Goal: Task Accomplishment & Management: Use online tool/utility

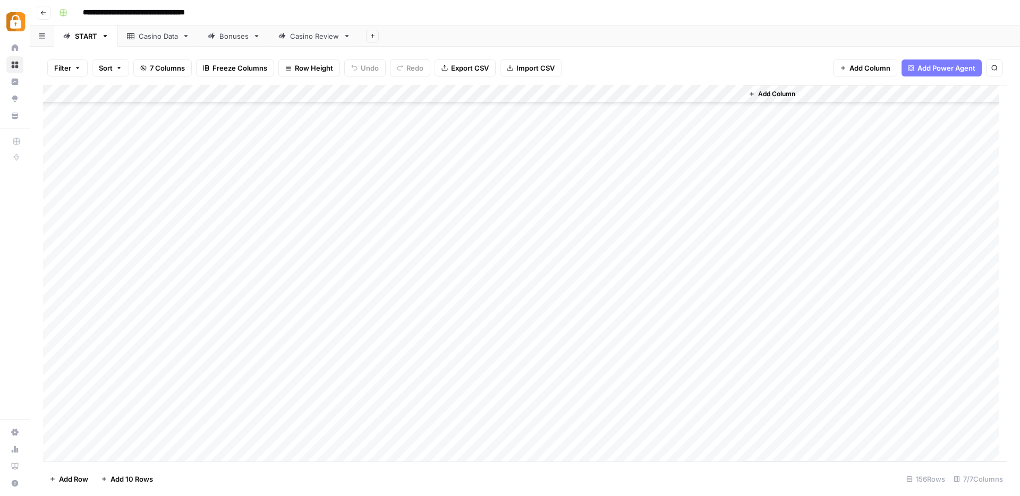
scroll to position [2476, 0]
click at [141, 436] on div "Add Column" at bounding box center [525, 273] width 964 height 377
click at [142, 437] on div "Add Column" at bounding box center [525, 273] width 964 height 377
click at [142, 437] on textarea at bounding box center [165, 435] width 170 height 15
type textarea "*******"
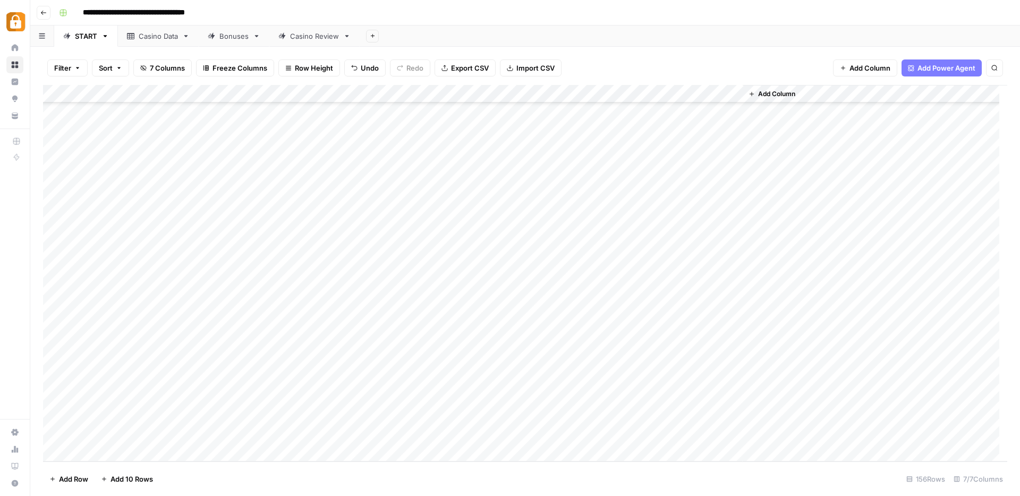
click at [406, 435] on div "Add Column" at bounding box center [525, 273] width 964 height 377
click at [147, 37] on div "Casino Data" at bounding box center [158, 36] width 39 height 11
click at [142, 423] on div "Add Column" at bounding box center [525, 273] width 964 height 377
click at [141, 424] on div "Add Column" at bounding box center [525, 273] width 964 height 377
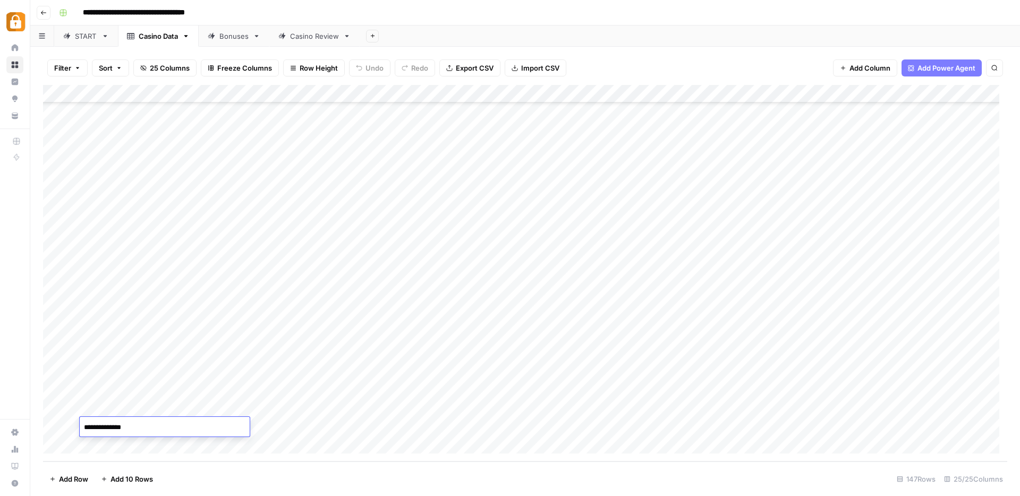
drag, startPoint x: 144, startPoint y: 424, endPoint x: 113, endPoint y: 422, distance: 31.4
click at [109, 422] on textarea "**********" at bounding box center [165, 427] width 170 height 15
click at [132, 429] on textarea "**********" at bounding box center [165, 427] width 170 height 15
drag, startPoint x: 136, startPoint y: 426, endPoint x: 110, endPoint y: 423, distance: 26.2
click at [110, 423] on textarea "**********" at bounding box center [165, 427] width 170 height 15
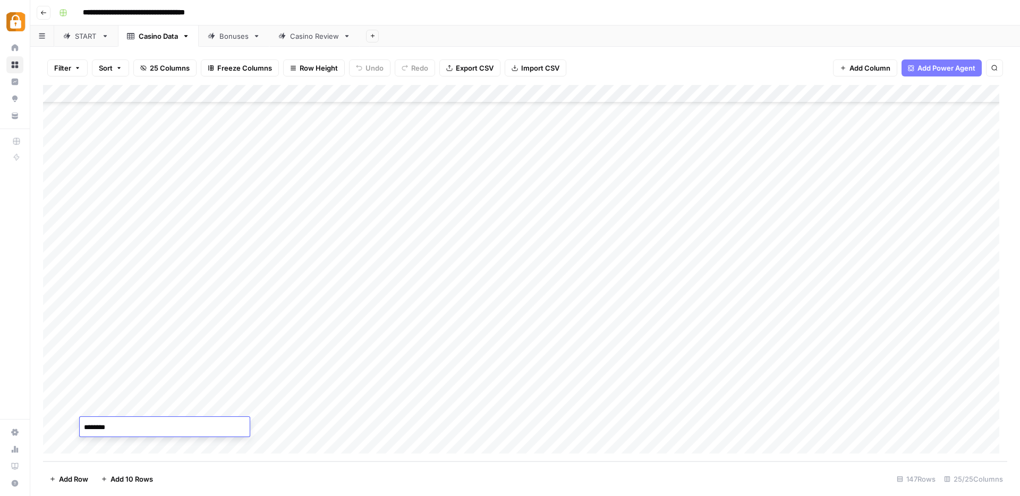
type textarea "*******"
click at [336, 37] on div "Casino Review" at bounding box center [314, 36] width 49 height 11
click at [219, 407] on div "Add Column" at bounding box center [525, 273] width 964 height 377
click at [153, 394] on div "Add Column" at bounding box center [525, 273] width 964 height 377
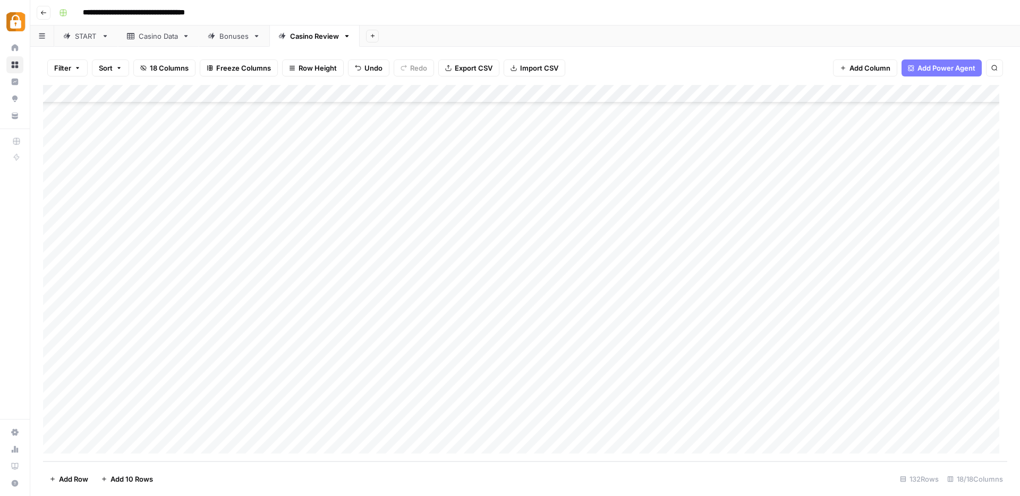
drag, startPoint x: 174, startPoint y: 399, endPoint x: 174, endPoint y: 405, distance: 6.4
click at [174, 405] on div "Add Column" at bounding box center [525, 273] width 964 height 377
click at [319, 407] on div "Add Column" at bounding box center [525, 273] width 964 height 377
click at [796, 404] on div "Add Column" at bounding box center [525, 273] width 964 height 377
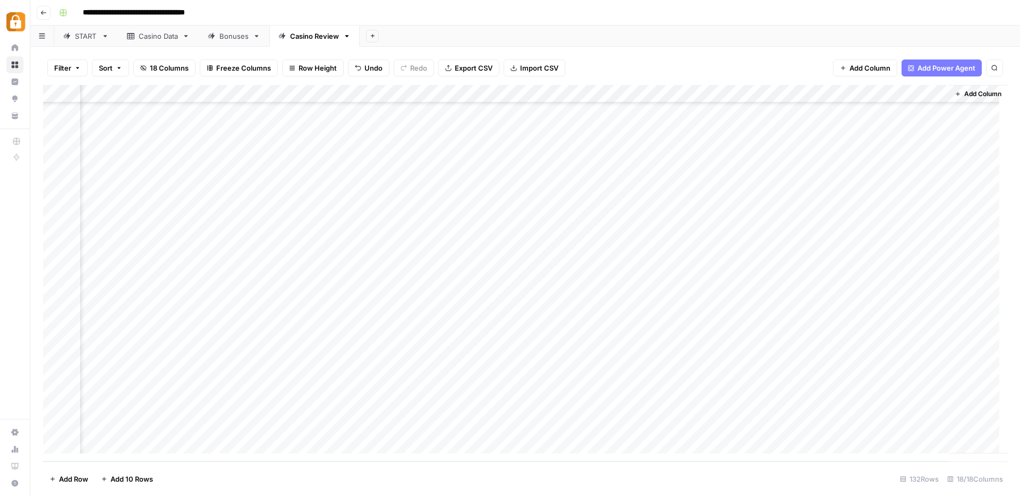
click at [633, 18] on div "**********" at bounding box center [532, 12] width 955 height 17
click at [165, 40] on div "Casino Data" at bounding box center [158, 36] width 39 height 11
click at [301, 37] on div "Casino Review" at bounding box center [314, 36] width 49 height 11
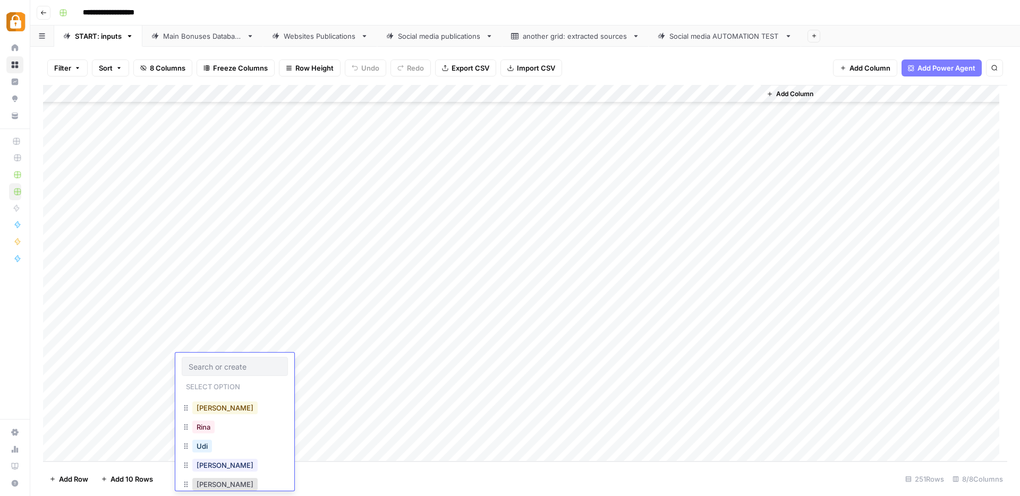
scroll to position [36, 0]
click at [210, 464] on button "[PERSON_NAME]" at bounding box center [224, 463] width 65 height 13
click at [267, 359] on div "Add Column" at bounding box center [525, 273] width 964 height 377
click at [278, 361] on div "Add Column" at bounding box center [525, 273] width 964 height 377
click at [278, 361] on textarea at bounding box center [313, 363] width 170 height 15
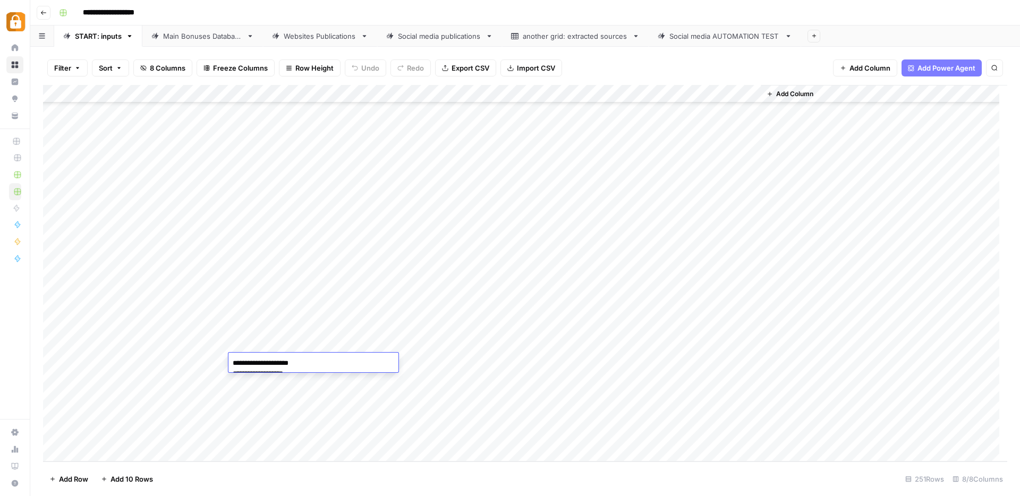
scroll to position [47, 0]
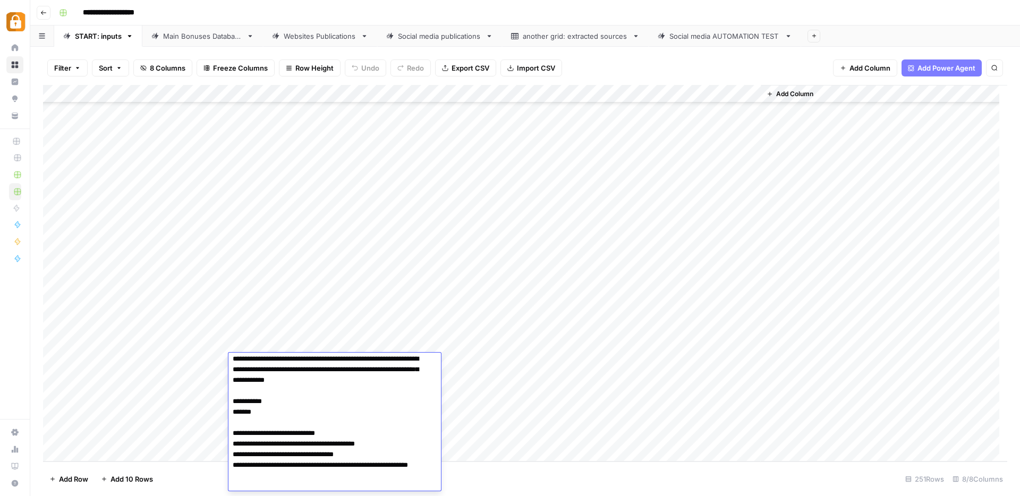
type textarea "**********"
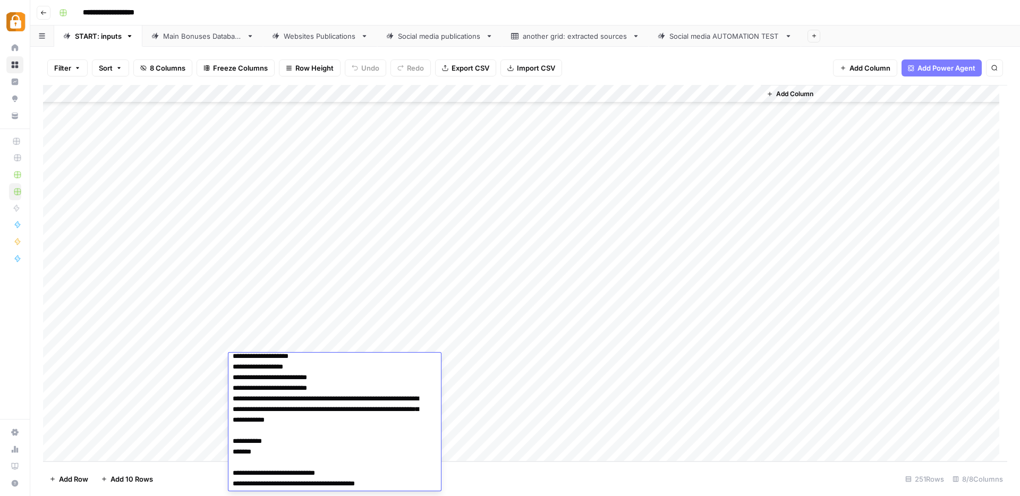
scroll to position [0, 0]
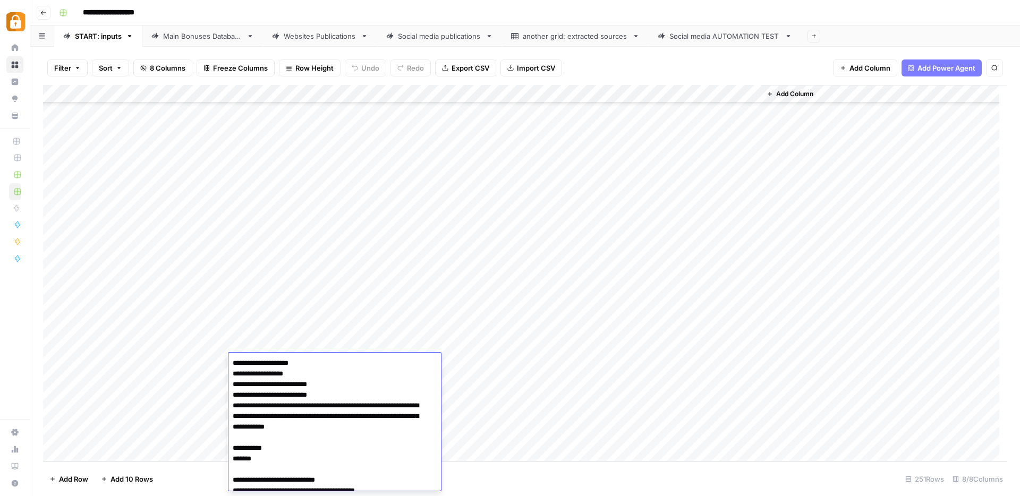
drag, startPoint x: 276, startPoint y: 476, endPoint x: 226, endPoint y: 351, distance: 135.2
click at [226, 351] on body "**********" at bounding box center [510, 248] width 1020 height 496
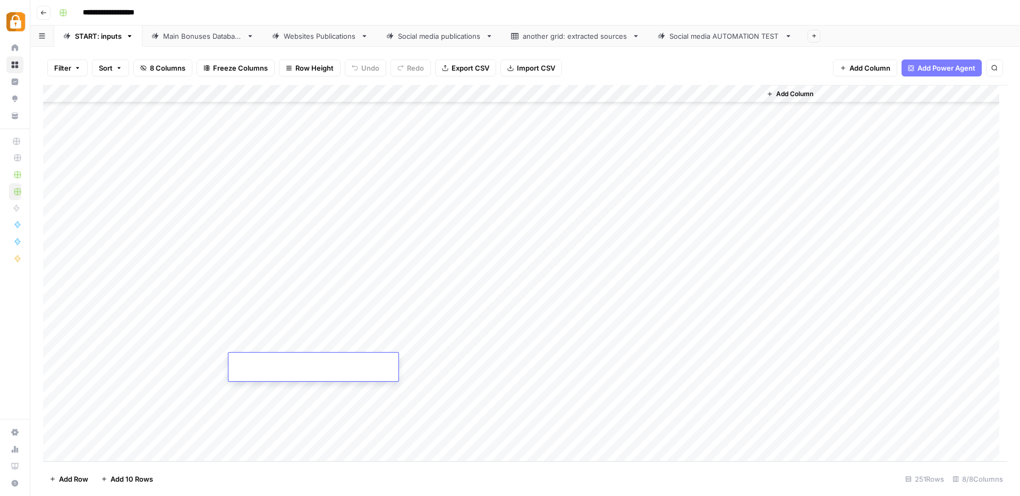
click at [244, 363] on textarea at bounding box center [313, 368] width 170 height 25
paste textarea "**********"
type textarea "**********"
click at [445, 362] on div "Add Column" at bounding box center [525, 273] width 964 height 377
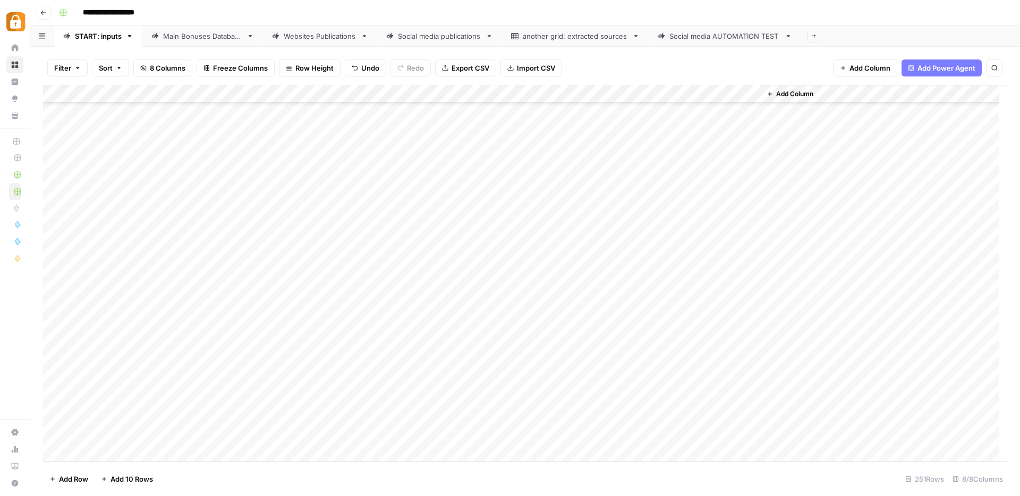
click at [445, 362] on div "Add Column" at bounding box center [525, 273] width 964 height 377
click at [452, 460] on button "Official Site" at bounding box center [437, 461] width 45 height 13
click at [700, 360] on div "Add Column" at bounding box center [525, 273] width 964 height 377
click at [212, 380] on div "Add Column" at bounding box center [525, 273] width 964 height 377
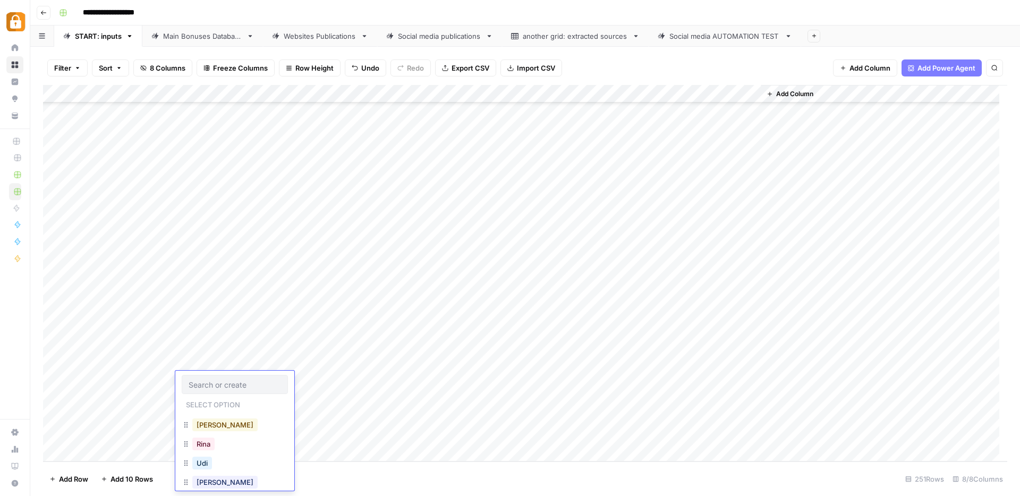
scroll to position [36, 0]
click at [206, 483] on button "[PERSON_NAME]" at bounding box center [224, 481] width 65 height 13
click at [257, 384] on div "Add Column" at bounding box center [525, 273] width 964 height 377
type textarea "**********"
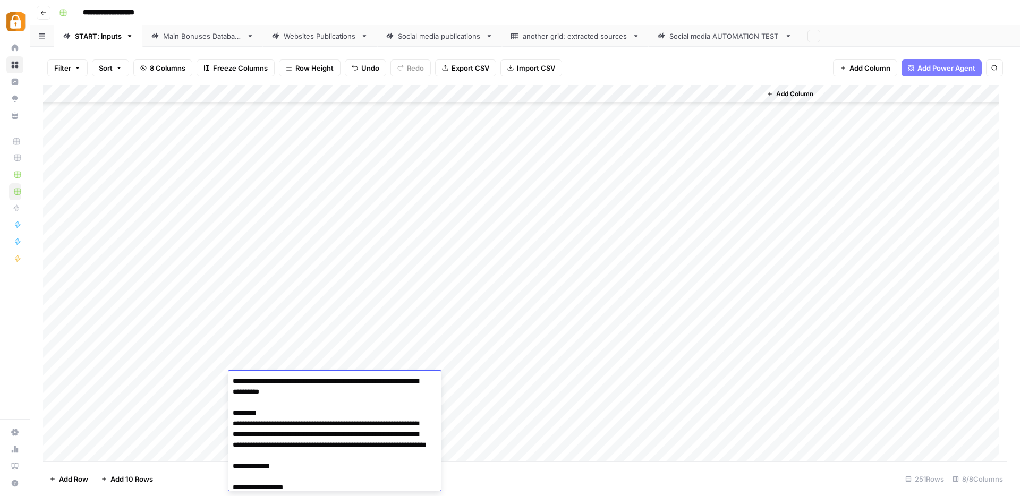
scroll to position [299, 0]
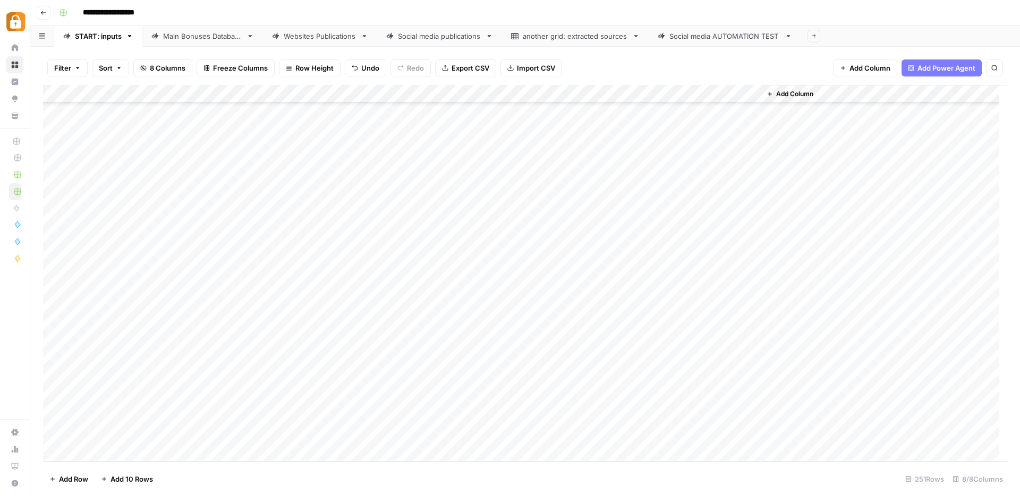
click at [459, 367] on div "Add Column" at bounding box center [525, 273] width 964 height 377
drag, startPoint x: 502, startPoint y: 370, endPoint x: 501, endPoint y: 382, distance: 12.2
click at [501, 382] on div "Add Column" at bounding box center [525, 273] width 964 height 377
click at [702, 377] on div "Add Column" at bounding box center [525, 273] width 964 height 377
click at [223, 36] on div "Main Bonuses Database" at bounding box center [202, 36] width 79 height 11
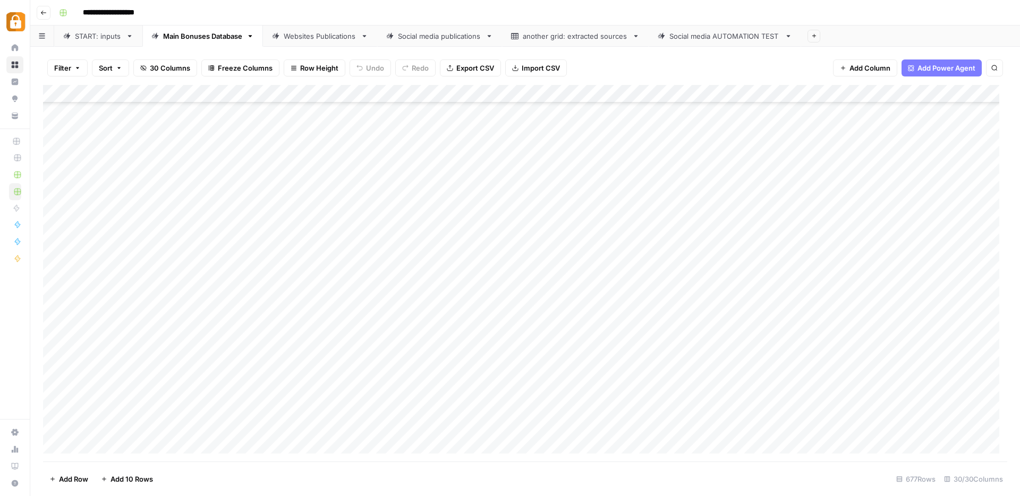
scroll to position [11893, 0]
click at [228, 428] on div "Add Column" at bounding box center [525, 273] width 964 height 377
click at [436, 374] on div "Add Column" at bounding box center [525, 273] width 964 height 377
click at [446, 427] on div "Add Column" at bounding box center [525, 273] width 964 height 377
click at [677, 426] on div "Add Column" at bounding box center [525, 273] width 964 height 377
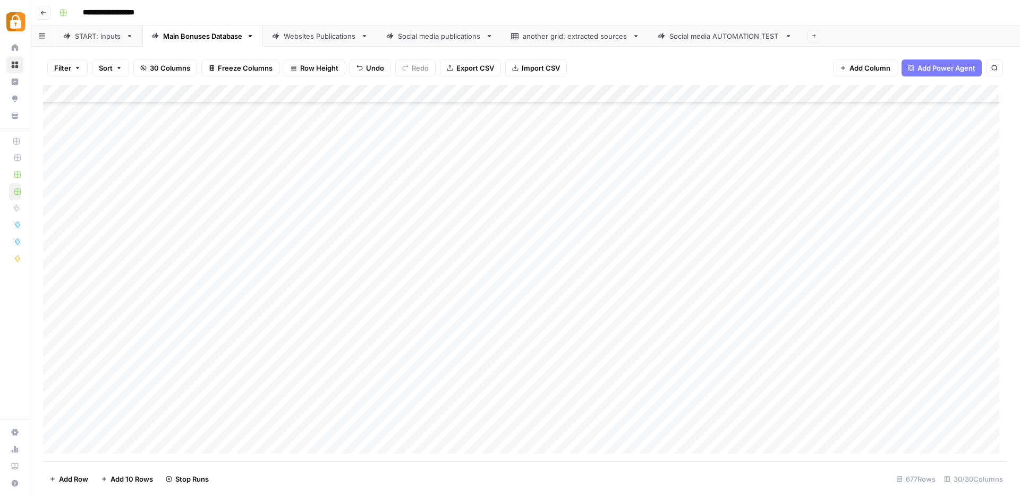
click at [742, 425] on div "Add Column" at bounding box center [525, 273] width 964 height 377
click at [275, 429] on div "Add Column" at bounding box center [525, 273] width 964 height 377
drag, startPoint x: 275, startPoint y: 429, endPoint x: 263, endPoint y: 466, distance: 39.1
click at [244, 428] on textarea "**********" at bounding box center [299, 427] width 170 height 15
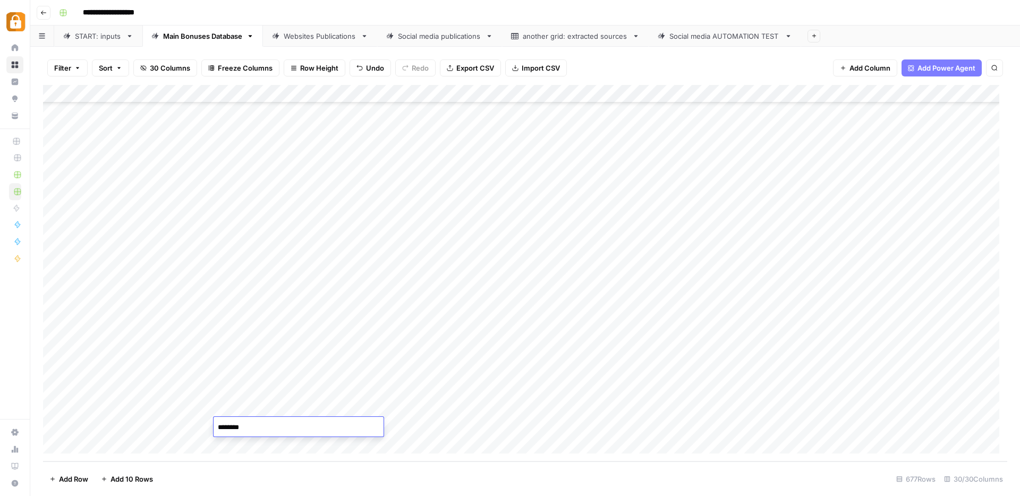
type textarea "*******"
click at [743, 425] on div "Add Column" at bounding box center [525, 273] width 964 height 377
click at [580, 425] on div "Add Column" at bounding box center [525, 273] width 964 height 377
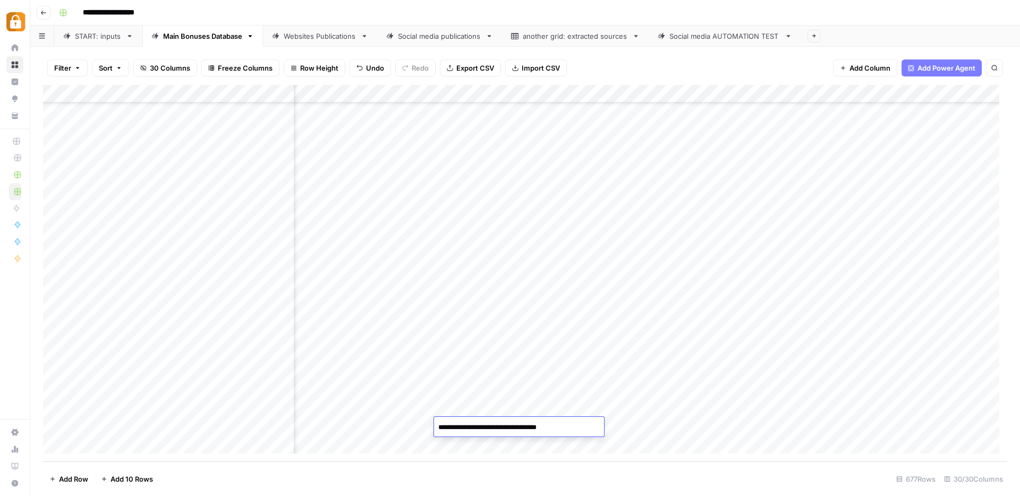
drag, startPoint x: 580, startPoint y: 426, endPoint x: 469, endPoint y: 430, distance: 110.5
click at [469, 430] on textarea "**********" at bounding box center [519, 427] width 170 height 15
type textarea "*******"
click at [657, 429] on div "Add Column" at bounding box center [525, 273] width 964 height 377
click at [657, 426] on div "Add Column" at bounding box center [525, 273] width 964 height 377
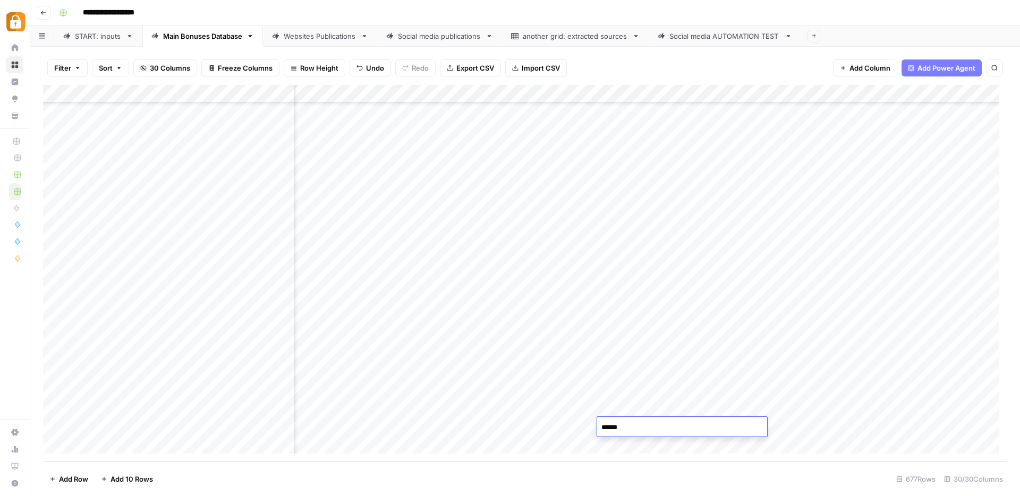
click at [657, 426] on textarea "******" at bounding box center [682, 427] width 170 height 15
drag, startPoint x: 637, startPoint y: 425, endPoint x: 610, endPoint y: 425, distance: 26.6
click at [610, 425] on textarea "******" at bounding box center [682, 427] width 170 height 15
click at [643, 425] on textarea "******" at bounding box center [682, 427] width 170 height 15
drag, startPoint x: 640, startPoint y: 426, endPoint x: 652, endPoint y: 479, distance: 54.6
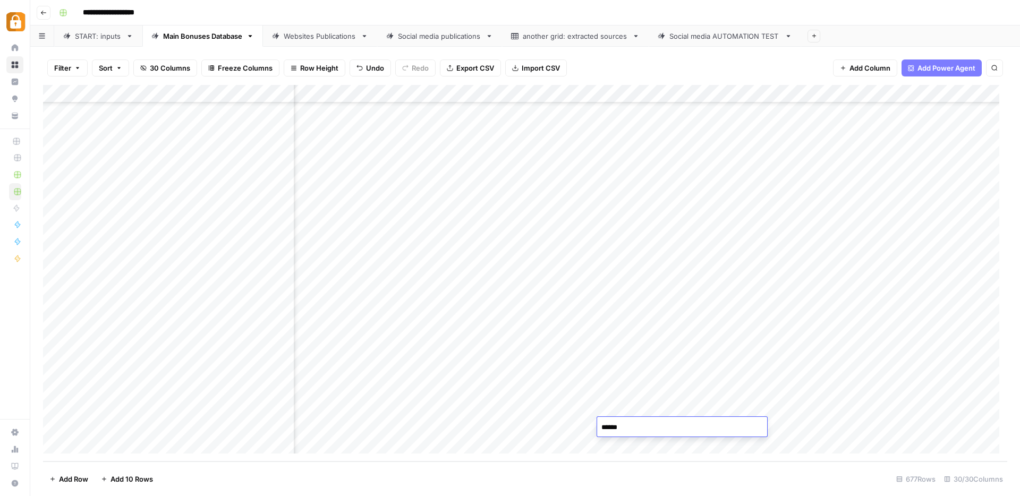
click at [608, 426] on textarea "******" at bounding box center [682, 427] width 170 height 15
type textarea "*"
click at [901, 430] on div "Add Column" at bounding box center [525, 273] width 964 height 377
click at [311, 31] on div "Websites Publications" at bounding box center [320, 36] width 73 height 11
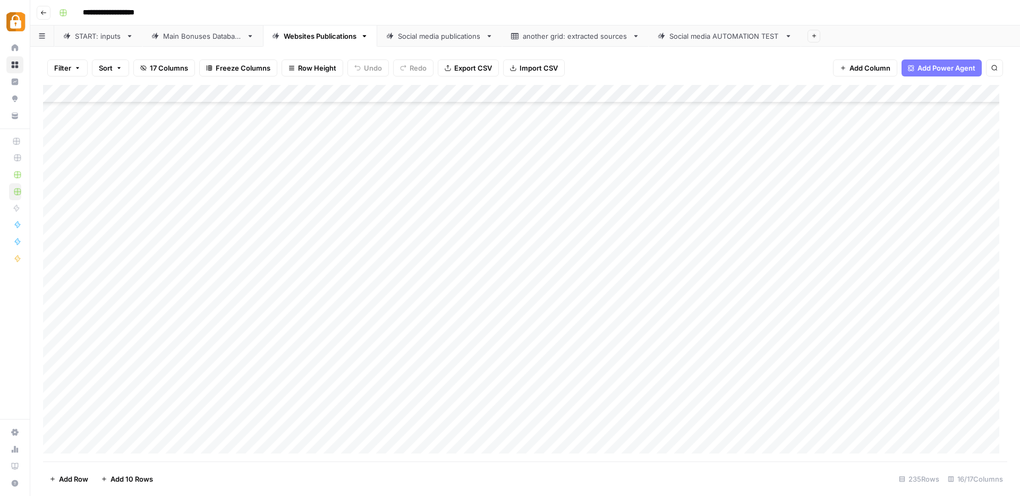
scroll to position [3911, 0]
click at [718, 424] on div "Add Column" at bounding box center [525, 273] width 964 height 377
click at [97, 35] on div "START: inputs" at bounding box center [98, 36] width 47 height 11
click at [192, 37] on div "Main Bonuses Database" at bounding box center [202, 36] width 79 height 11
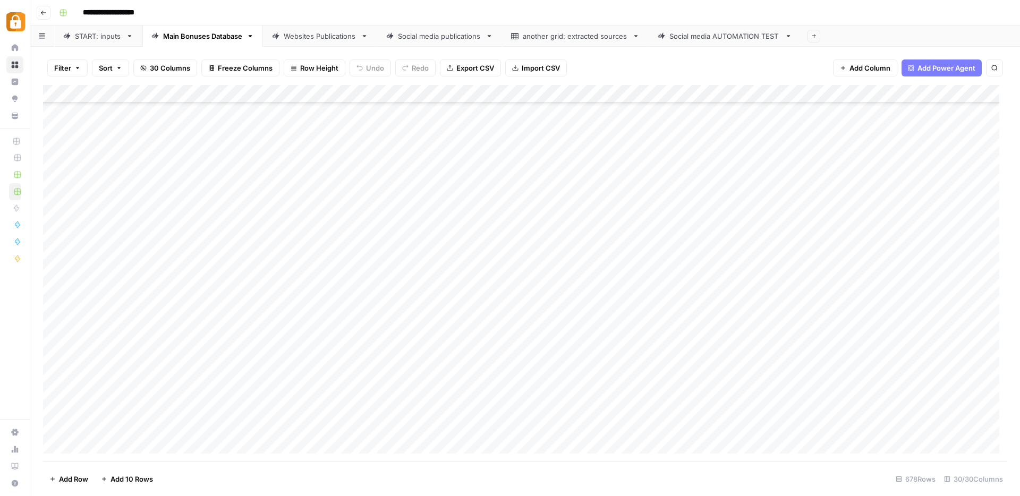
scroll to position [11911, 0]
click at [268, 430] on div "Add Column" at bounding box center [525, 273] width 964 height 377
click at [273, 427] on div "Add Column" at bounding box center [525, 273] width 964 height 377
click at [273, 426] on textarea "**********" at bounding box center [299, 427] width 170 height 15
type textarea "*******"
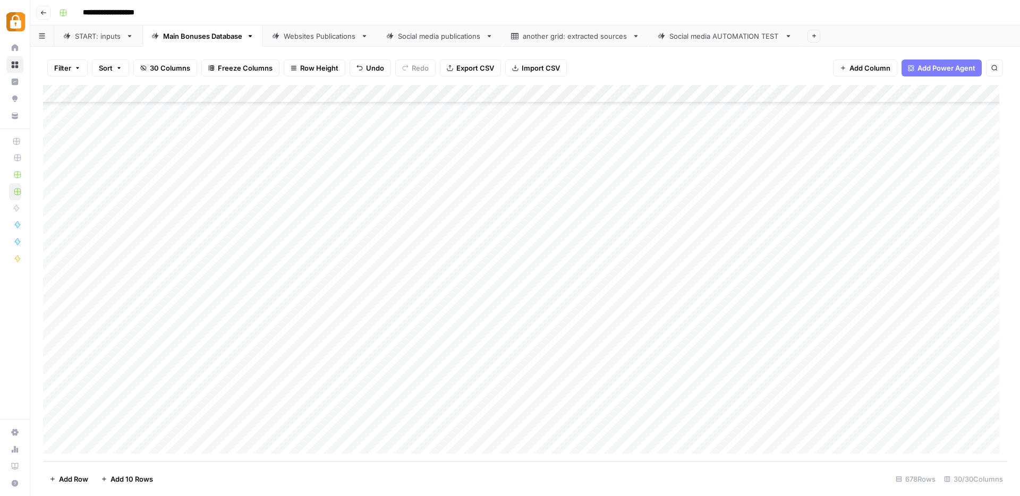
click at [494, 405] on div "Add Column" at bounding box center [525, 273] width 964 height 377
click at [502, 420] on div "Add Column" at bounding box center [525, 273] width 964 height 377
click at [676, 424] on div "Add Column" at bounding box center [525, 273] width 964 height 377
click at [638, 422] on div "Add Column" at bounding box center [525, 273] width 964 height 377
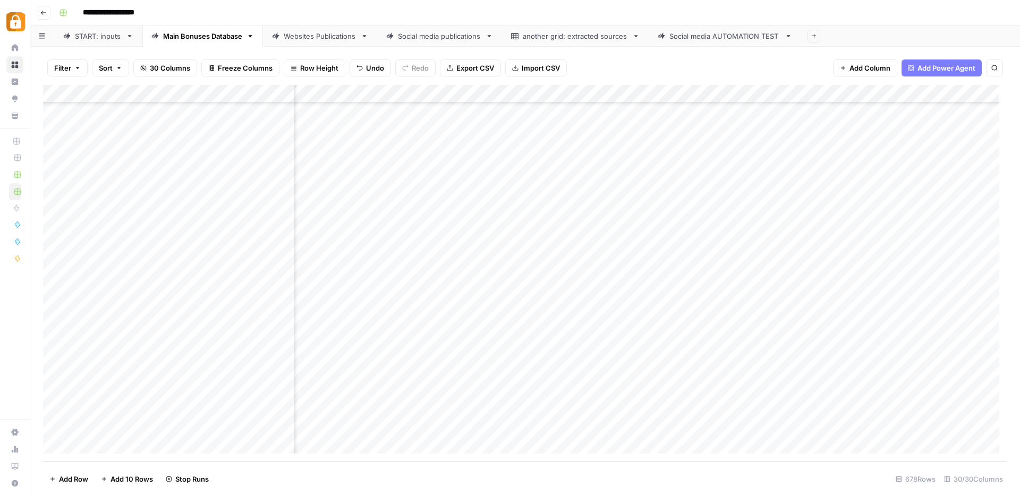
click at [638, 422] on div "Add Column" at bounding box center [525, 273] width 964 height 377
drag, startPoint x: 655, startPoint y: 438, endPoint x: 542, endPoint y: 441, distance: 113.7
click at [542, 441] on textarea "**********" at bounding box center [644, 432] width 212 height 25
click at [610, 426] on textarea "**********" at bounding box center [639, 427] width 203 height 15
drag, startPoint x: 611, startPoint y: 426, endPoint x: 574, endPoint y: 423, distance: 36.8
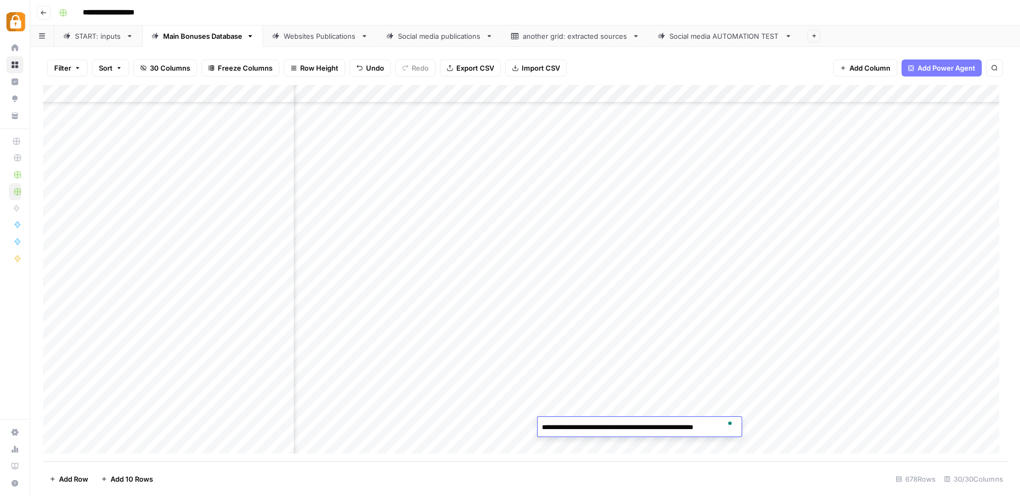
click at [574, 423] on textarea "**********" at bounding box center [639, 427] width 203 height 15
type textarea "**********"
click at [610, 408] on div "Add Column" at bounding box center [525, 273] width 964 height 377
click at [767, 427] on div "Add Column" at bounding box center [525, 273] width 964 height 377
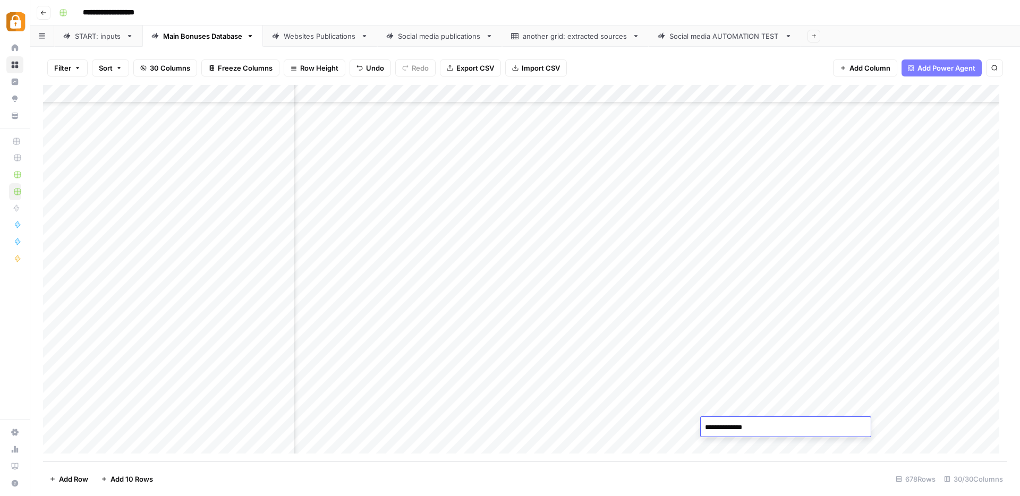
drag, startPoint x: 767, startPoint y: 427, endPoint x: 740, endPoint y: 426, distance: 27.1
click at [740, 426] on textarea "**********" at bounding box center [786, 427] width 170 height 15
click at [712, 422] on textarea "**********" at bounding box center [786, 427] width 170 height 15
click at [713, 423] on textarea "**********" at bounding box center [786, 427] width 170 height 15
click at [714, 424] on textarea "**********" at bounding box center [786, 427] width 170 height 15
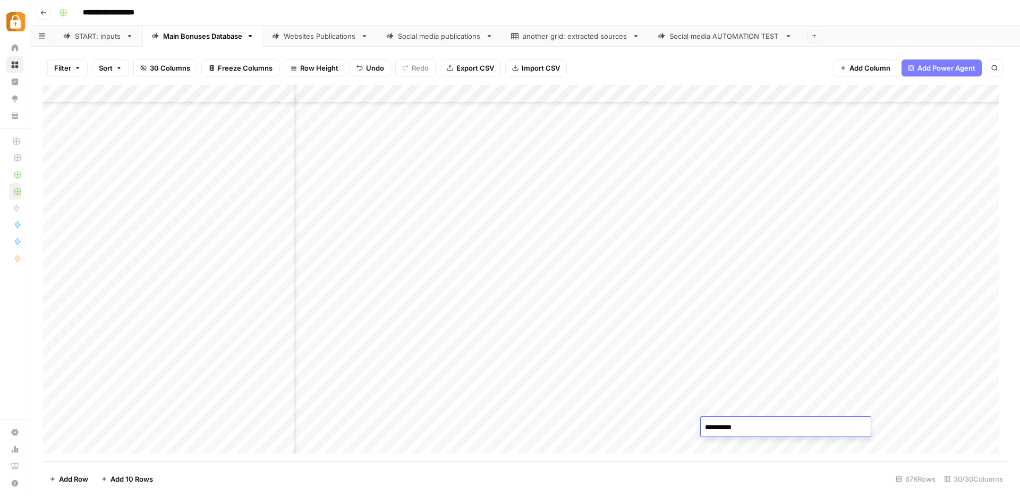
type textarea "*********"
click at [669, 409] on div "Add Column" at bounding box center [525, 273] width 964 height 377
click at [340, 35] on div "Websites Publications" at bounding box center [320, 36] width 73 height 11
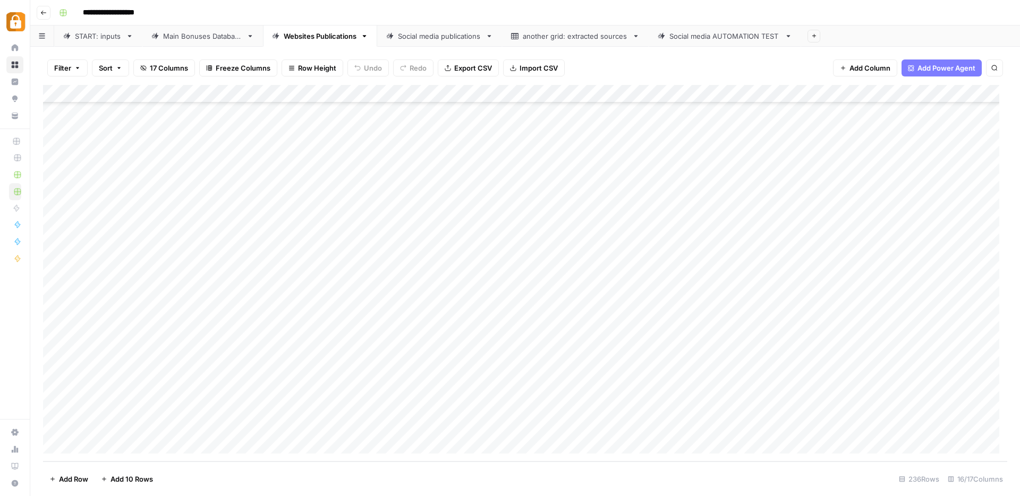
click at [717, 426] on div "Add Column" at bounding box center [525, 273] width 964 height 377
click at [440, 408] on div "Add Column" at bounding box center [525, 273] width 964 height 377
click at [441, 424] on div "Add Column" at bounding box center [525, 273] width 964 height 377
drag, startPoint x: 539, startPoint y: 89, endPoint x: 473, endPoint y: 95, distance: 65.6
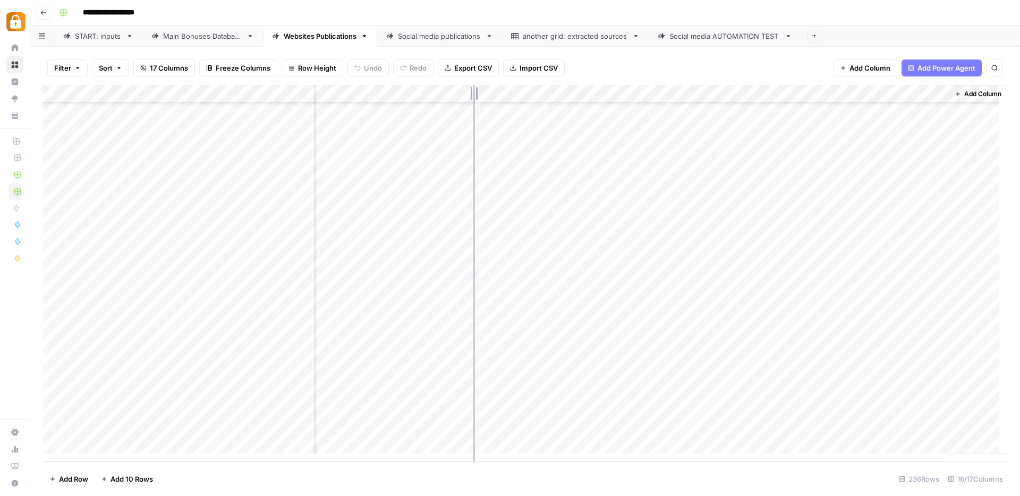
click at [473, 95] on div "Add Column" at bounding box center [525, 273] width 964 height 377
click at [101, 39] on div "START: inputs" at bounding box center [98, 36] width 47 height 11
click at [201, 339] on div "Add Column" at bounding box center [525, 273] width 964 height 377
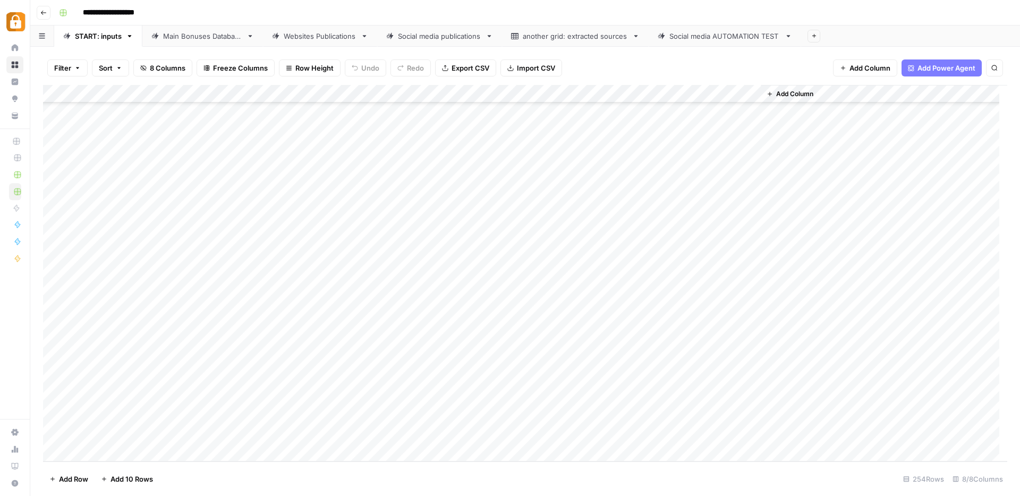
click at [201, 339] on div "Add Column" at bounding box center [525, 273] width 964 height 377
click at [210, 480] on button "[PERSON_NAME]" at bounding box center [224, 481] width 65 height 13
click at [277, 346] on div "Add Column" at bounding box center [525, 273] width 964 height 377
click at [277, 346] on textarea at bounding box center [313, 345] width 170 height 15
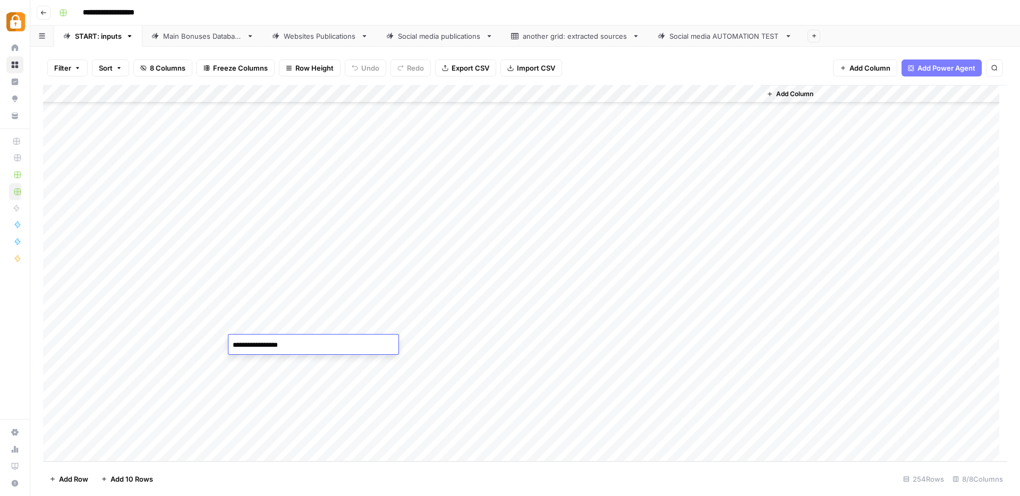
type textarea "**********"
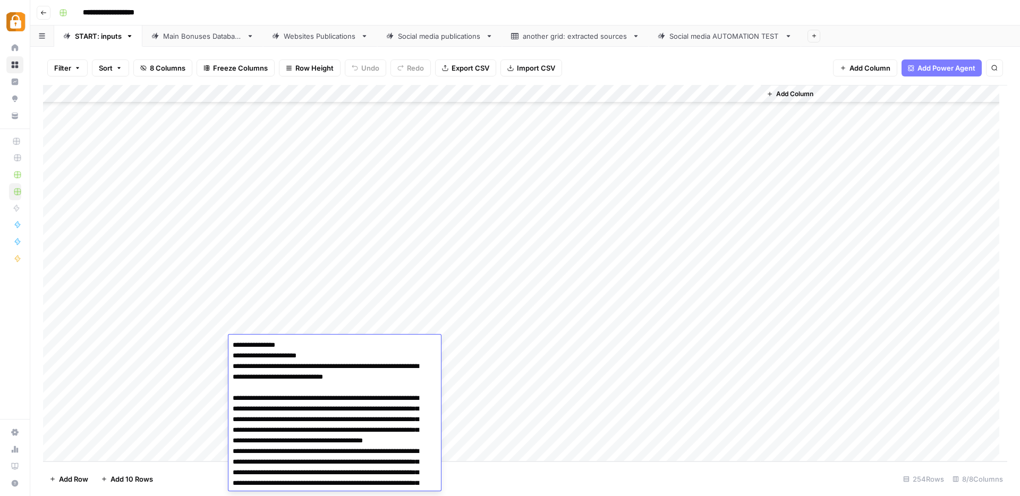
scroll to position [1250, 0]
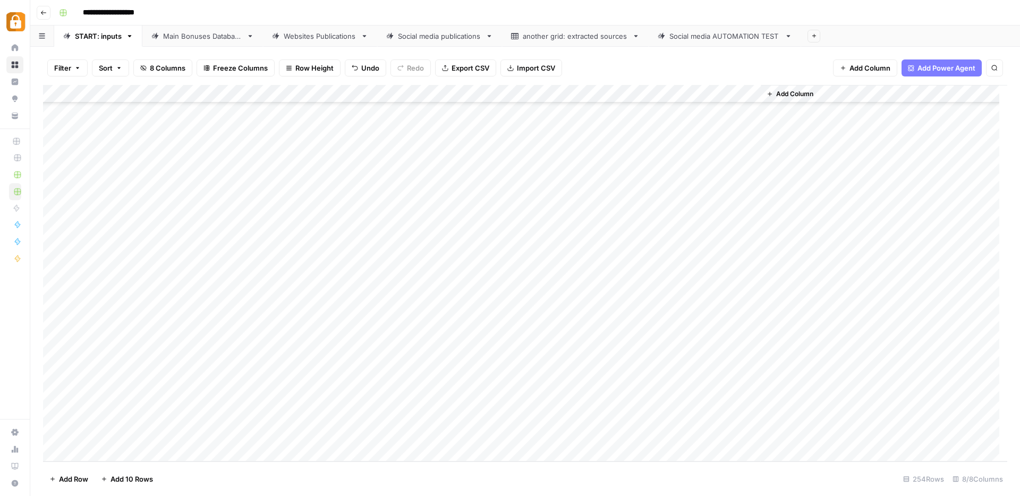
click at [474, 327] on div "Add Column" at bounding box center [525, 273] width 964 height 377
drag, startPoint x: 503, startPoint y: 334, endPoint x: 503, endPoint y: 344, distance: 10.1
click at [503, 344] on div "Add Column" at bounding box center [525, 273] width 964 height 377
click at [701, 345] on div "Add Column" at bounding box center [525, 273] width 964 height 377
click at [203, 364] on div "Add Column" at bounding box center [525, 273] width 964 height 377
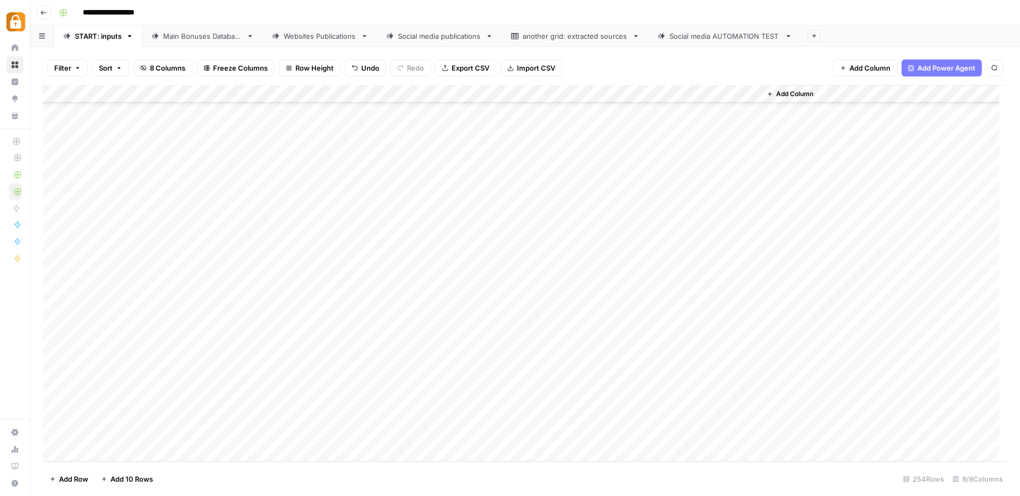
click at [203, 364] on div "Add Column" at bounding box center [525, 273] width 964 height 377
click at [211, 462] on button "[PERSON_NAME]" at bounding box center [224, 463] width 65 height 13
click at [276, 364] on div "Add Column" at bounding box center [525, 273] width 964 height 377
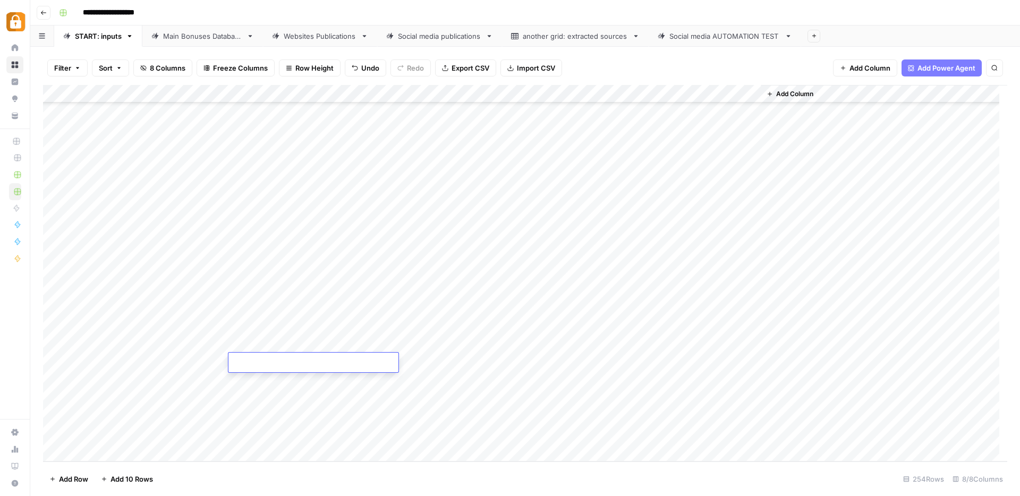
click at [276, 364] on textarea at bounding box center [313, 363] width 170 height 15
paste textarea "**********"
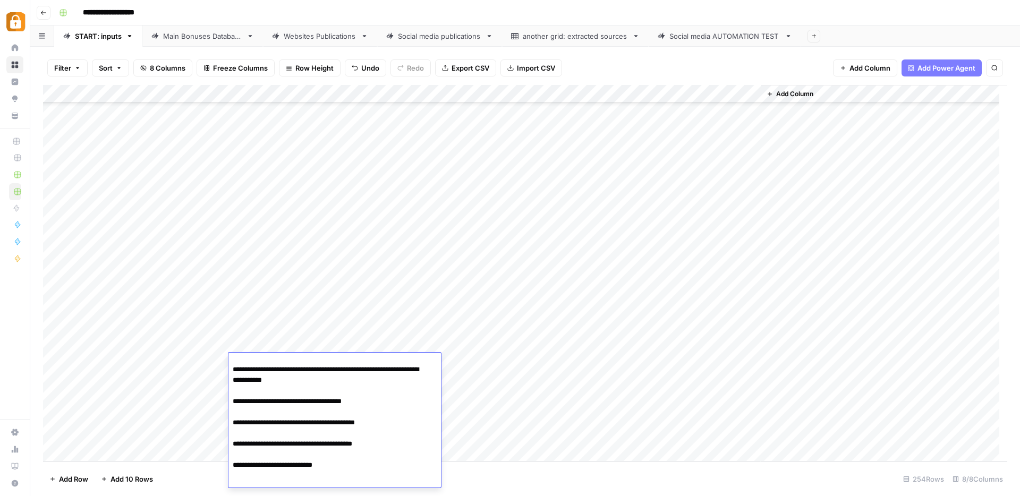
scroll to position [25, 0]
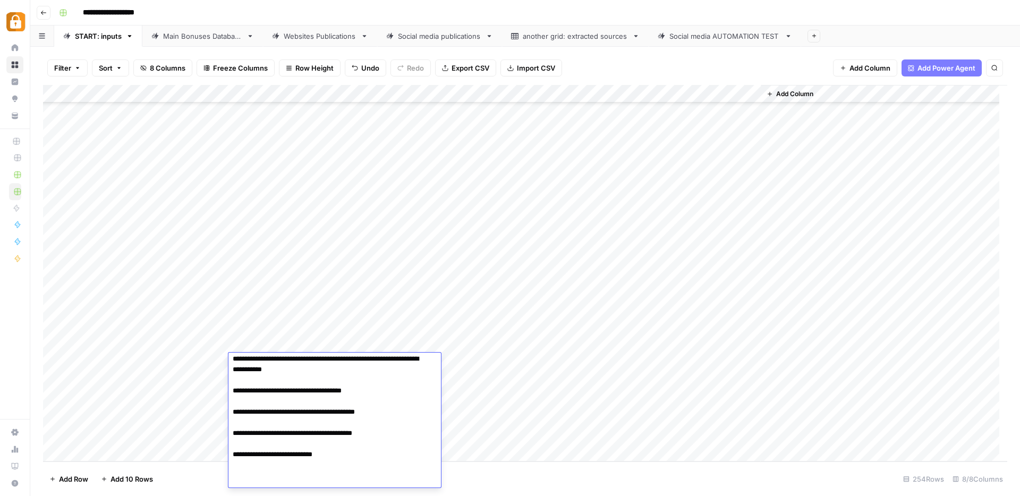
paste textarea "**********"
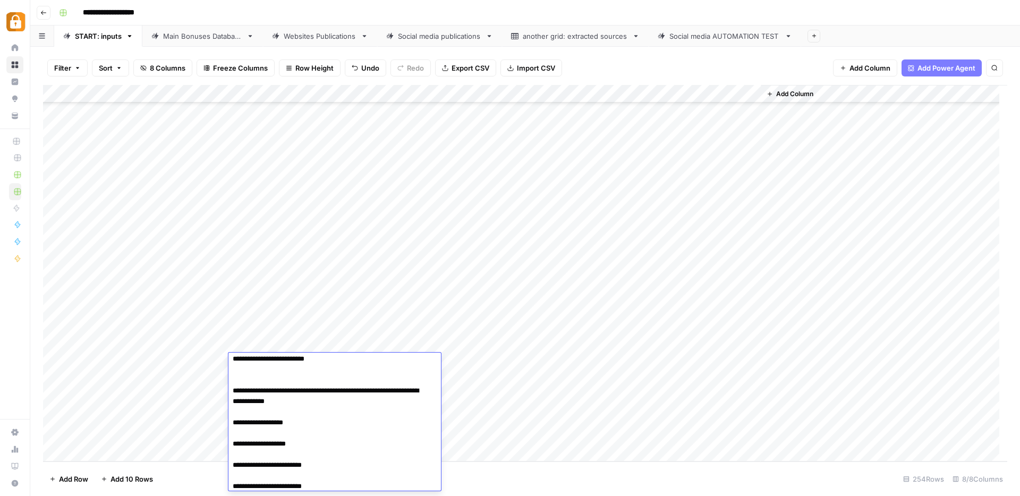
click at [254, 373] on textarea "**********" at bounding box center [330, 364] width 205 height 259
type textarea "**********"
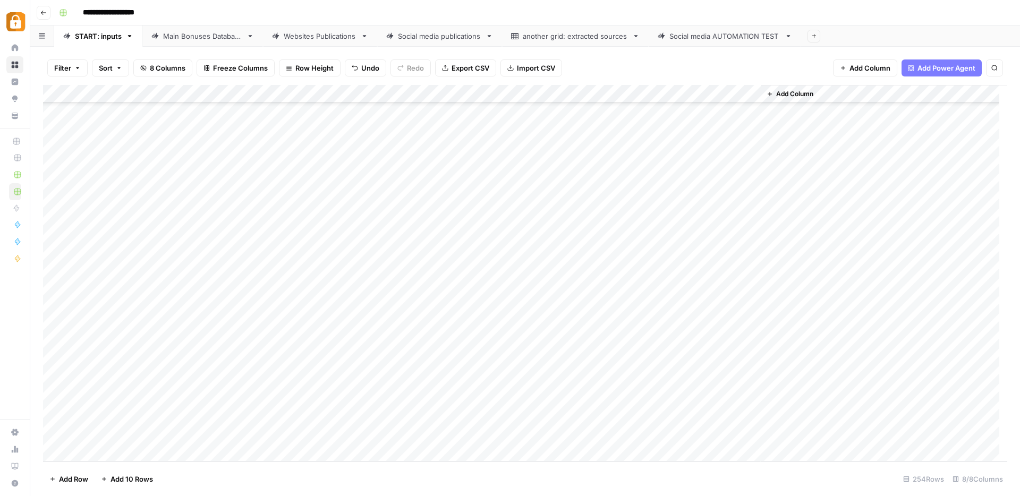
click at [472, 360] on div "Add Column" at bounding box center [525, 273] width 964 height 377
click at [440, 455] on div "WP" at bounding box center [457, 453] width 106 height 19
click at [427, 451] on button "WP" at bounding box center [425, 452] width 20 height 13
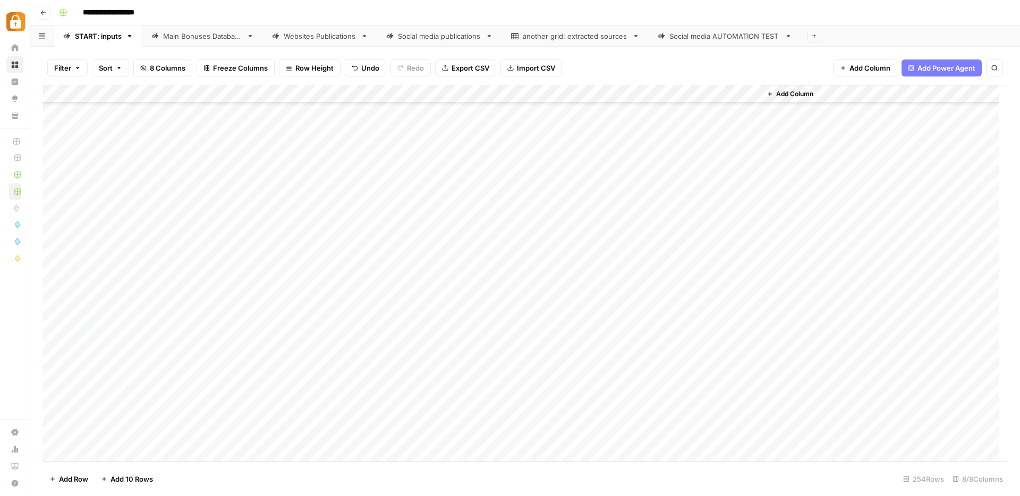
click at [700, 361] on div "Add Column" at bounding box center [525, 273] width 964 height 377
click at [192, 380] on div "Add Column" at bounding box center [525, 273] width 964 height 377
click at [205, 480] on button "[PERSON_NAME]" at bounding box center [224, 481] width 65 height 13
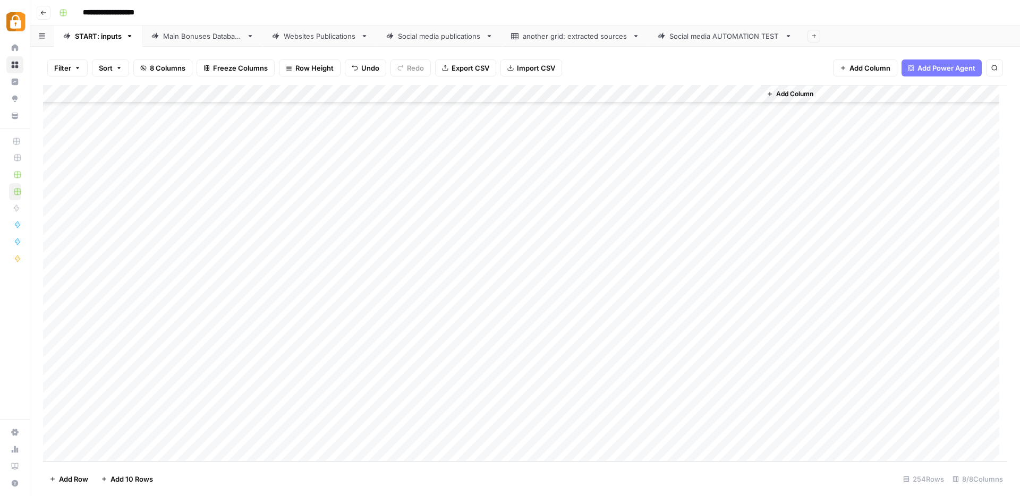
click at [268, 381] on div "Add Column" at bounding box center [525, 273] width 964 height 377
paste textarea "**********"
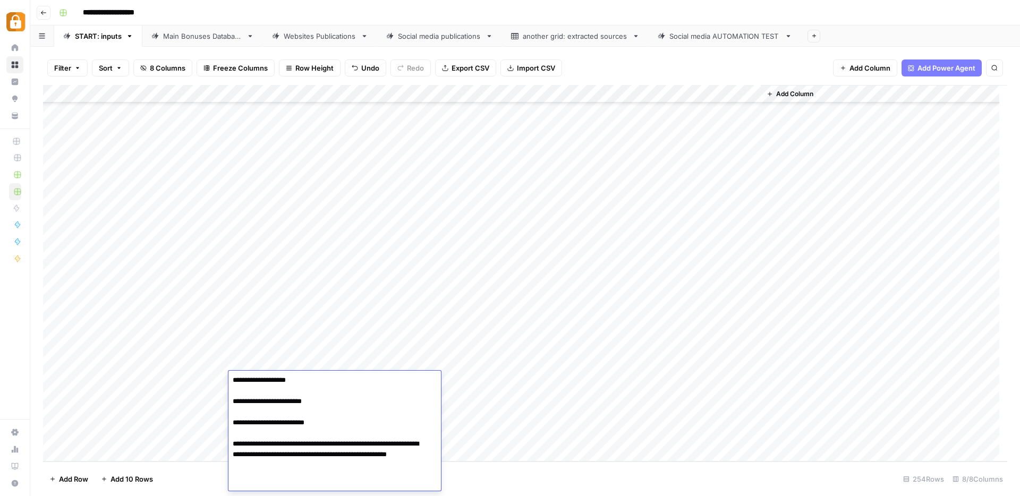
scroll to position [54, 0]
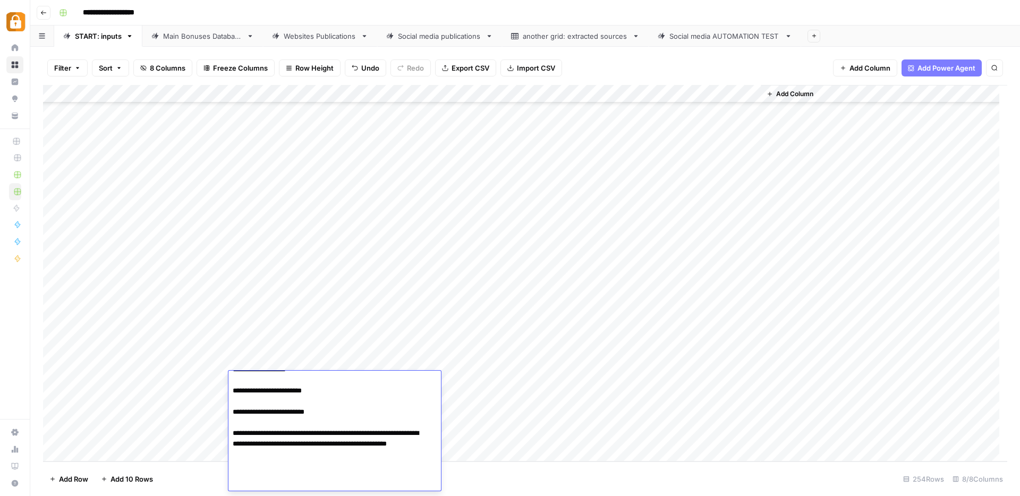
paste textarea "**********"
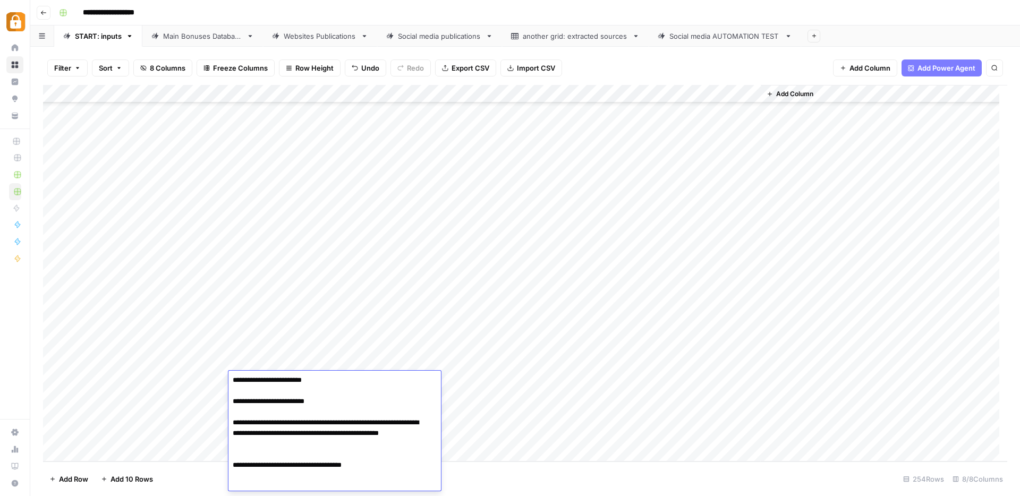
scroll to position [68, 0]
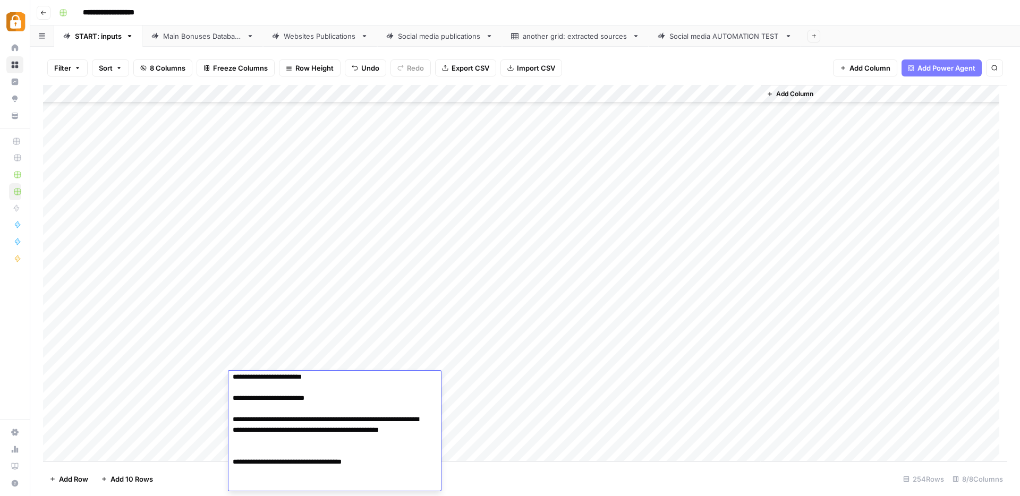
paste textarea "**********"
type textarea "**********"
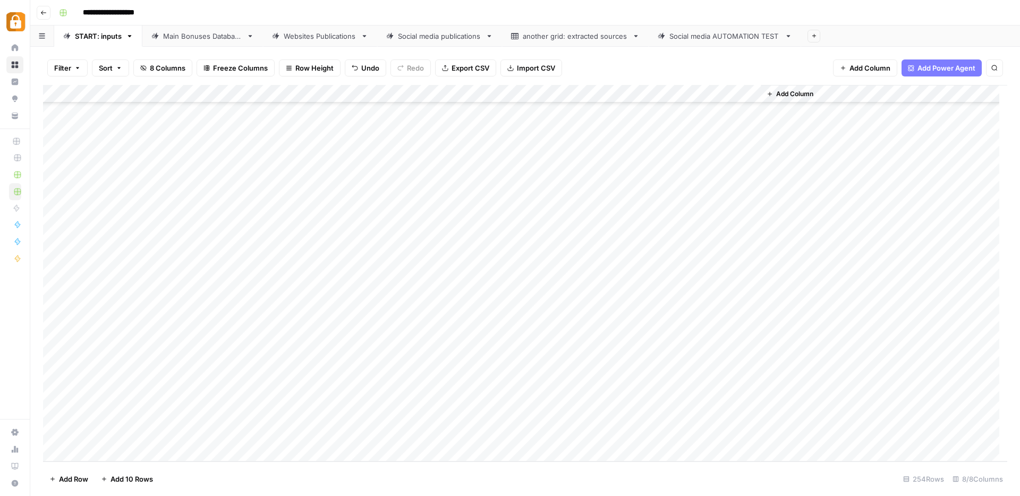
click at [444, 366] on div "Add Column" at bounding box center [525, 273] width 964 height 377
drag, startPoint x: 502, startPoint y: 371, endPoint x: 502, endPoint y: 380, distance: 9.0
click at [502, 380] on div "Add Column" at bounding box center [525, 273] width 964 height 377
click at [698, 380] on div "Add Column" at bounding box center [525, 273] width 964 height 377
click at [225, 32] on div "Main Bonuses Database" at bounding box center [202, 36] width 79 height 11
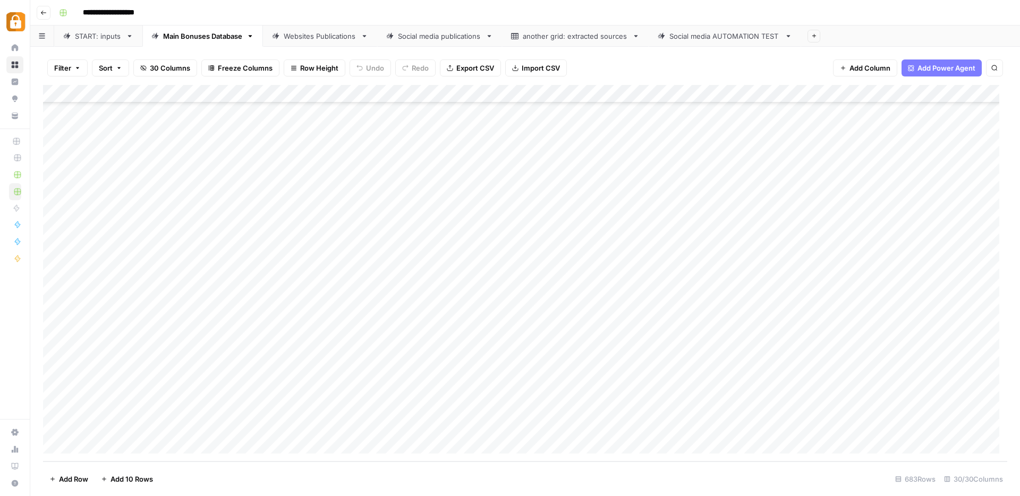
scroll to position [12002, 0]
click at [370, 424] on div "Add Column" at bounding box center [525, 273] width 964 height 377
click at [550, 392] on div "Add Column" at bounding box center [525, 273] width 964 height 377
click at [447, 339] on div "Add Column" at bounding box center [525, 273] width 964 height 377
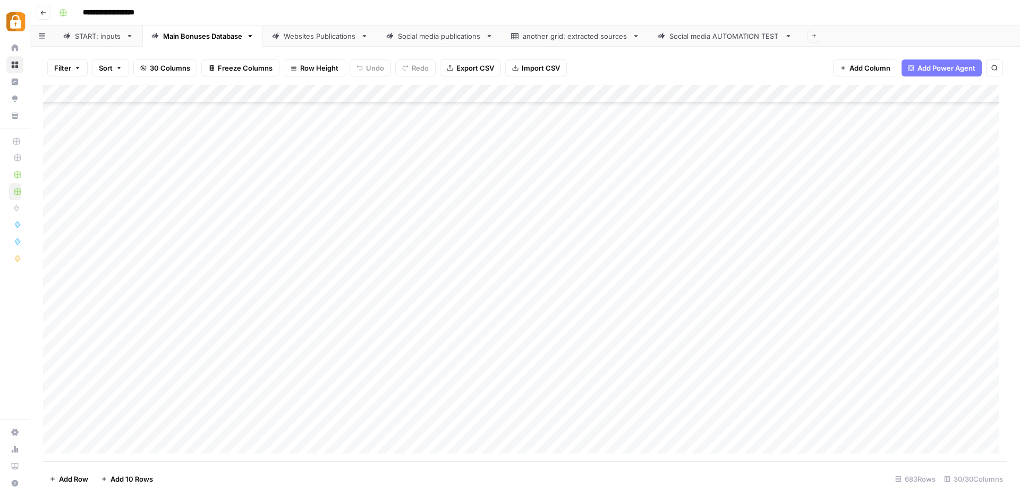
click at [442, 375] on div "Add Column" at bounding box center [525, 273] width 964 height 377
click at [461, 336] on div "Add Column" at bounding box center [525, 273] width 964 height 377
drag, startPoint x: 501, startPoint y: 344, endPoint x: 494, endPoint y: 424, distance: 80.6
click at [495, 425] on div "Add Column" at bounding box center [525, 273] width 964 height 377
click at [543, 381] on div "Add Column" at bounding box center [525, 273] width 964 height 377
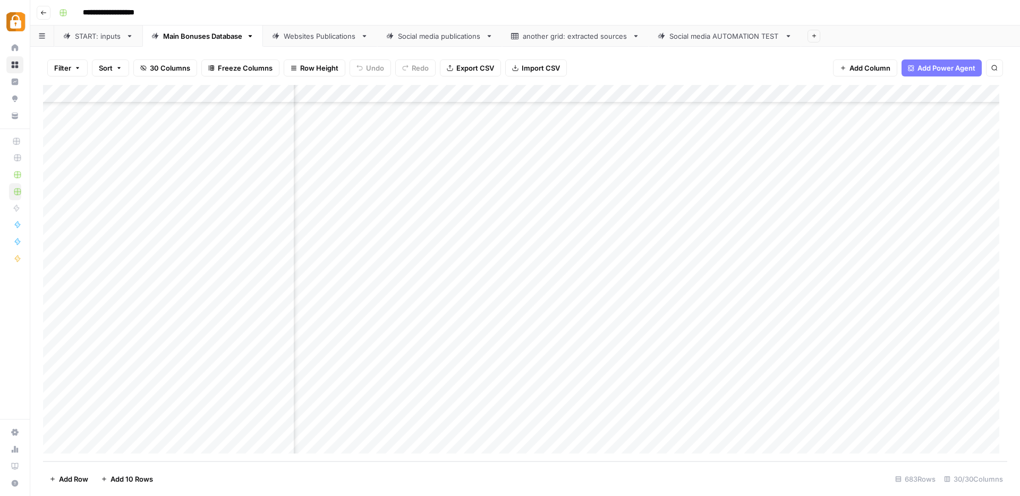
scroll to position [12002, 475]
click at [632, 355] on div "Add Column" at bounding box center [525, 273] width 964 height 377
drag, startPoint x: 629, startPoint y: 354, endPoint x: 530, endPoint y: 352, distance: 99.4
click at [530, 352] on textarea "**********" at bounding box center [575, 355] width 170 height 15
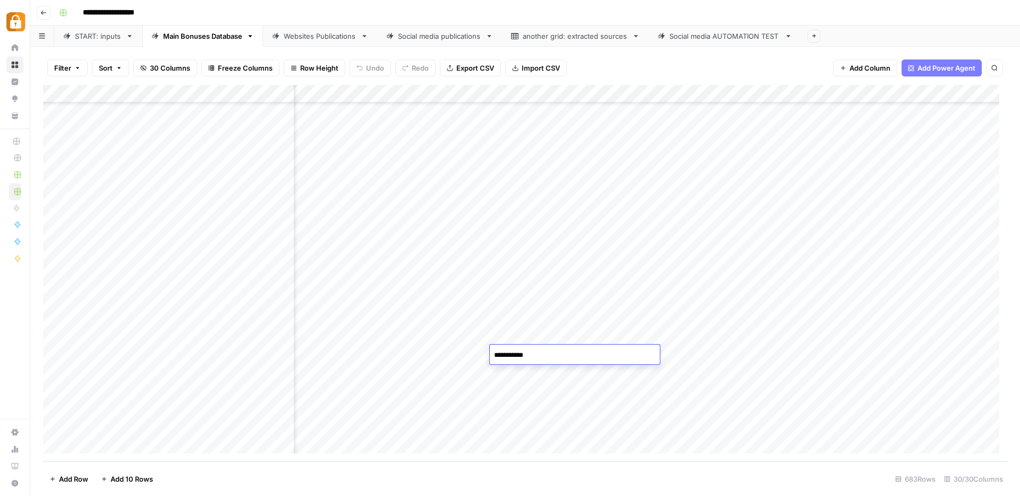
type textarea "**********"
click at [680, 355] on div "Add Column" at bounding box center [525, 273] width 964 height 377
type textarea "*"
click at [636, 374] on div "Add Column" at bounding box center [525, 273] width 964 height 377
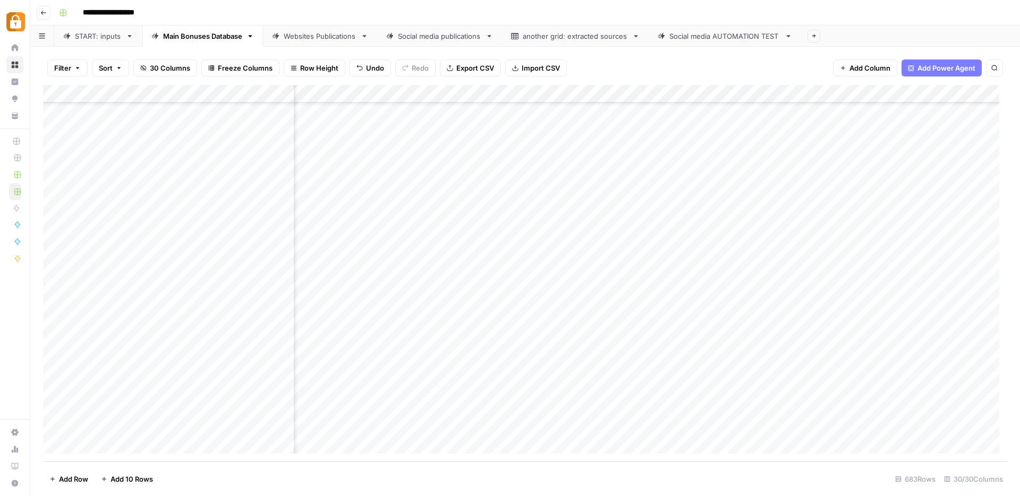
click at [636, 373] on div "Add Column" at bounding box center [525, 273] width 964 height 377
drag, startPoint x: 636, startPoint y: 373, endPoint x: 561, endPoint y: 374, distance: 74.9
click at [561, 374] on textarea "**********" at bounding box center [575, 373] width 170 height 15
type textarea "**********"
click at [696, 370] on div "Add Column" at bounding box center [525, 273] width 964 height 377
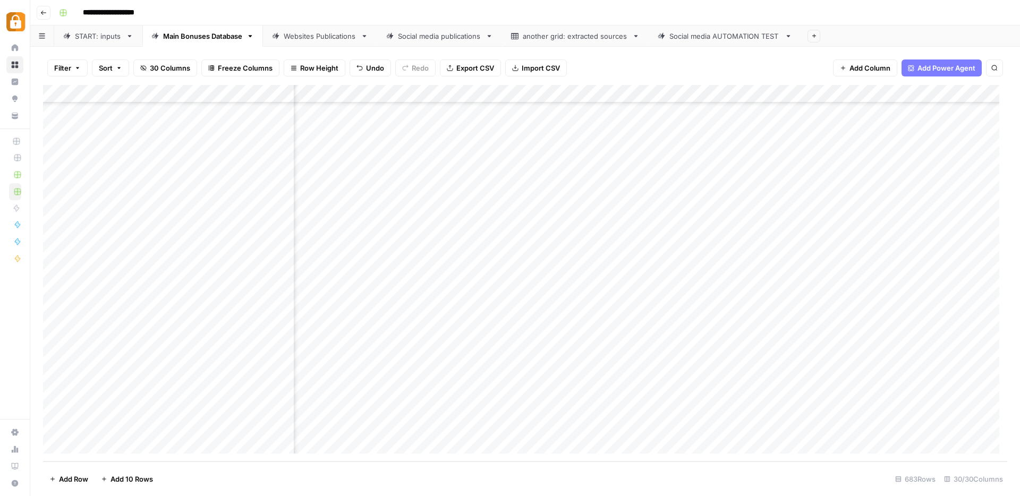
click at [696, 371] on div "Add Column" at bounding box center [525, 273] width 964 height 377
drag, startPoint x: 694, startPoint y: 371, endPoint x: 676, endPoint y: 373, distance: 17.6
click at [676, 373] on textarea "*******" at bounding box center [738, 373] width 170 height 15
type textarea "****"
click at [619, 391] on div "Add Column" at bounding box center [525, 273] width 964 height 377
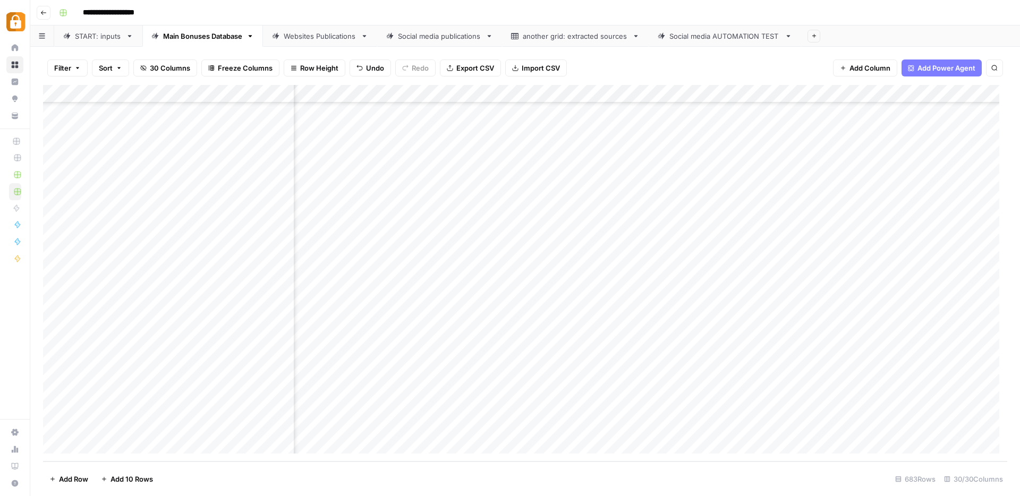
click at [615, 391] on div "Add Column" at bounding box center [525, 273] width 964 height 377
click at [615, 391] on textarea "**********" at bounding box center [575, 391] width 170 height 15
click at [614, 391] on textarea "**********" at bounding box center [575, 391] width 170 height 15
drag, startPoint x: 614, startPoint y: 391, endPoint x: 547, endPoint y: 394, distance: 66.5
click at [547, 394] on textarea "**********" at bounding box center [575, 391] width 170 height 15
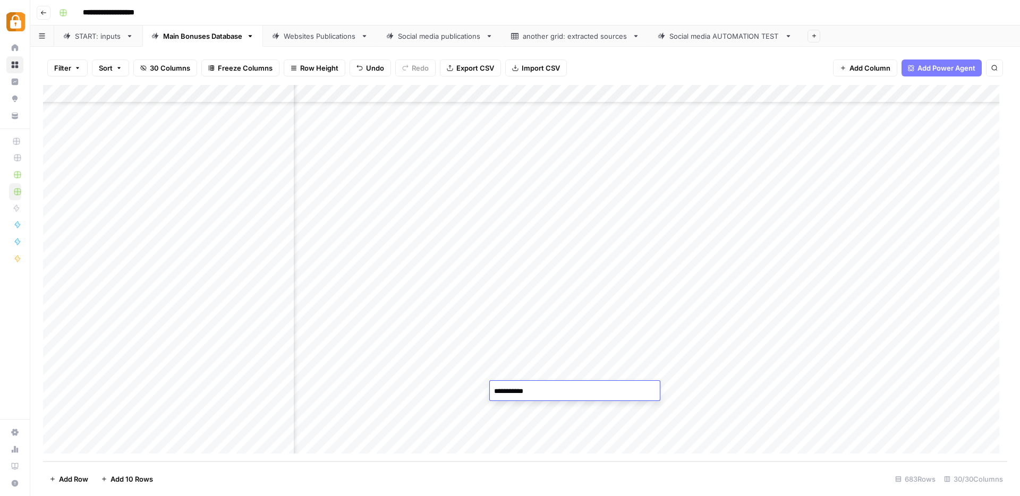
type textarea "**********"
click at [690, 386] on div "Add Column" at bounding box center [525, 273] width 964 height 377
drag, startPoint x: 676, startPoint y: 391, endPoint x: 665, endPoint y: 391, distance: 11.2
click at [665, 391] on textarea "****" at bounding box center [738, 391] width 170 height 15
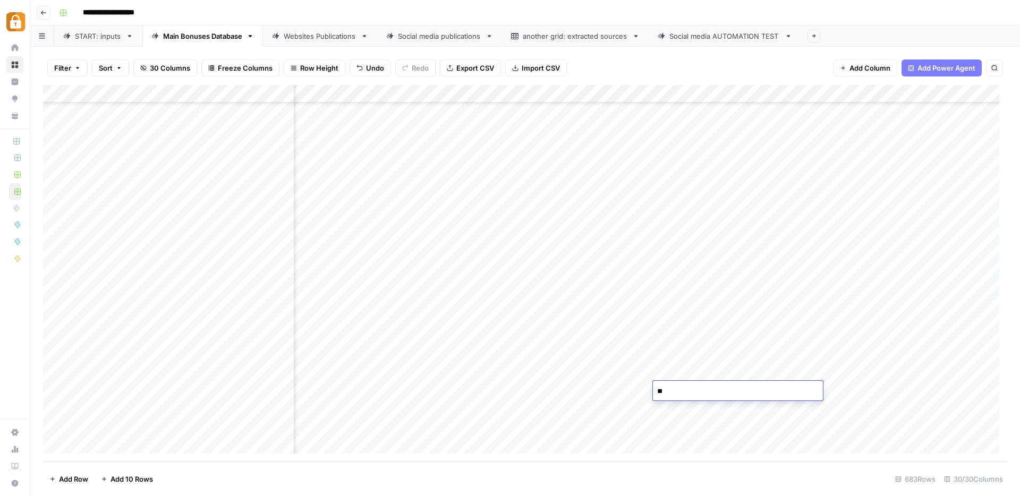
type textarea "*"
click at [614, 412] on div "Add Column" at bounding box center [525, 273] width 964 height 377
click at [615, 412] on textarea "**********" at bounding box center [580, 409] width 181 height 15
click at [668, 408] on textarea "**********" at bounding box center [580, 409] width 181 height 15
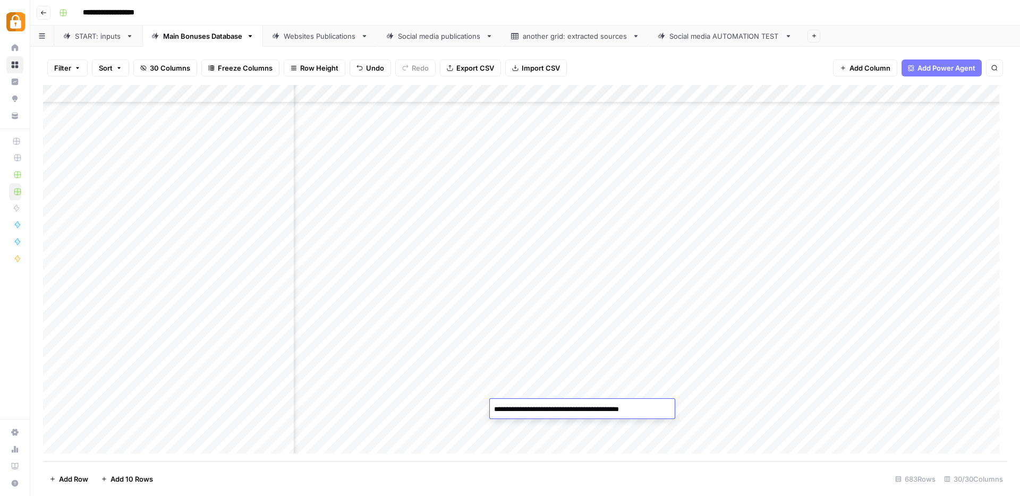
drag, startPoint x: 668, startPoint y: 408, endPoint x: 608, endPoint y: 414, distance: 59.8
click at [601, 411] on textarea "**********" at bounding box center [580, 409] width 181 height 15
type textarea "**********"
click at [701, 409] on div "Add Column" at bounding box center [525, 273] width 964 height 377
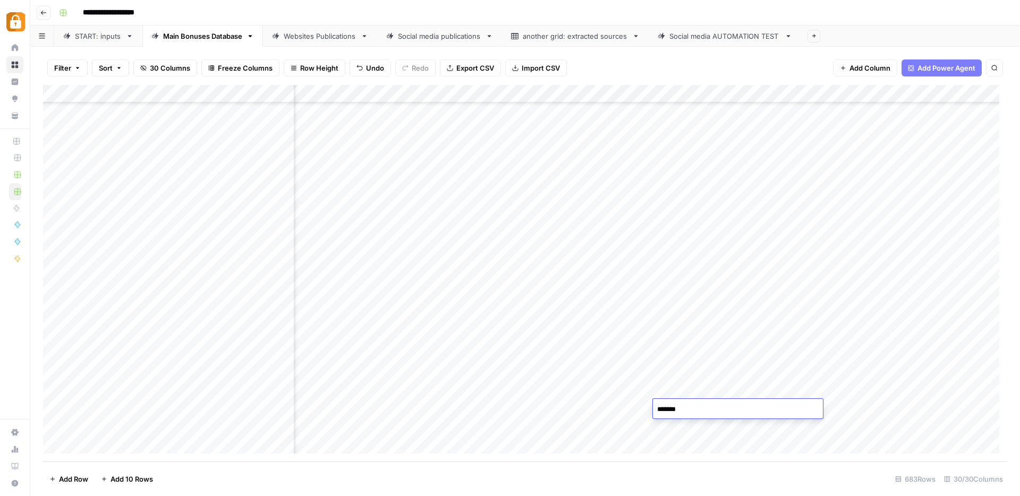
drag, startPoint x: 693, startPoint y: 408, endPoint x: 684, endPoint y: 414, distance: 11.1
click at [675, 408] on textarea "*******" at bounding box center [738, 409] width 170 height 15
type textarea "****"
click at [612, 430] on div "Add Column" at bounding box center [525, 273] width 964 height 377
click at [610, 427] on div "Add Column" at bounding box center [525, 273] width 964 height 377
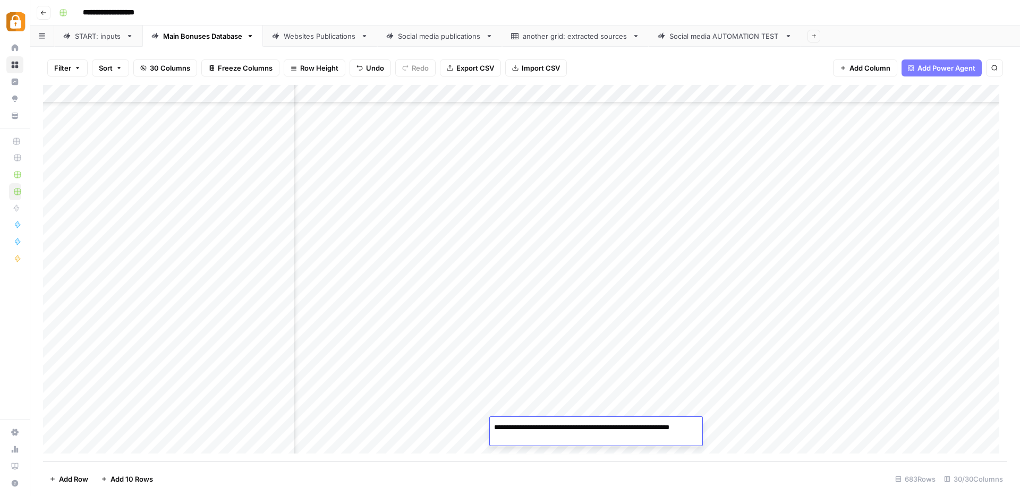
click at [611, 427] on textarea "**********" at bounding box center [596, 432] width 212 height 25
click at [659, 427] on textarea "**********" at bounding box center [596, 432] width 212 height 25
drag, startPoint x: 659, startPoint y: 429, endPoint x: 605, endPoint y: 428, distance: 54.2
click at [605, 428] on textarea "**********" at bounding box center [596, 432] width 212 height 25
type textarea "**********"
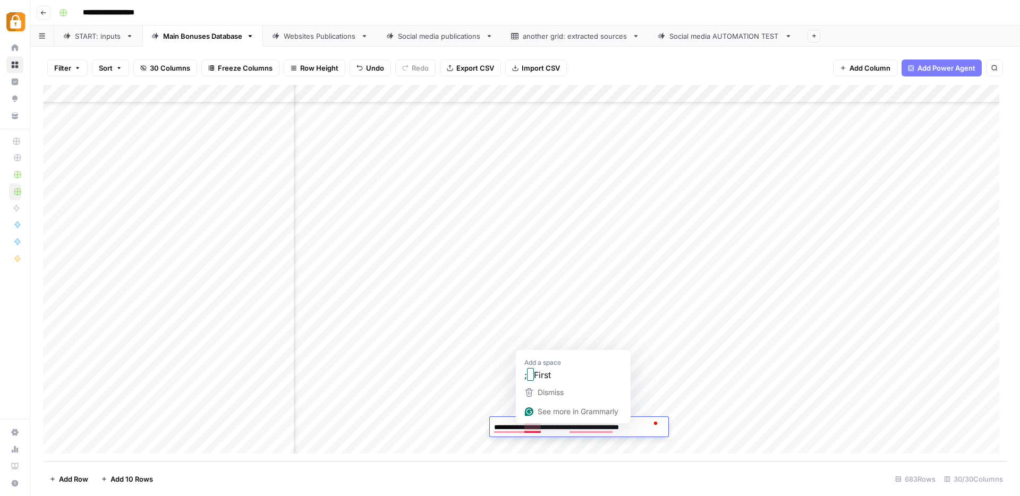
drag, startPoint x: 590, startPoint y: 425, endPoint x: 529, endPoint y: 424, distance: 60.6
click at [529, 424] on textarea "**********" at bounding box center [578, 427] width 176 height 15
click at [550, 427] on textarea "**********" at bounding box center [578, 427] width 176 height 15
click at [704, 427] on div "Add Column" at bounding box center [525, 273] width 964 height 377
click at [685, 427] on div "Add Column" at bounding box center [525, 273] width 964 height 377
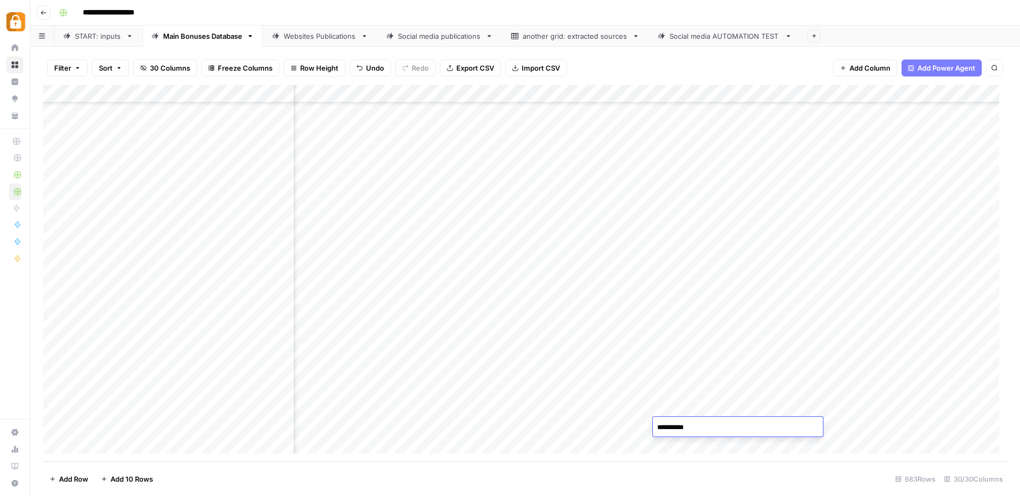
click at [685, 427] on textarea "**********" at bounding box center [738, 427] width 170 height 15
click at [678, 429] on textarea "**********" at bounding box center [738, 427] width 170 height 15
click at [685, 428] on textarea "**********" at bounding box center [738, 427] width 170 height 15
drag, startPoint x: 685, startPoint y: 428, endPoint x: 676, endPoint y: 428, distance: 8.5
click at [676, 428] on textarea "**********" at bounding box center [738, 427] width 170 height 15
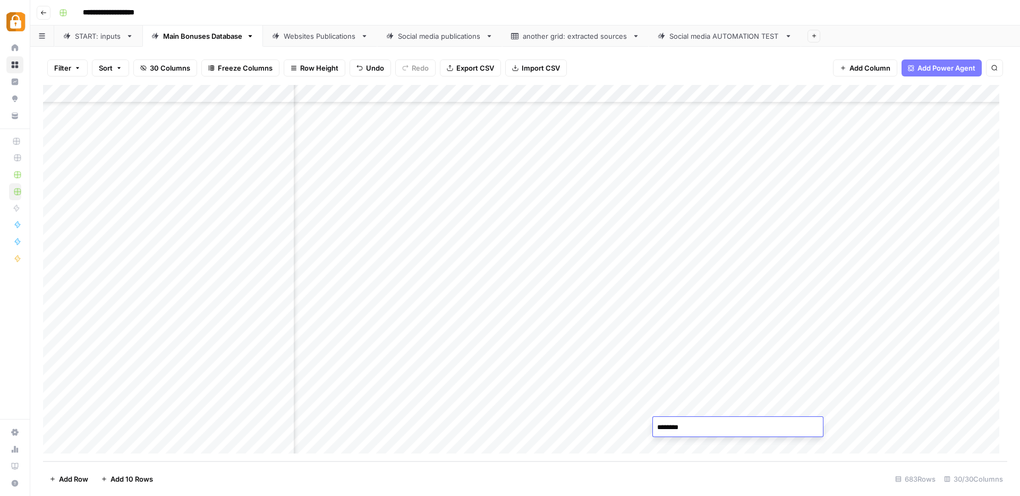
type textarea "*******"
click at [693, 409] on div "Add Column" at bounding box center [525, 273] width 964 height 377
click at [275, 426] on div "Add Column" at bounding box center [525, 273] width 964 height 377
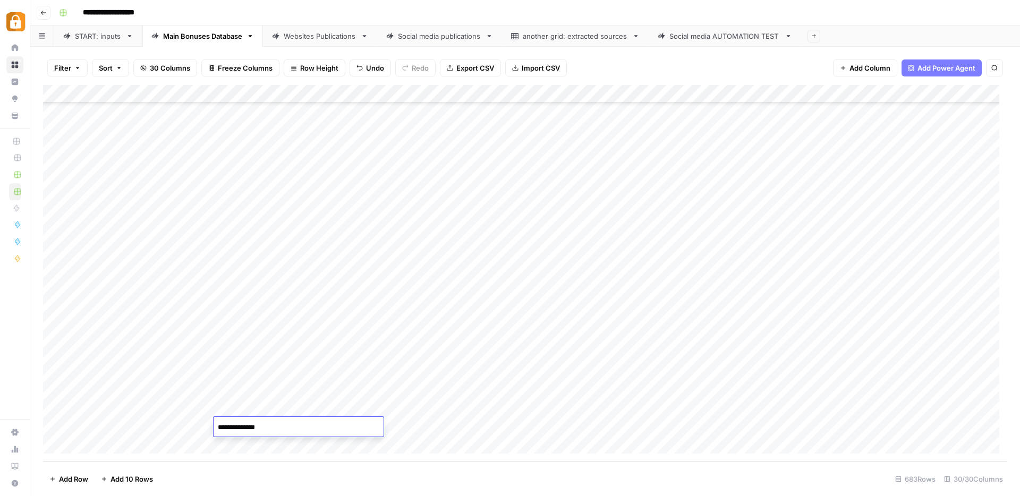
drag, startPoint x: 271, startPoint y: 426, endPoint x: 247, endPoint y: 426, distance: 23.9
click at [247, 426] on textarea "**********" at bounding box center [299, 427] width 170 height 15
type textarea "*******"
click at [681, 353] on div "Add Column" at bounding box center [525, 273] width 964 height 377
click at [672, 371] on div "Add Column" at bounding box center [525, 273] width 964 height 377
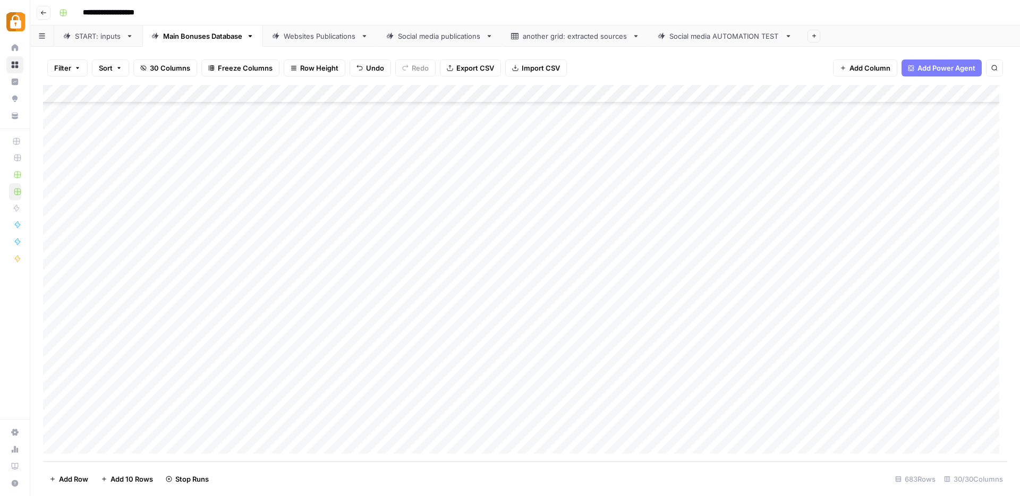
click at [676, 386] on div "Add Column" at bounding box center [525, 273] width 964 height 377
click at [679, 411] on div "Add Column" at bounding box center [525, 273] width 964 height 377
click at [677, 427] on div "Add Column" at bounding box center [525, 273] width 964 height 377
click at [309, 37] on div "Websites Publications" at bounding box center [320, 36] width 73 height 11
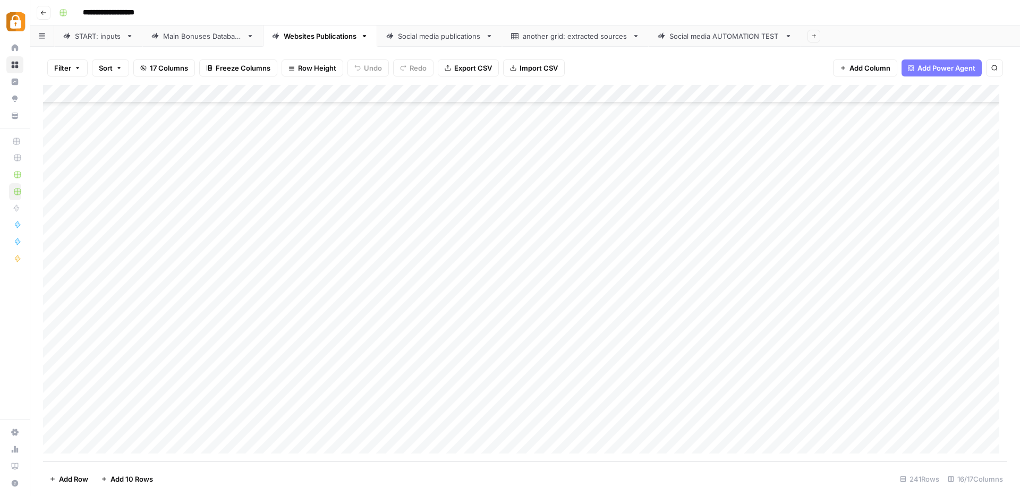
click at [716, 352] on div "Add Column" at bounding box center [525, 273] width 964 height 377
click at [717, 372] on div "Add Column" at bounding box center [525, 273] width 964 height 377
click at [718, 390] on div "Add Column" at bounding box center [525, 273] width 964 height 377
click at [714, 406] on div "Add Column" at bounding box center [525, 273] width 964 height 377
click at [719, 427] on div "Add Column" at bounding box center [525, 273] width 964 height 377
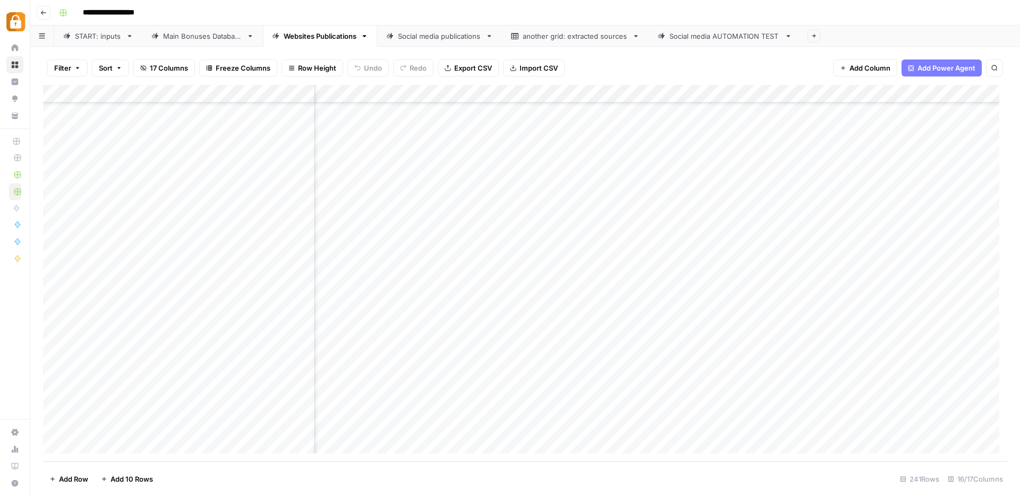
scroll to position [4019, 325]
click at [930, 427] on div "Add Column" at bounding box center [525, 273] width 964 height 377
click at [702, 352] on div "Add Column" at bounding box center [525, 273] width 964 height 377
click at [703, 370] on div "Add Column" at bounding box center [525, 273] width 964 height 377
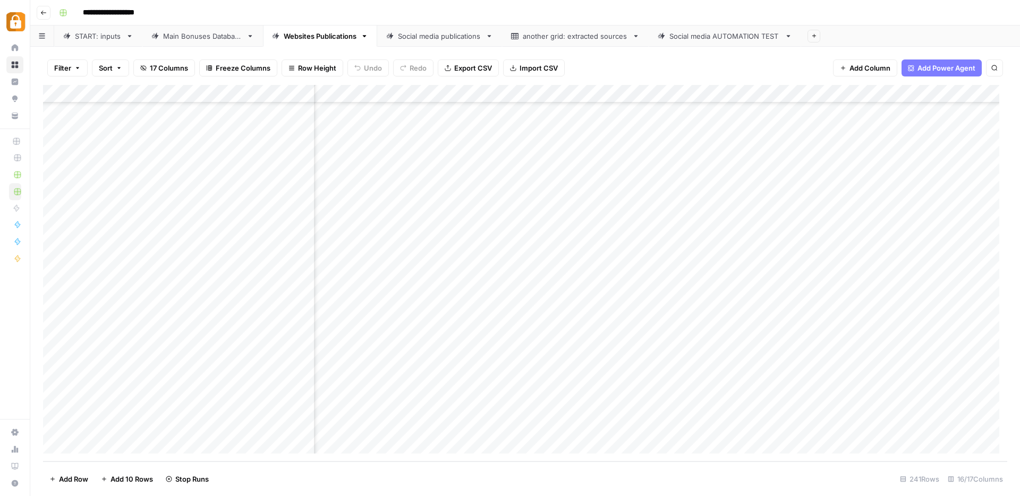
click at [702, 408] on div "Add Column" at bounding box center [525, 273] width 964 height 377
click at [702, 388] on div "Add Column" at bounding box center [525, 273] width 964 height 377
click at [97, 33] on div "START: inputs" at bounding box center [98, 36] width 47 height 11
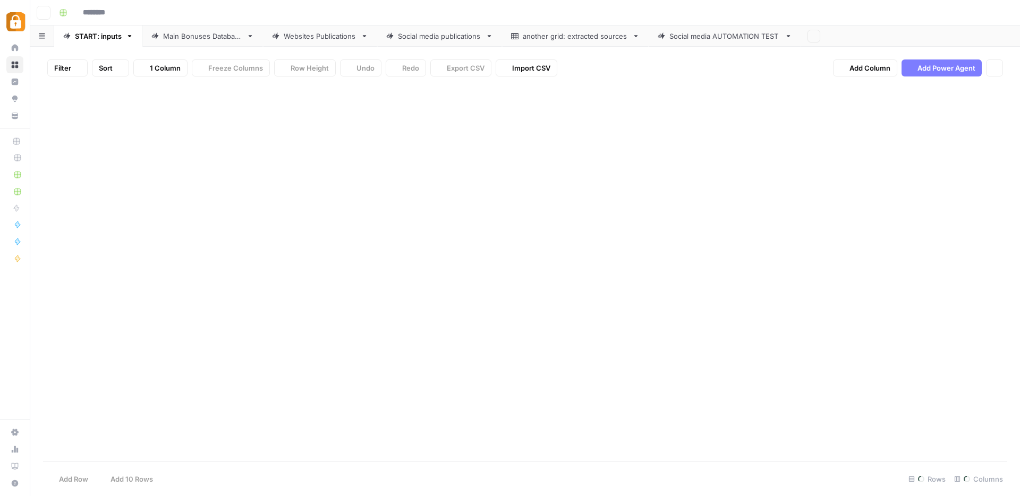
type input "**********"
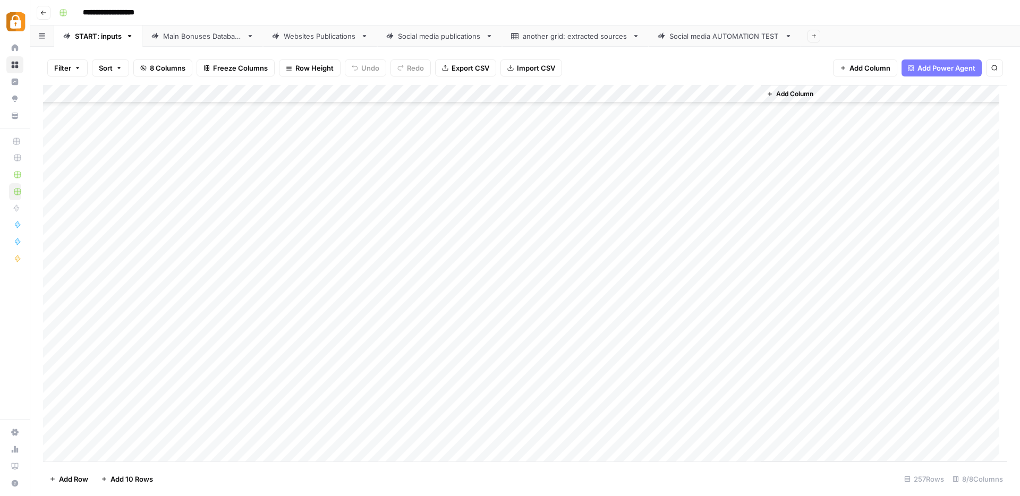
scroll to position [4300, 0]
click at [203, 36] on div "Main Bonuses Database" at bounding box center [202, 36] width 79 height 11
click at [439, 388] on div "Add Column" at bounding box center [525, 273] width 964 height 377
click at [478, 371] on div "Add Column" at bounding box center [525, 273] width 964 height 377
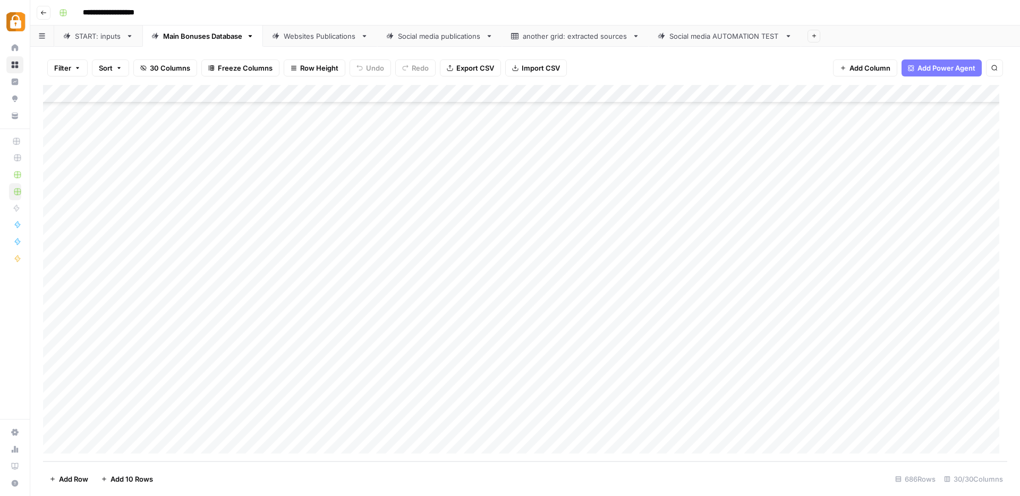
drag, startPoint x: 503, startPoint y: 379, endPoint x: 501, endPoint y: 389, distance: 10.1
click at [501, 389] on div "Add Column" at bounding box center [525, 273] width 964 height 377
click at [677, 389] on div "Add Column" at bounding box center [525, 273] width 964 height 377
click at [319, 390] on div "Add Column" at bounding box center [525, 273] width 964 height 377
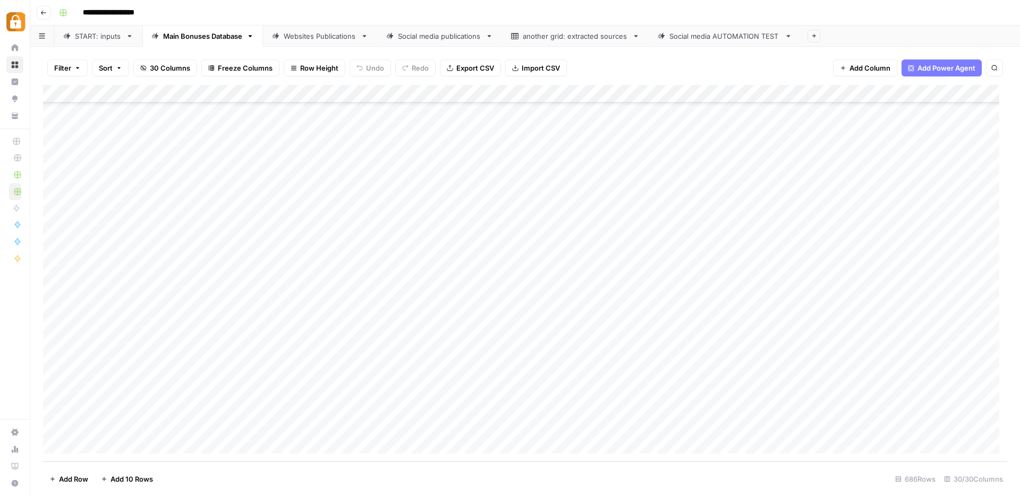
click at [555, 368] on div "Add Column" at bounding box center [525, 273] width 964 height 377
click at [306, 31] on div "Websites Publications" at bounding box center [320, 36] width 73 height 11
click at [714, 426] on div "Add Column" at bounding box center [525, 273] width 964 height 377
click at [472, 427] on div "Add Column" at bounding box center [525, 273] width 964 height 377
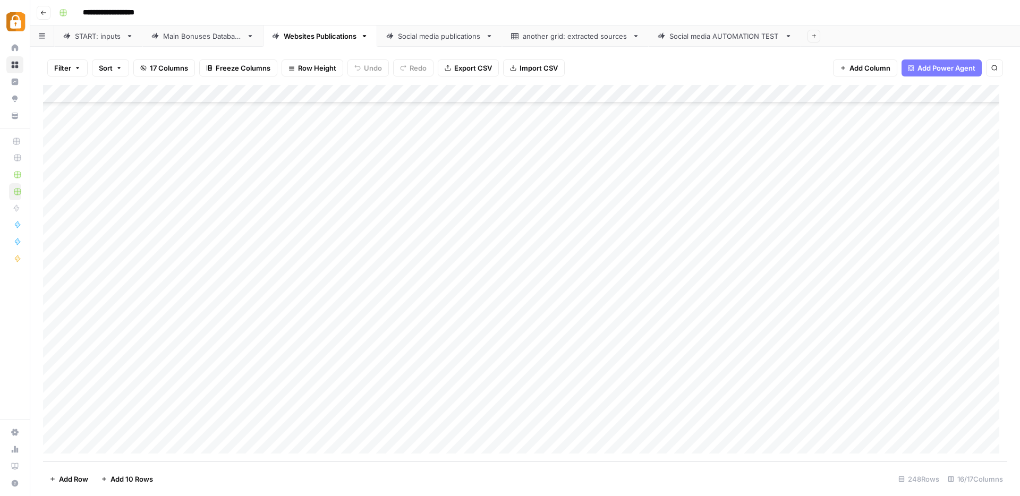
click at [472, 427] on div "Add Column" at bounding box center [525, 273] width 964 height 377
click at [334, 353] on div "Add Column" at bounding box center [525, 273] width 964 height 377
click at [738, 426] on div "Add Column" at bounding box center [525, 273] width 964 height 377
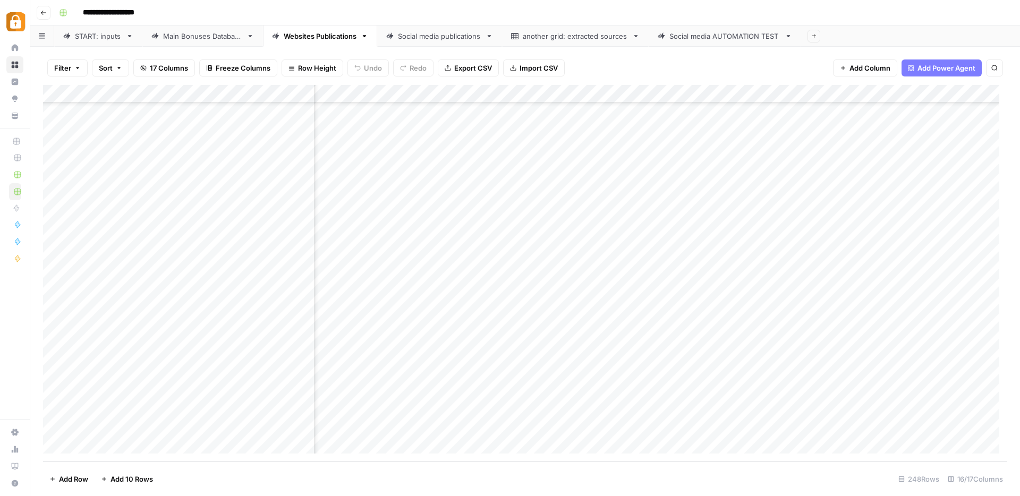
click at [107, 36] on div "START: inputs" at bounding box center [98, 36] width 47 height 11
click at [291, 324] on div "Add Column" at bounding box center [525, 273] width 964 height 377
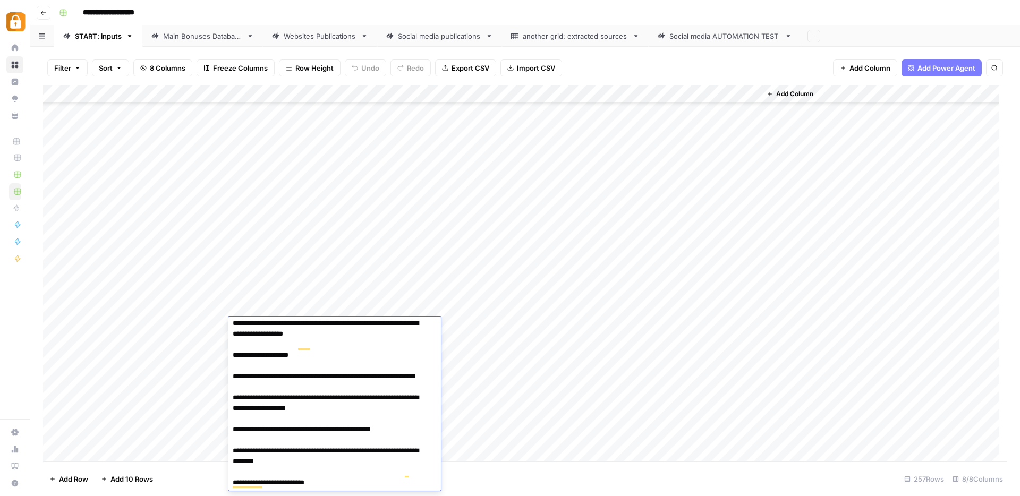
scroll to position [0, 0]
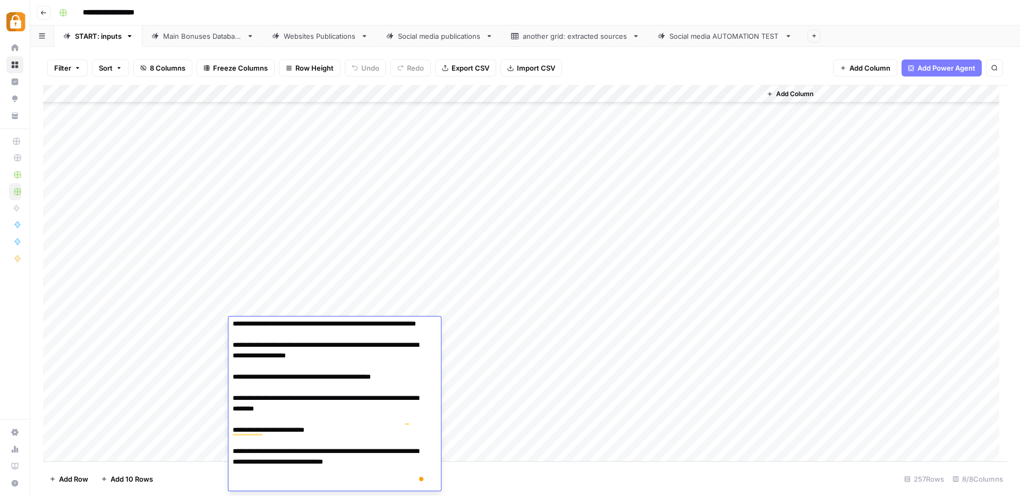
drag, startPoint x: 233, startPoint y: 386, endPoint x: 398, endPoint y: 487, distance: 193.6
click at [398, 487] on textarea "**********" at bounding box center [330, 297] width 205 height 387
click at [497, 416] on div "Add Column" at bounding box center [525, 273] width 964 height 377
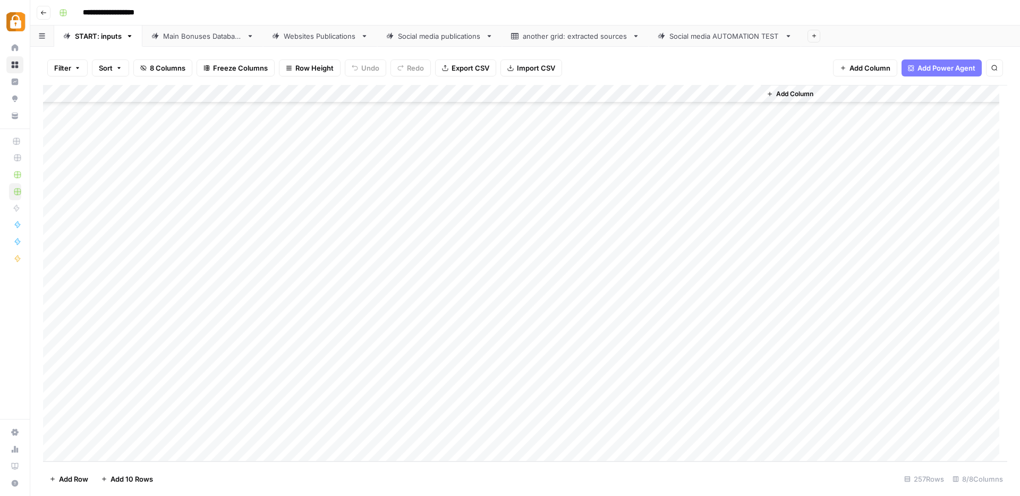
click at [198, 416] on div "Add Column" at bounding box center [525, 273] width 964 height 377
click at [217, 450] on div "[PERSON_NAME]" at bounding box center [225, 450] width 70 height 15
click at [212, 450] on button "[PERSON_NAME]" at bounding box center [224, 450] width 65 height 13
click at [274, 414] on div "Add Column" at bounding box center [525, 273] width 964 height 377
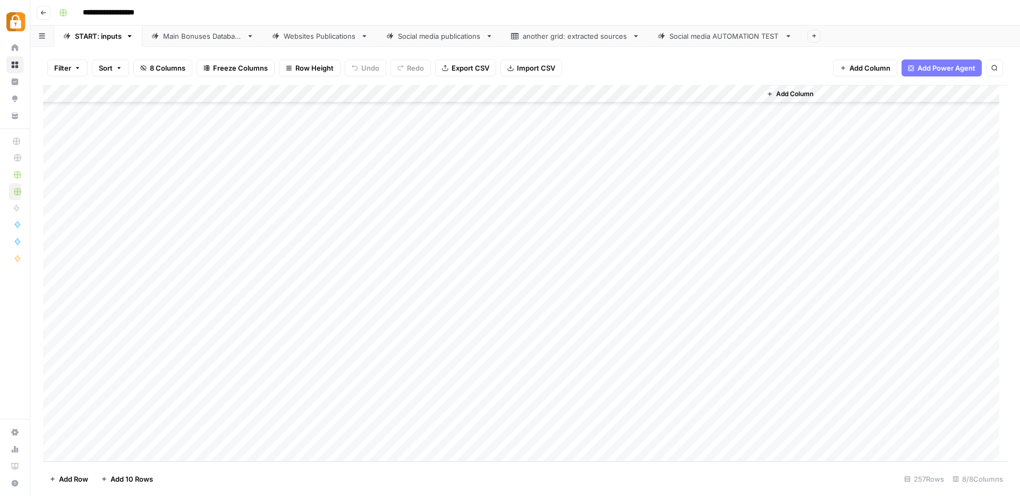
click at [274, 414] on div "Add Column" at bounding box center [525, 273] width 964 height 377
click at [274, 414] on textarea at bounding box center [313, 417] width 170 height 15
type textarea "**********"
click at [422, 414] on div "Add Column" at bounding box center [525, 273] width 964 height 377
click at [702, 416] on div "Add Column" at bounding box center [525, 273] width 964 height 377
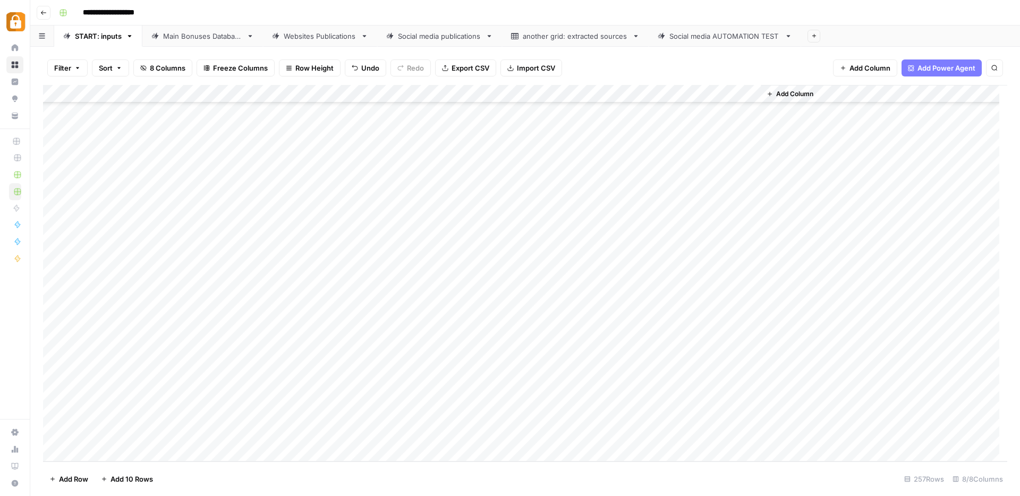
click at [205, 436] on div "Add Column" at bounding box center [525, 273] width 964 height 377
click at [204, 436] on div "Add Column" at bounding box center [525, 273] width 964 height 377
click at [210, 454] on button "[PERSON_NAME]" at bounding box center [224, 450] width 65 height 13
click at [259, 435] on div "Add Column" at bounding box center [525, 273] width 964 height 377
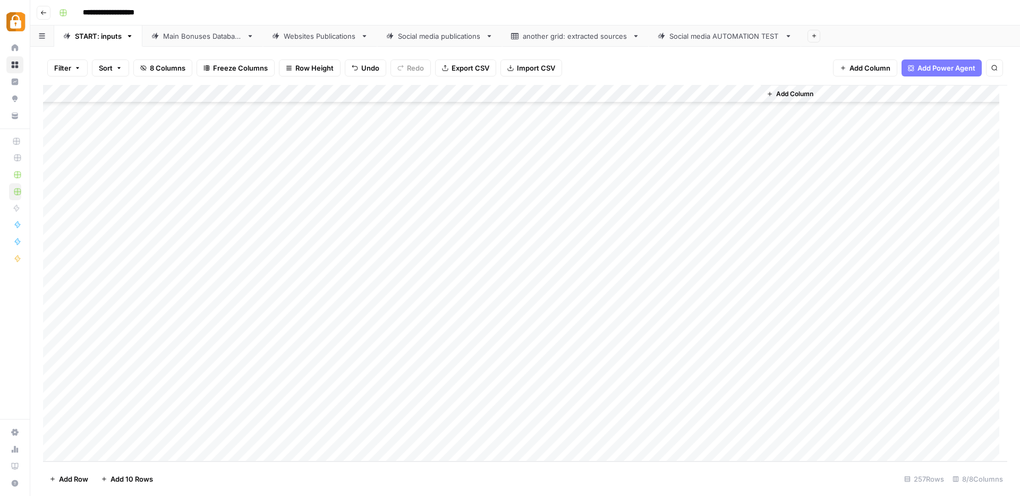
click at [259, 435] on div "Add Column" at bounding box center [525, 273] width 964 height 377
paste textarea "**********"
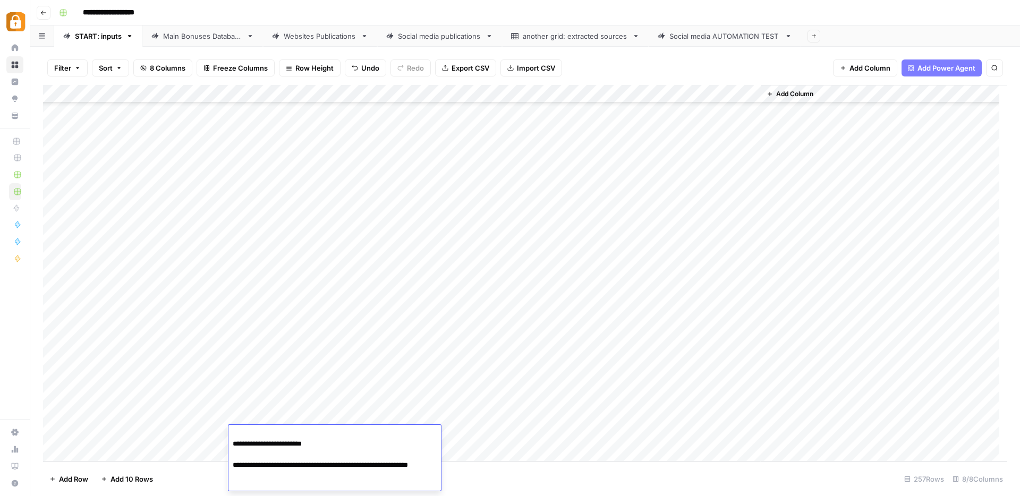
type textarea "**********"
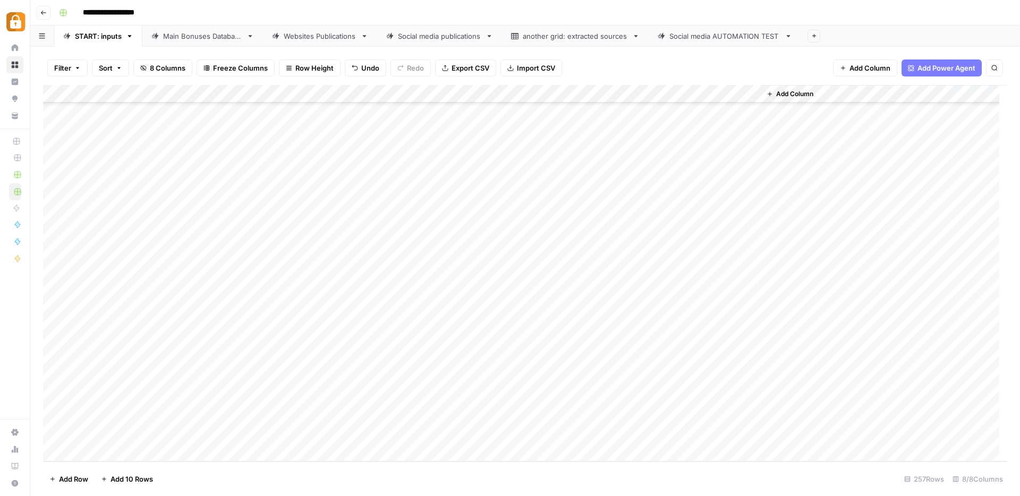
click at [454, 415] on div "Add Column" at bounding box center [525, 273] width 964 height 377
click at [454, 415] on div at bounding box center [457, 420] width 106 height 19
drag, startPoint x: 423, startPoint y: 467, endPoint x: 430, endPoint y: 469, distance: 7.0
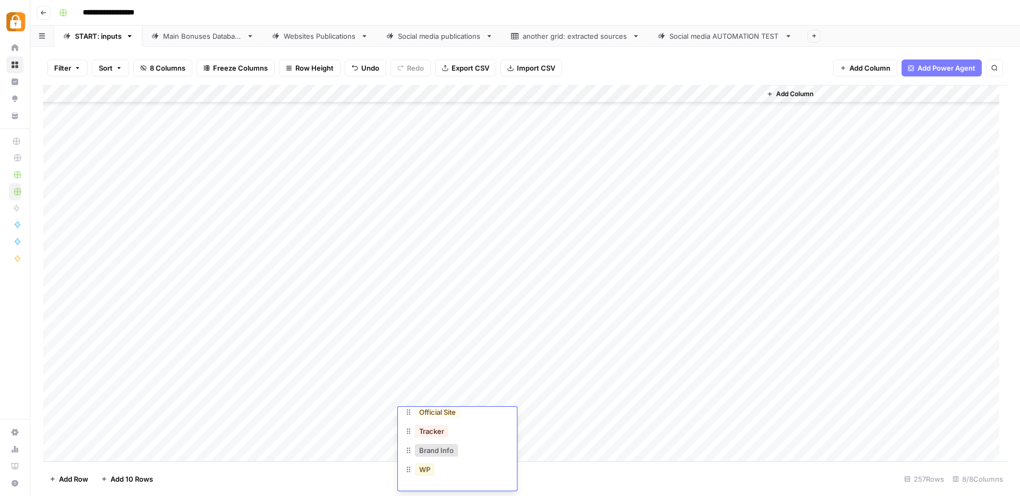
click at [423, 467] on button "WP" at bounding box center [425, 469] width 20 height 13
click at [437, 435] on div "Add Column" at bounding box center [525, 273] width 964 height 377
drag, startPoint x: 701, startPoint y: 433, endPoint x: 629, endPoint y: 432, distance: 71.7
click at [701, 433] on div "Add Column" at bounding box center [525, 273] width 964 height 377
click at [209, 38] on div "Main Bonuses Database" at bounding box center [202, 36] width 79 height 11
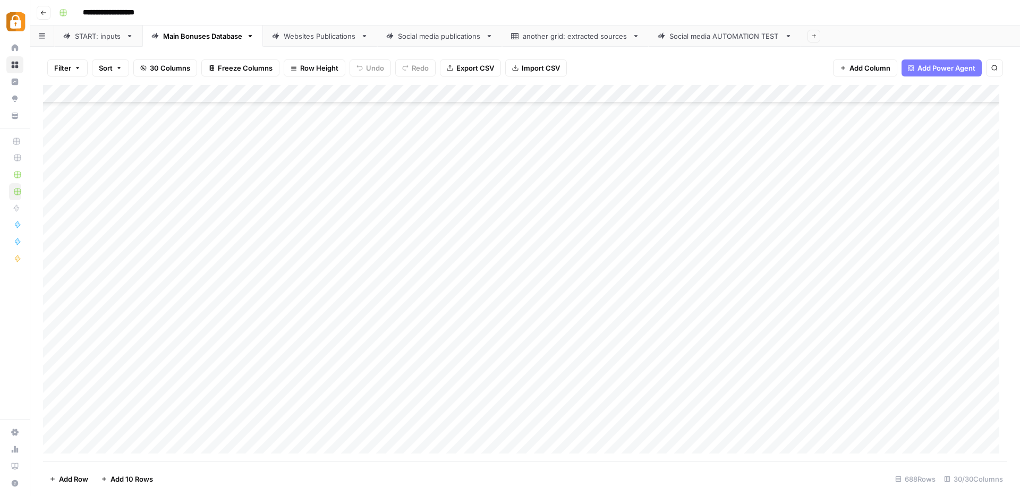
scroll to position [12092, 0]
click at [461, 355] on div "Add Column" at bounding box center [525, 273] width 964 height 377
click at [447, 426] on div "Add Column" at bounding box center [525, 273] width 964 height 377
click at [680, 424] on div "Add Column" at bounding box center [525, 273] width 964 height 377
click at [317, 461] on div "Add Column" at bounding box center [525, 273] width 964 height 377
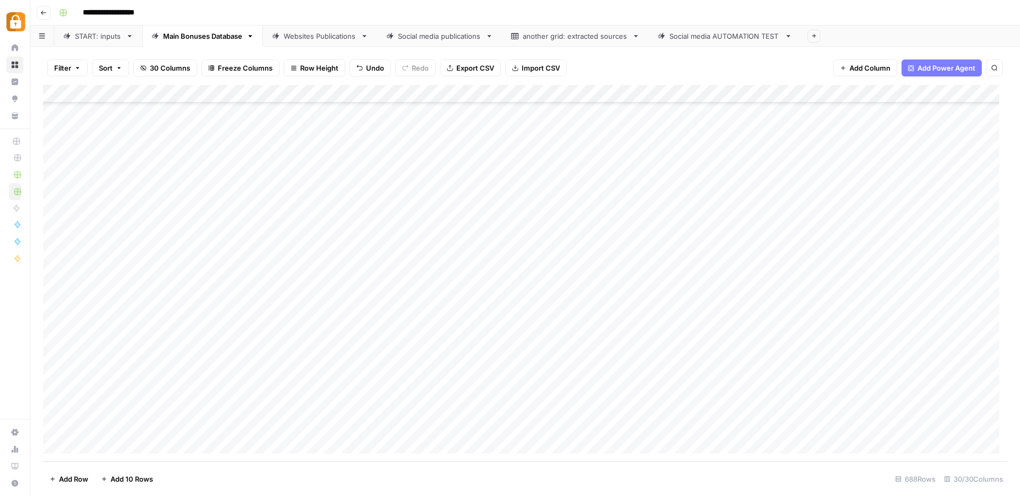
click at [297, 38] on div "Websites Publications" at bounding box center [320, 36] width 73 height 11
click at [428, 407] on div "Add Column" at bounding box center [525, 273] width 964 height 377
click at [709, 408] on div "Add Column" at bounding box center [525, 273] width 964 height 377
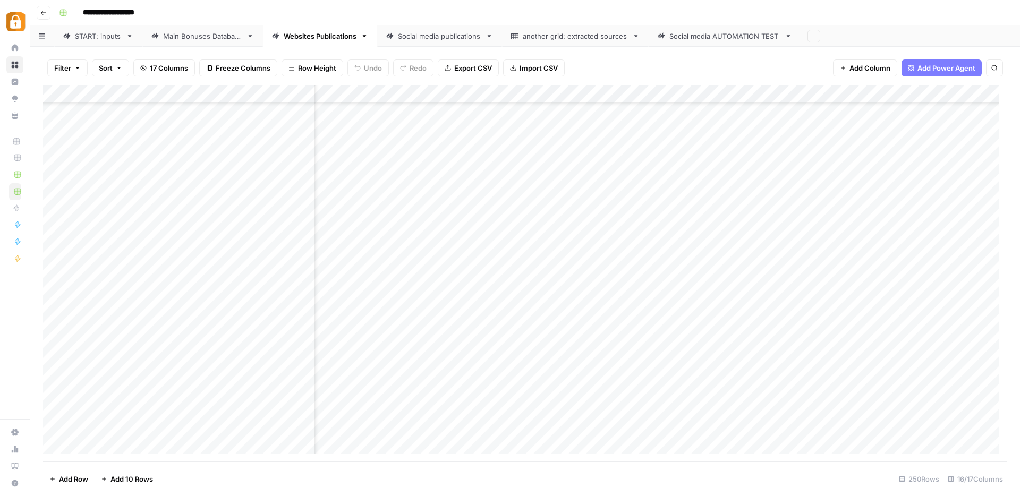
click at [634, 408] on div "Add Column" at bounding box center [525, 273] width 964 height 377
click at [97, 36] on div "START: inputs" at bounding box center [98, 36] width 47 height 11
click at [445, 415] on div "Add Column" at bounding box center [525, 273] width 964 height 377
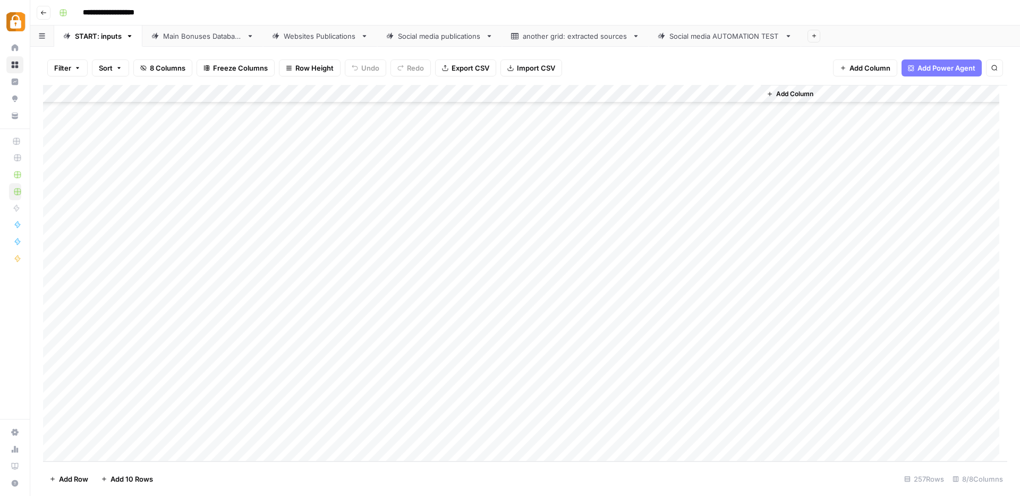
drag, startPoint x: 501, startPoint y: 426, endPoint x: 500, endPoint y: 437, distance: 10.6
click at [500, 437] on div "Add Column" at bounding box center [525, 273] width 964 height 377
drag, startPoint x: 503, startPoint y: 91, endPoint x: 472, endPoint y: 98, distance: 31.5
click at [472, 98] on div "Add Column" at bounding box center [525, 273] width 964 height 377
drag, startPoint x: 399, startPoint y: 89, endPoint x: 357, endPoint y: 97, distance: 42.6
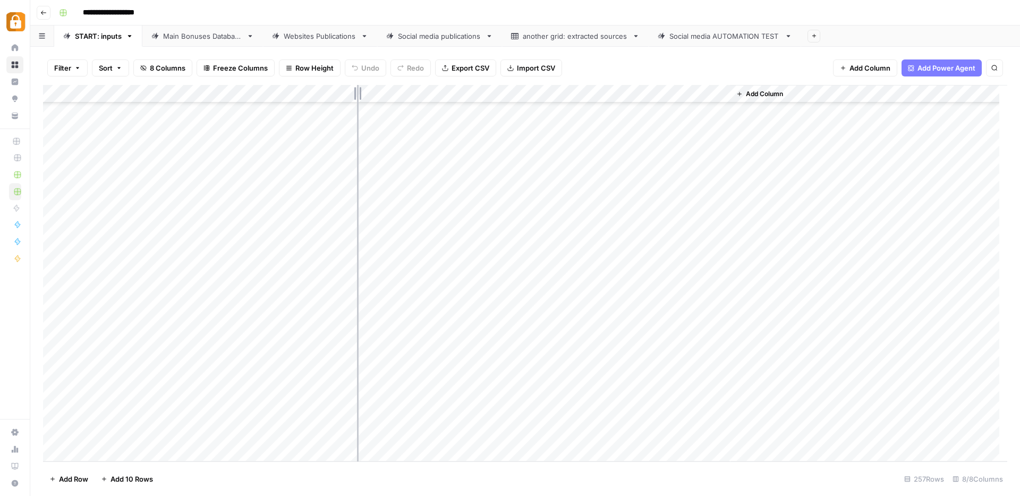
click at [357, 97] on div "Add Column" at bounding box center [525, 273] width 964 height 377
click at [461, 167] on div "Add Column" at bounding box center [525, 273] width 964 height 377
drag, startPoint x: 451, startPoint y: 424, endPoint x: 465, endPoint y: 430, distance: 14.8
click at [451, 424] on div "Add Column" at bounding box center [525, 273] width 964 height 377
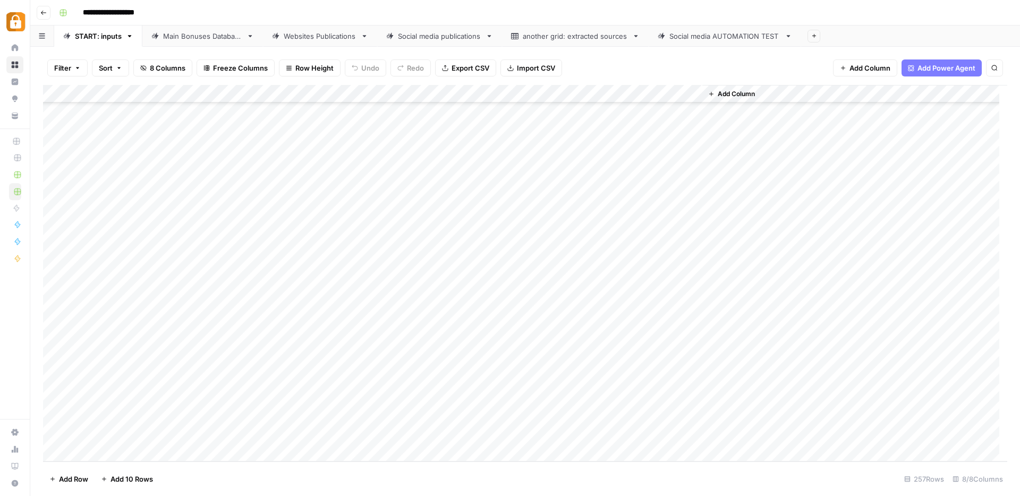
click at [403, 435] on div "Add Column" at bounding box center [525, 273] width 964 height 377
click at [427, 418] on div "Add Column" at bounding box center [525, 273] width 964 height 377
click at [441, 436] on div "Add Column" at bounding box center [525, 273] width 964 height 377
click at [215, 35] on div "Main Bonuses Database" at bounding box center [202, 36] width 79 height 11
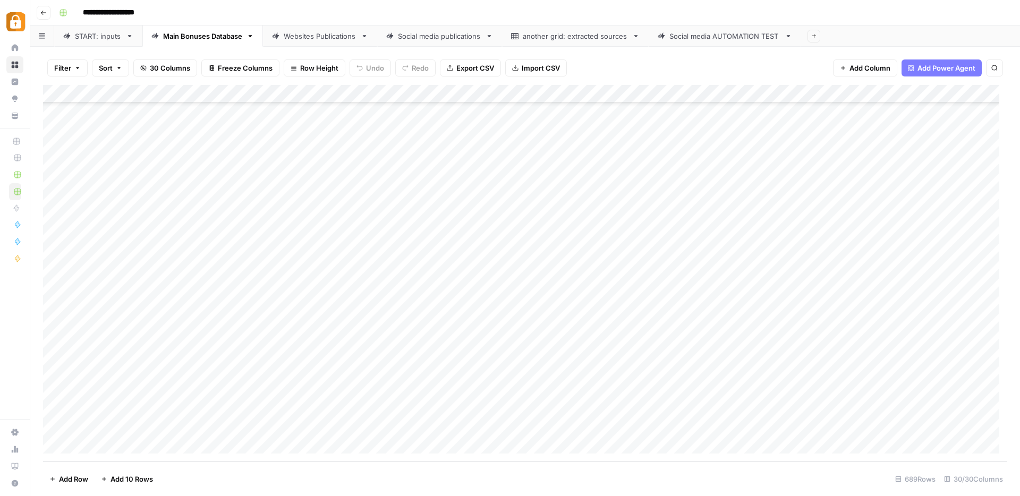
click at [435, 426] on div "Add Column" at bounding box center [525, 273] width 964 height 377
click at [482, 408] on div "Add Column" at bounding box center [525, 273] width 964 height 377
drag, startPoint x: 502, startPoint y: 417, endPoint x: 501, endPoint y: 424, distance: 7.0
click at [501, 424] on div "Add Column" at bounding box center [525, 273] width 964 height 377
click at [559, 429] on div "Add Column" at bounding box center [525, 273] width 964 height 377
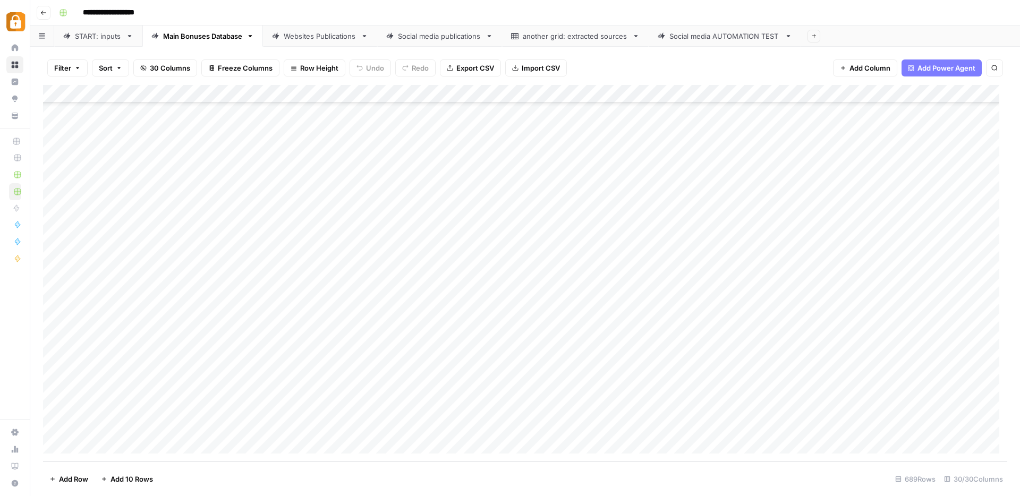
click at [671, 426] on div "Add Column" at bounding box center [525, 273] width 964 height 377
click at [333, 36] on div "Websites Publications" at bounding box center [320, 36] width 73 height 11
click at [717, 425] on div "Add Column" at bounding box center [525, 273] width 964 height 377
click at [92, 443] on div "Add Column" at bounding box center [525, 273] width 964 height 377
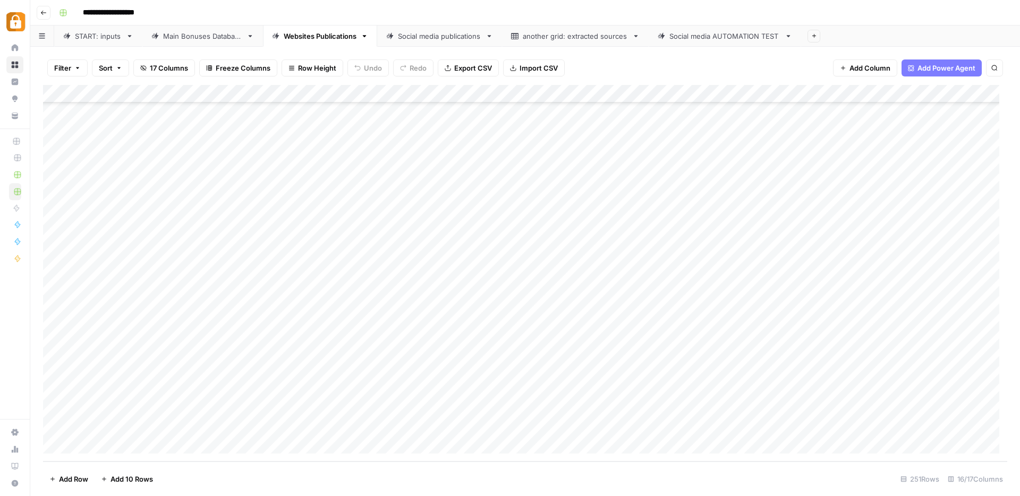
scroll to position [4218, 0]
click at [101, 37] on div "START: inputs" at bounding box center [98, 36] width 47 height 11
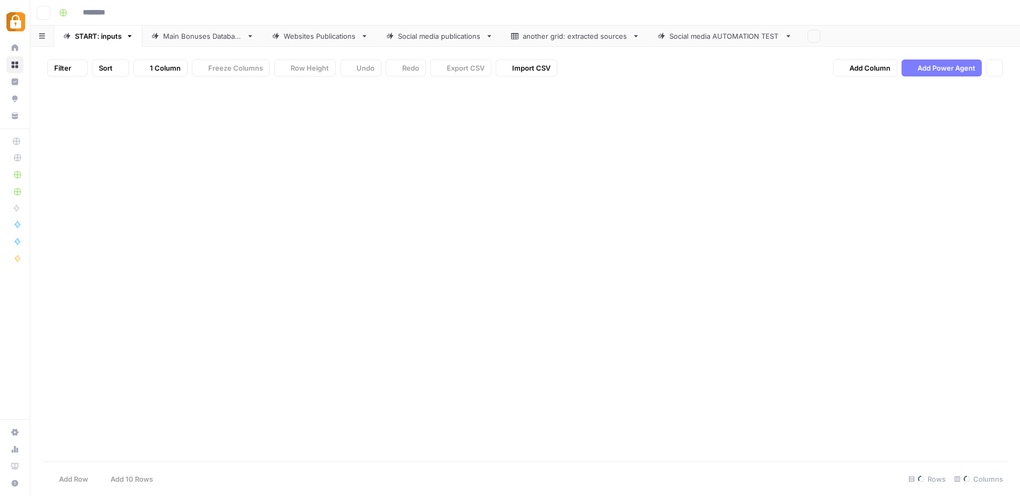
type input "**********"
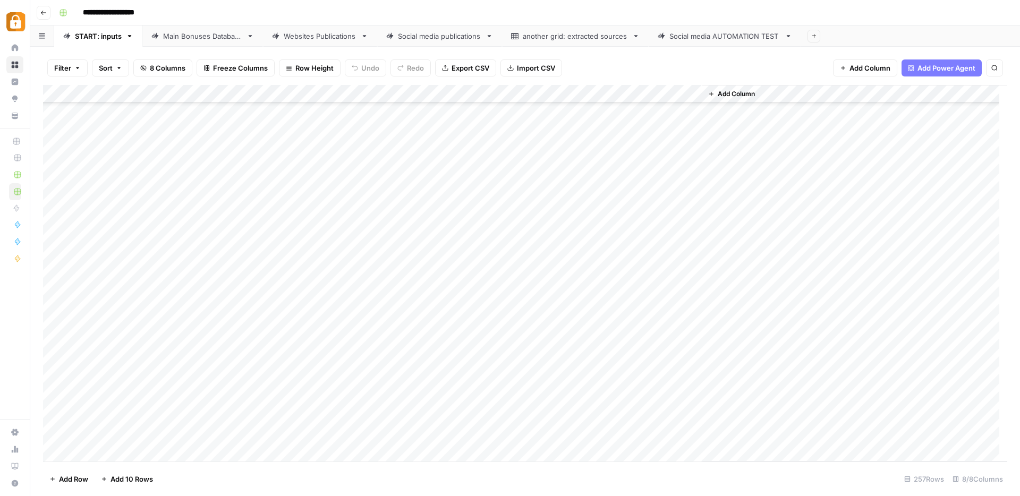
scroll to position [4300, 0]
click at [87, 450] on div "Add Column" at bounding box center [525, 273] width 964 height 377
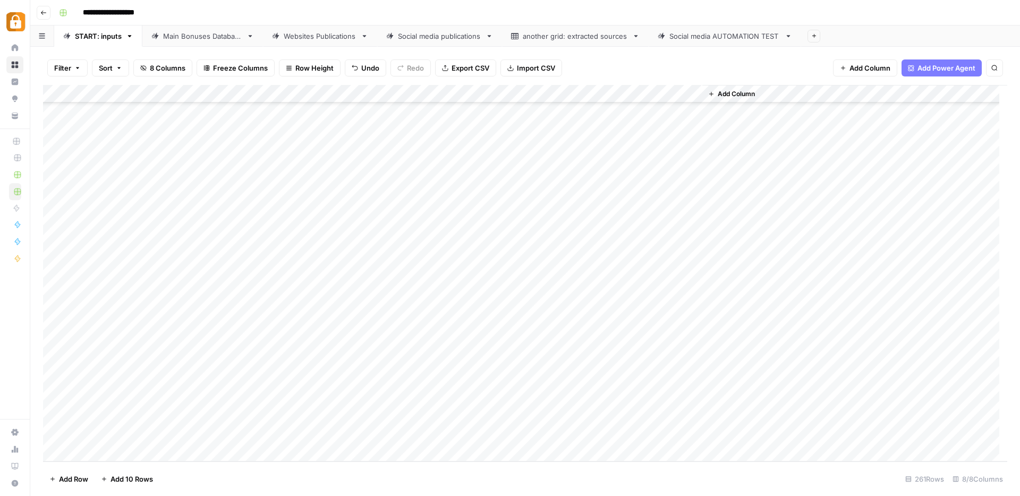
click at [87, 450] on div "Add Column" at bounding box center [525, 273] width 964 height 377
click at [88, 451] on div "Add Column" at bounding box center [525, 273] width 964 height 377
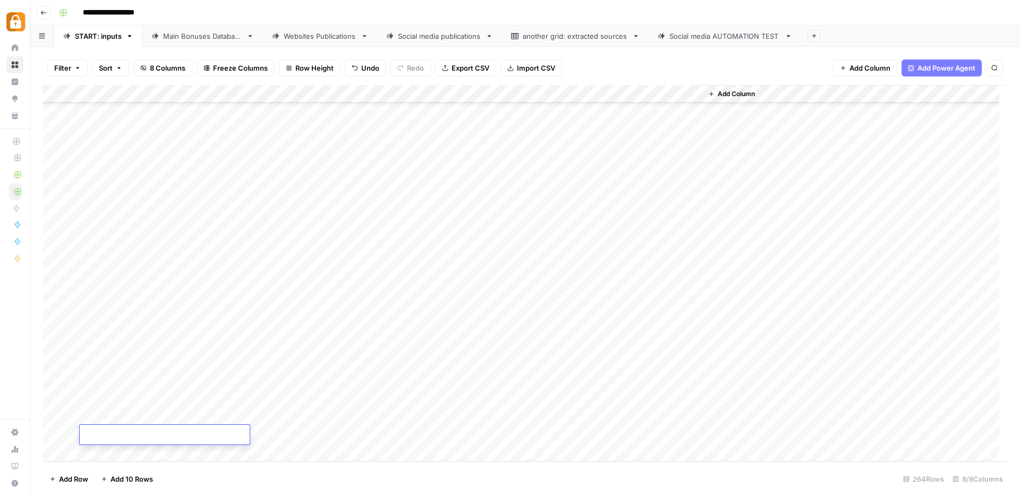
click at [88, 451] on div "Add Column" at bounding box center [525, 273] width 964 height 377
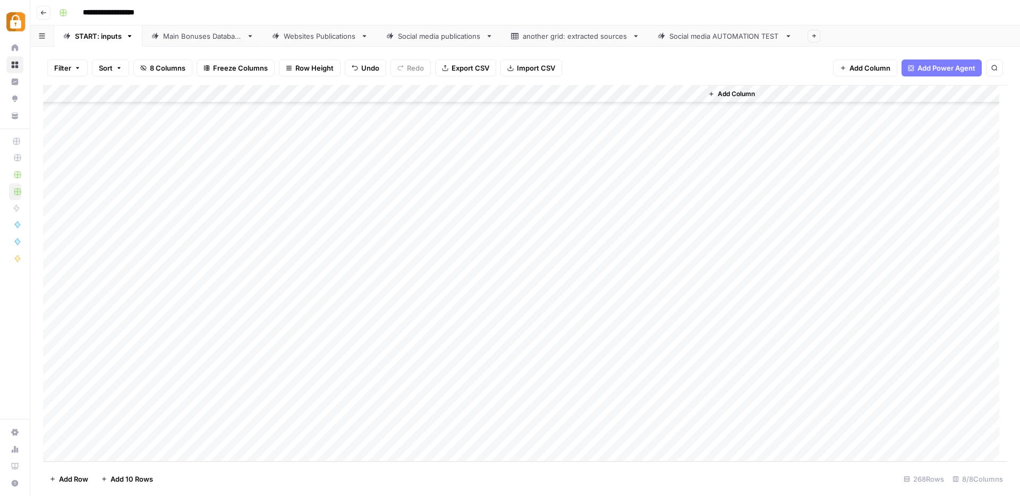
scroll to position [4517, 0]
click at [197, 252] on div "Add Column" at bounding box center [525, 273] width 964 height 377
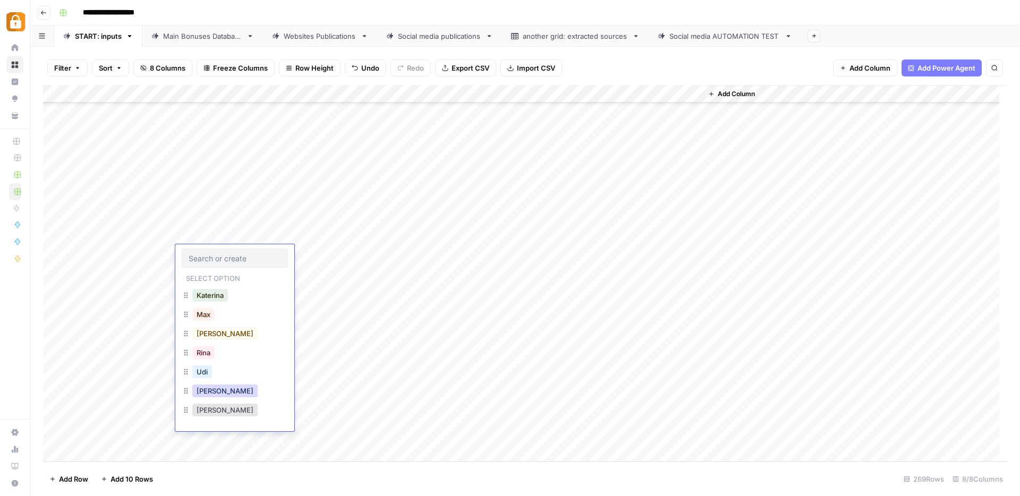
click at [200, 394] on button "[PERSON_NAME]" at bounding box center [224, 391] width 65 height 13
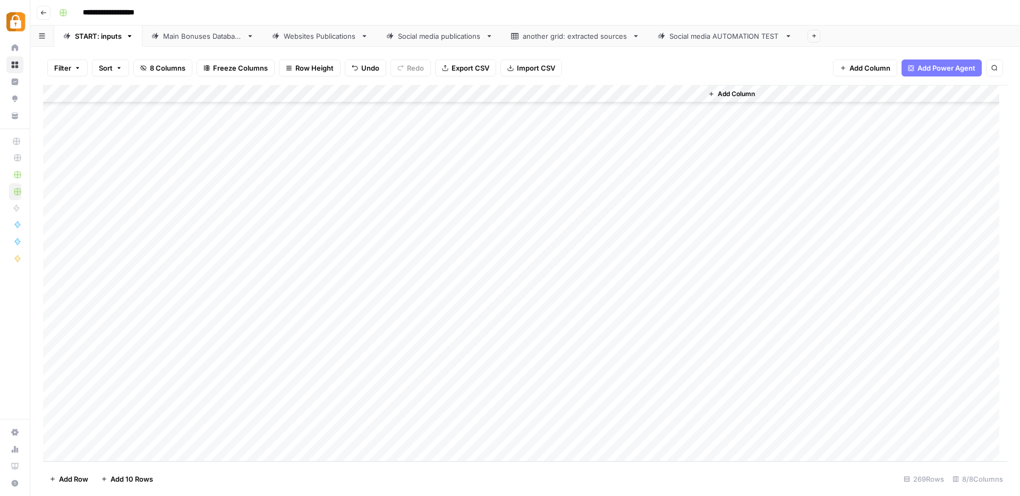
click at [287, 254] on div "Add Column" at bounding box center [525, 273] width 964 height 377
paste textarea "**********"
type textarea "**********"
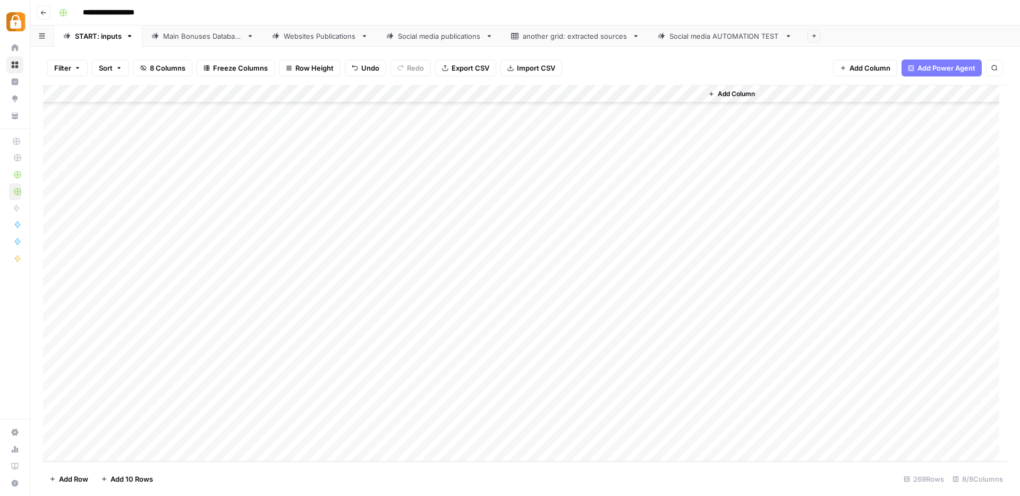
click at [381, 255] on div "Add Column" at bounding box center [525, 273] width 964 height 377
click at [398, 412] on button "WP" at bounding box center [397, 410] width 20 height 13
click at [642, 253] on div "Add Column" at bounding box center [525, 273] width 964 height 377
click at [207, 273] on div "Add Column" at bounding box center [525, 273] width 964 height 377
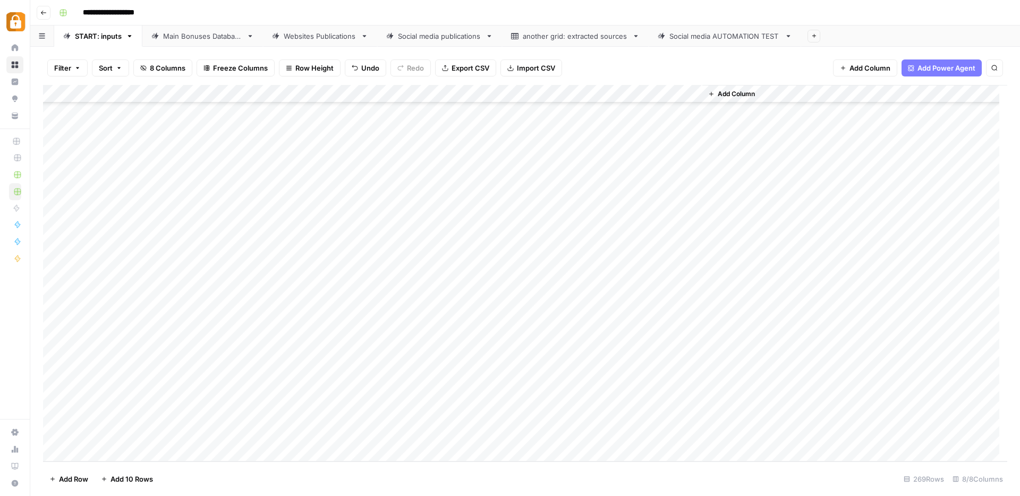
click at [207, 273] on div "Add Column" at bounding box center [525, 273] width 964 height 377
click at [205, 407] on button "[PERSON_NAME]" at bounding box center [224, 409] width 65 height 13
click at [269, 281] on div "Add Column" at bounding box center [525, 273] width 964 height 377
type textarea "*"
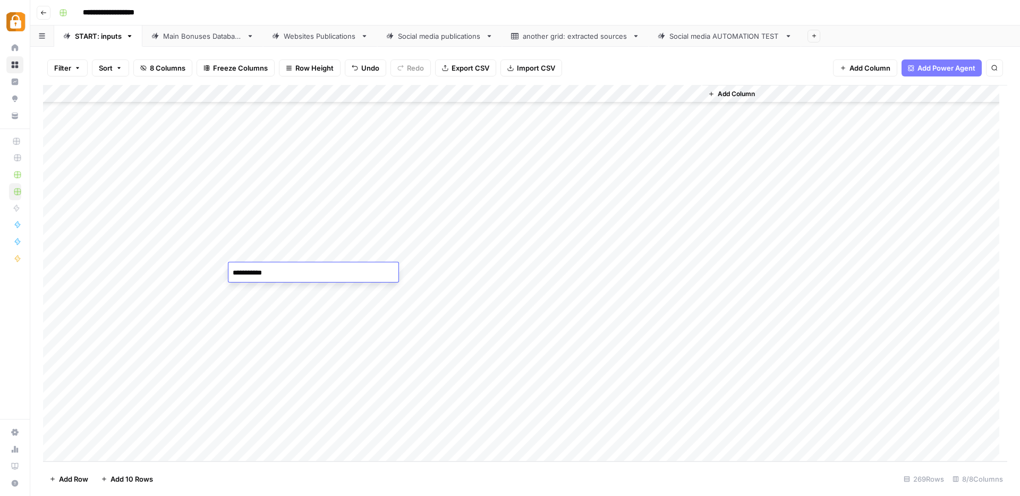
paste textarea "**********"
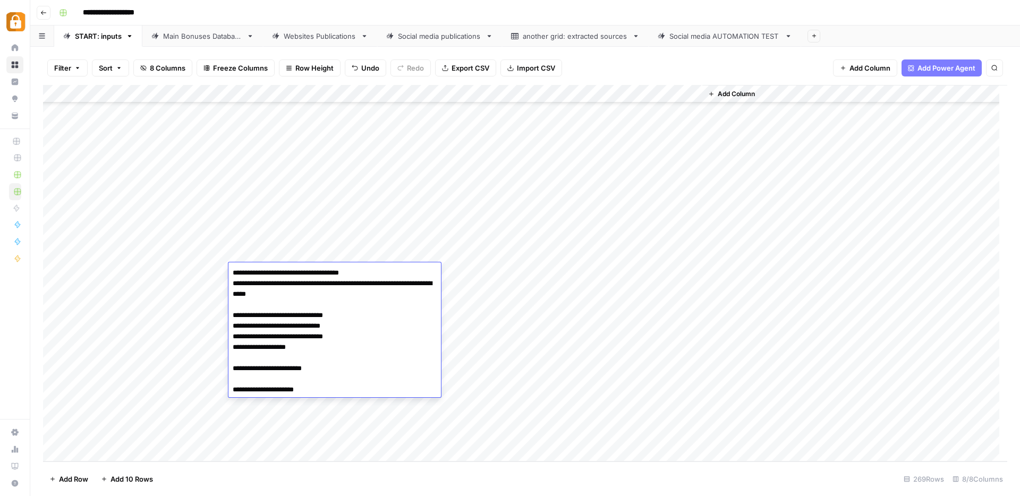
type textarea "**********"
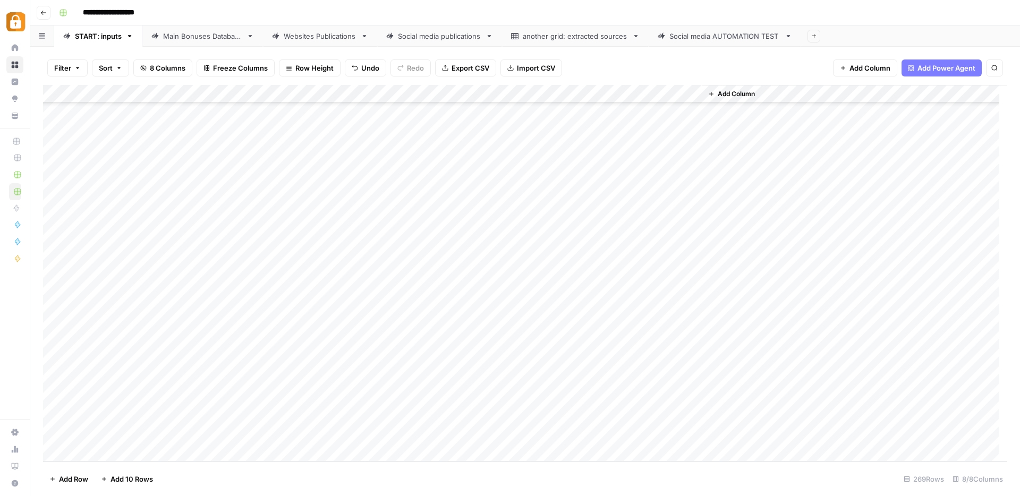
click at [422, 253] on div "Add Column" at bounding box center [525, 273] width 964 height 377
drag, startPoint x: 442, startPoint y: 262, endPoint x: 440, endPoint y: 274, distance: 12.4
click at [440, 274] on div "Add Column" at bounding box center [525, 273] width 964 height 377
click at [641, 269] on div "Add Column" at bounding box center [525, 273] width 964 height 377
click at [191, 287] on div "Add Column" at bounding box center [525, 273] width 964 height 377
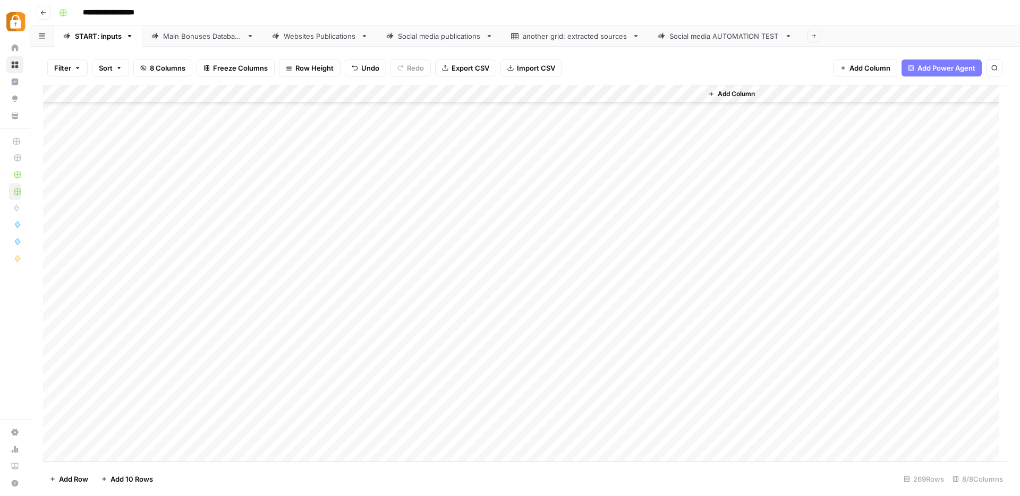
click at [191, 287] on div "Add Column" at bounding box center [525, 273] width 964 height 377
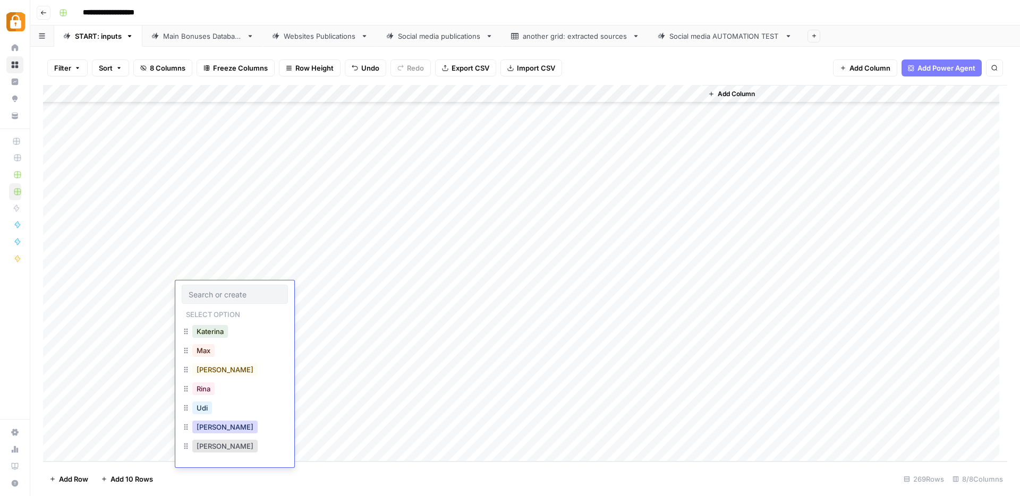
drag, startPoint x: 204, startPoint y: 425, endPoint x: 212, endPoint y: 415, distance: 13.6
click at [204, 425] on button "[PERSON_NAME]" at bounding box center [224, 427] width 65 height 13
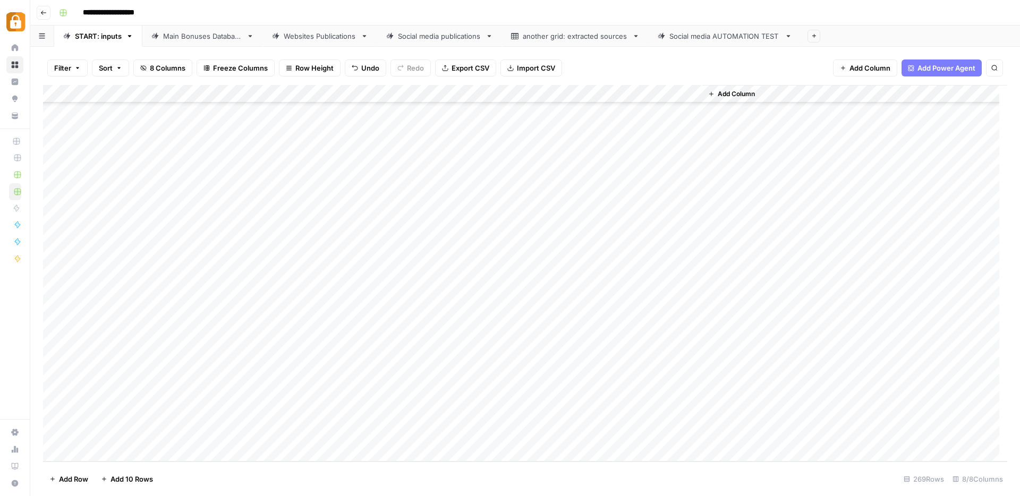
click at [265, 287] on div "Add Column" at bounding box center [525, 273] width 964 height 377
paste textarea "**********"
type textarea "**********"
click at [420, 278] on div "Add Column" at bounding box center [525, 273] width 964 height 377
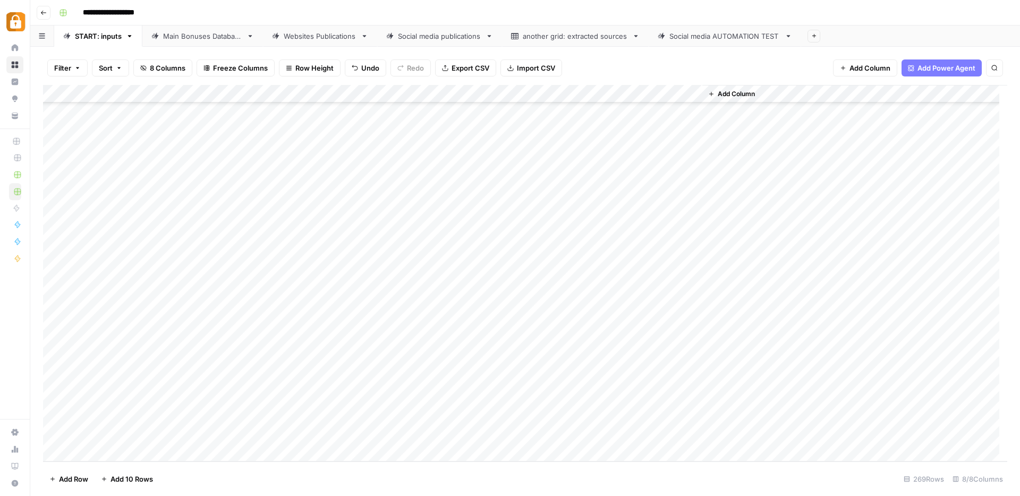
drag, startPoint x: 443, startPoint y: 280, endPoint x: 443, endPoint y: 287, distance: 6.4
click at [443, 286] on div "Add Column" at bounding box center [525, 273] width 964 height 377
click at [642, 288] on div "Add Column" at bounding box center [525, 273] width 964 height 377
click at [193, 304] on div "Add Column" at bounding box center [525, 273] width 964 height 377
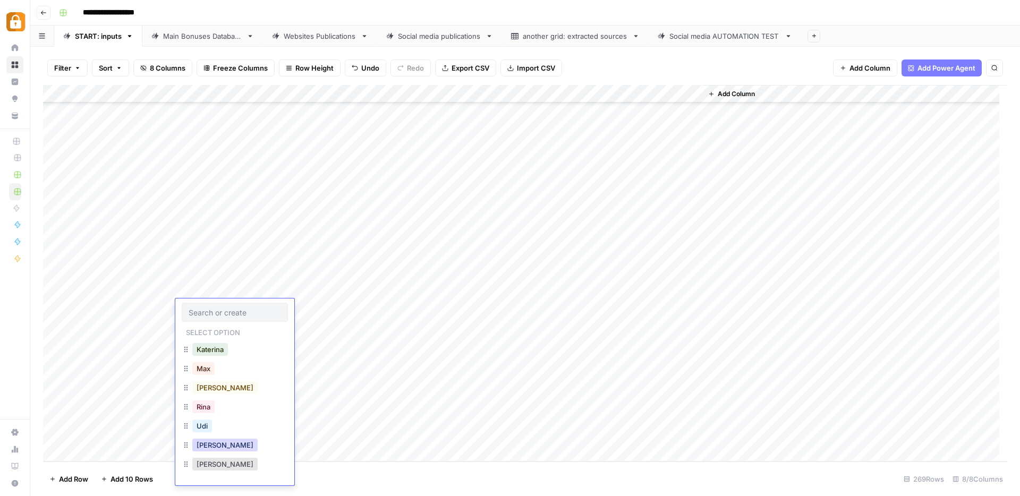
click at [205, 442] on button "[PERSON_NAME]" at bounding box center [224, 445] width 65 height 13
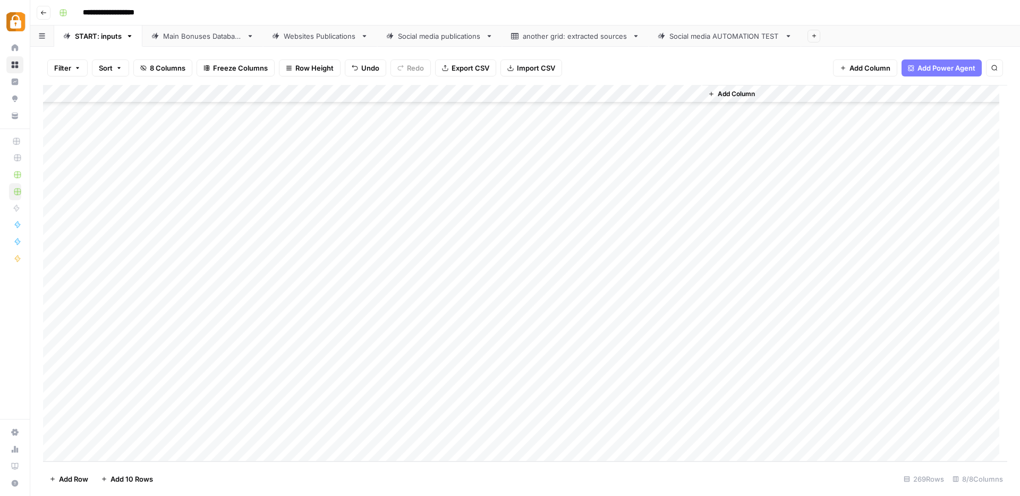
click at [267, 306] on div "Add Column" at bounding box center [525, 273] width 964 height 377
type textarea "**********"
click at [405, 310] on div "Add Column" at bounding box center [525, 273] width 964 height 377
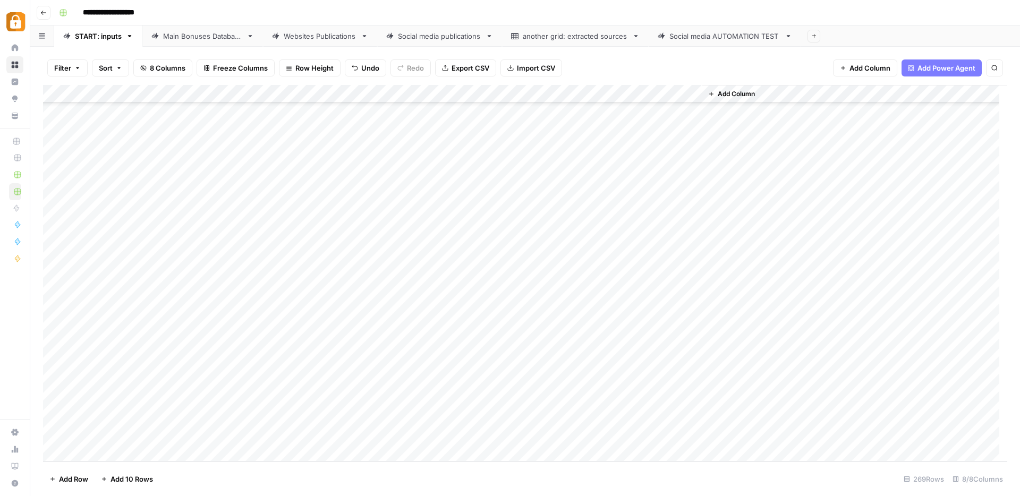
click at [405, 310] on div "Add Column" at bounding box center [525, 273] width 964 height 377
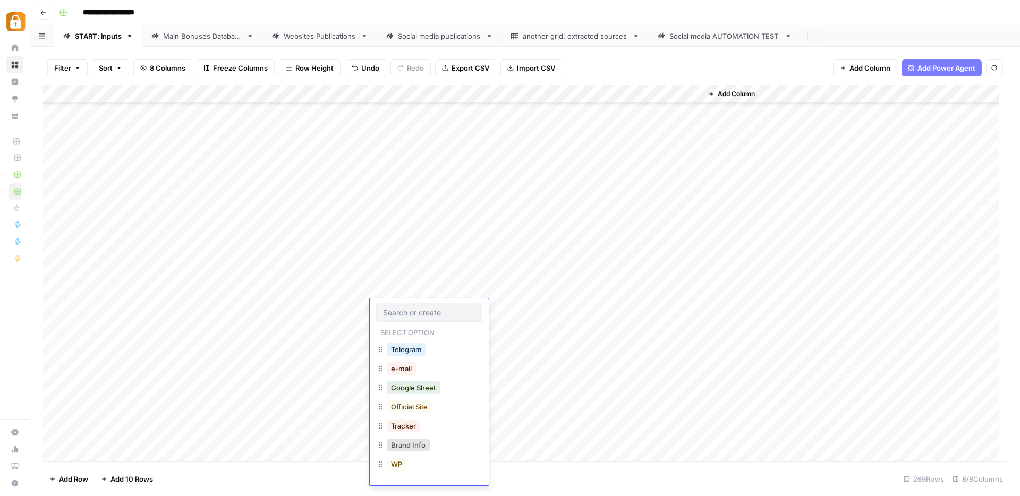
click at [405, 310] on input "text" at bounding box center [429, 313] width 92 height 10
drag, startPoint x: 392, startPoint y: 405, endPoint x: 401, endPoint y: 404, distance: 8.5
click at [392, 405] on button "Official Site" at bounding box center [409, 407] width 45 height 13
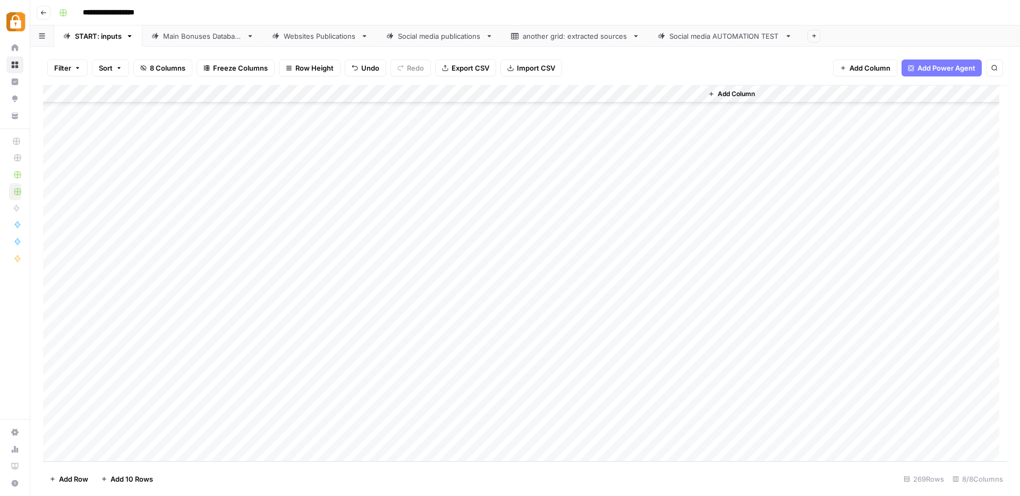
click at [643, 306] on div "Add Column" at bounding box center [525, 273] width 964 height 377
click at [276, 330] on div "Add Column" at bounding box center [525, 273] width 964 height 377
type textarea "**********"
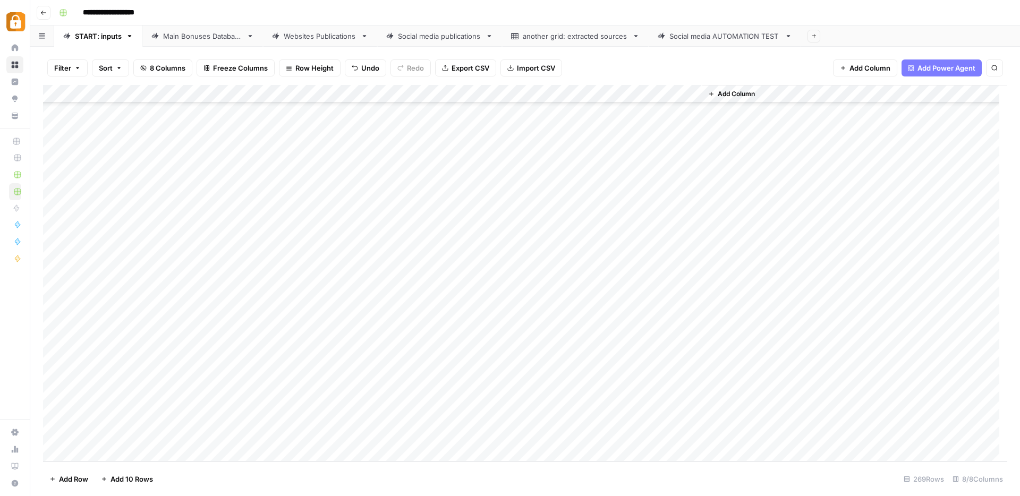
click at [427, 310] on div "Add Column" at bounding box center [525, 273] width 964 height 377
click at [438, 332] on div "Add Column" at bounding box center [525, 273] width 964 height 377
drag, startPoint x: 443, startPoint y: 316, endPoint x: 442, endPoint y: 323, distance: 7.5
click at [442, 323] on div "Add Column" at bounding box center [525, 273] width 964 height 377
click at [202, 328] on div "Add Column" at bounding box center [525, 273] width 964 height 377
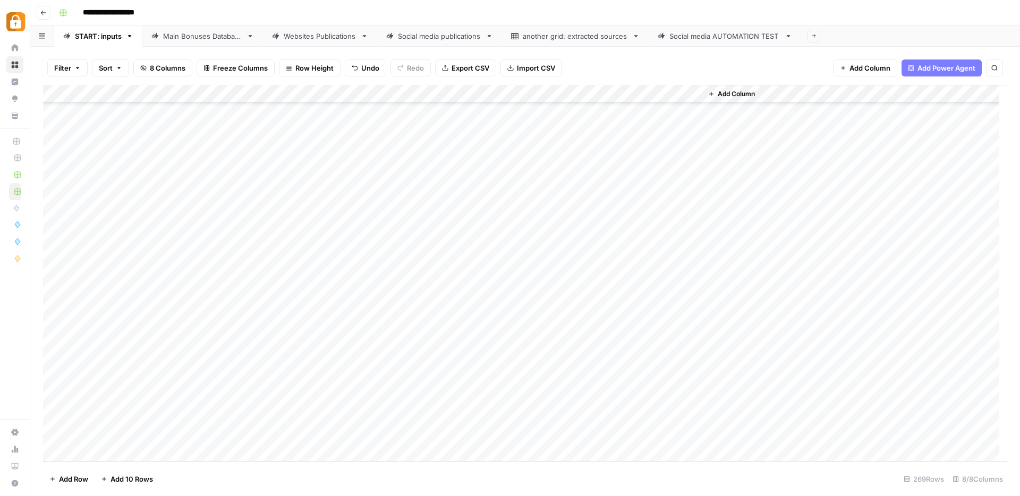
click at [202, 328] on div "Add Column" at bounding box center [525, 273] width 964 height 377
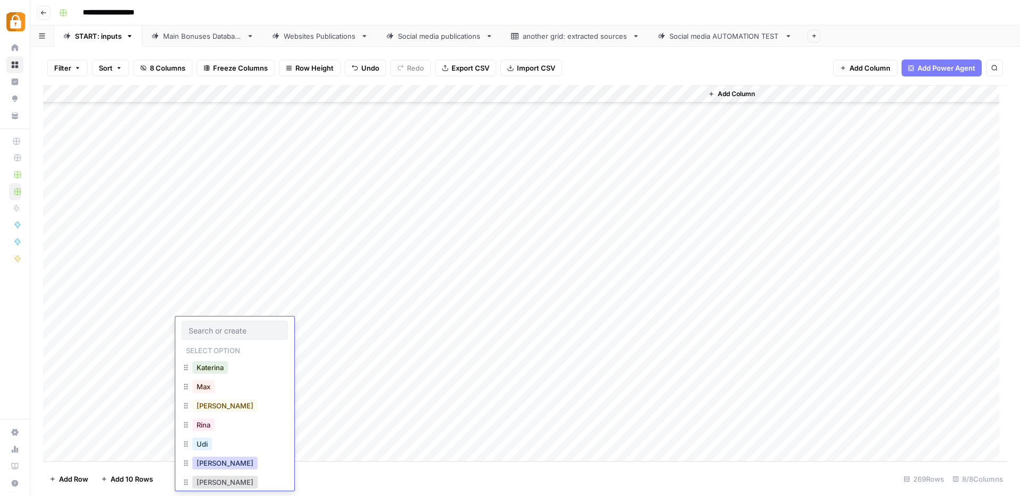
click at [205, 461] on button "[PERSON_NAME]" at bounding box center [224, 463] width 65 height 13
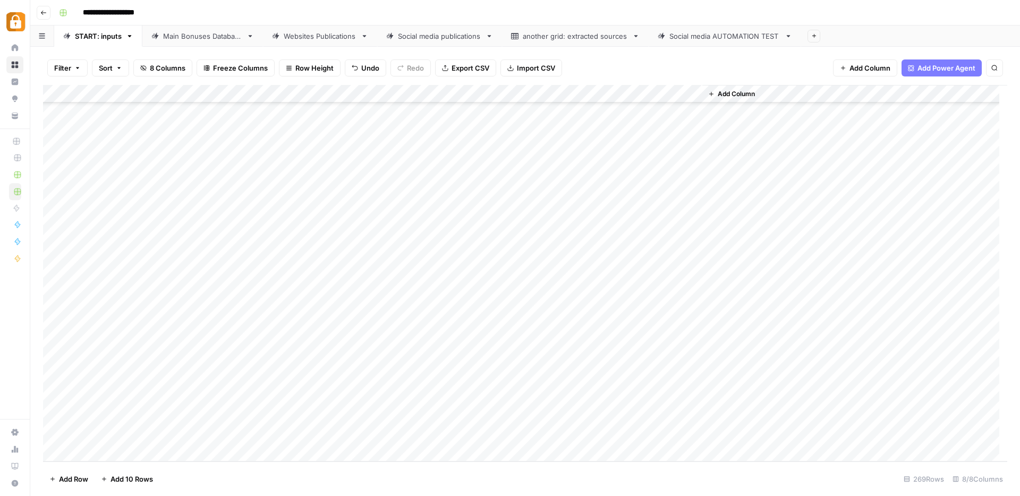
click at [641, 322] on div "Add Column" at bounding box center [525, 273] width 964 height 377
click at [216, 39] on div "Main Bonuses Database" at bounding box center [202, 36] width 79 height 11
click at [486, 371] on div "Add Column" at bounding box center [525, 273] width 964 height 377
drag, startPoint x: 501, startPoint y: 380, endPoint x: 504, endPoint y: 429, distance: 48.4
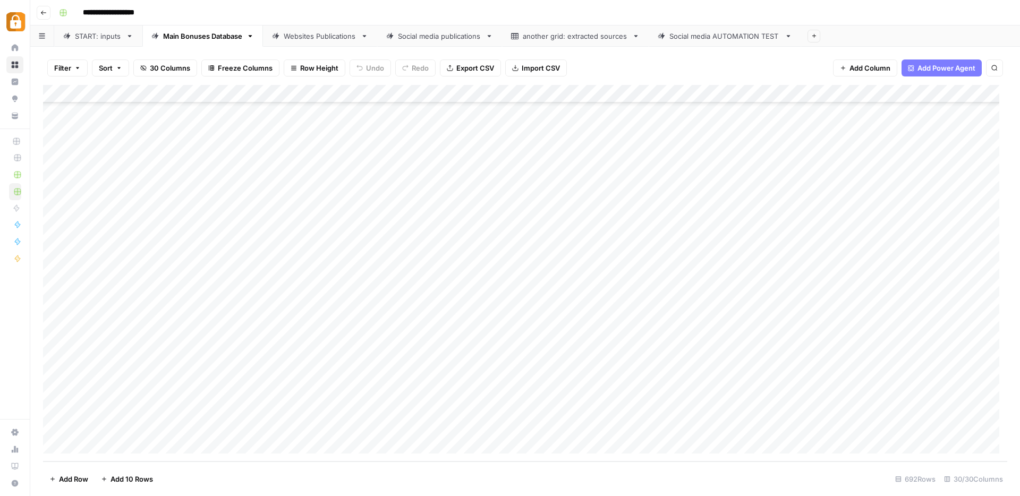
click at [504, 429] on div "Add Column" at bounding box center [525, 273] width 964 height 377
click at [678, 388] on div "Add Column" at bounding box center [525, 273] width 964 height 377
click at [676, 406] on div "Add Column" at bounding box center [525, 273] width 964 height 377
click at [676, 424] on div "Add Column" at bounding box center [525, 273] width 964 height 377
click at [115, 39] on div "START: inputs" at bounding box center [98, 36] width 47 height 11
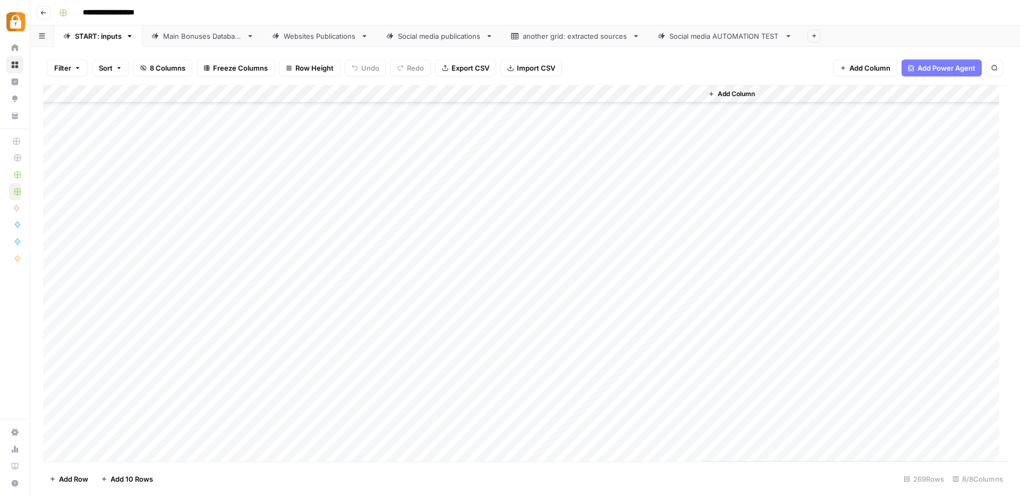
scroll to position [4517, 0]
click at [337, 41] on link "Websites Publications" at bounding box center [320, 35] width 114 height 21
click at [714, 390] on div "Add Column" at bounding box center [525, 273] width 964 height 377
click at [717, 407] on div "Add Column" at bounding box center [525, 273] width 964 height 377
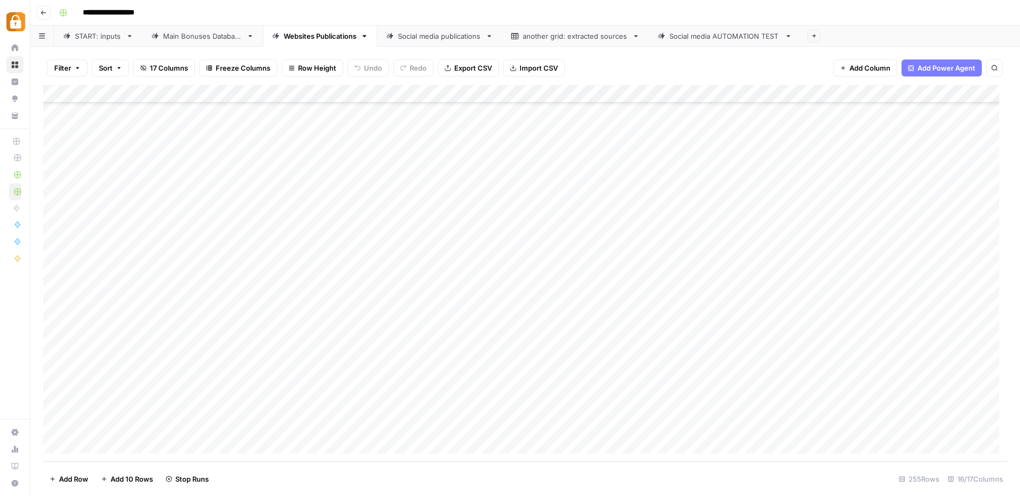
click at [715, 428] on div "Add Column" at bounding box center [525, 273] width 964 height 377
click at [474, 354] on div "Add Column" at bounding box center [525, 273] width 964 height 377
click at [477, 391] on div "Add Column" at bounding box center [525, 273] width 964 height 377
click at [470, 407] on div "Add Column" at bounding box center [525, 273] width 964 height 377
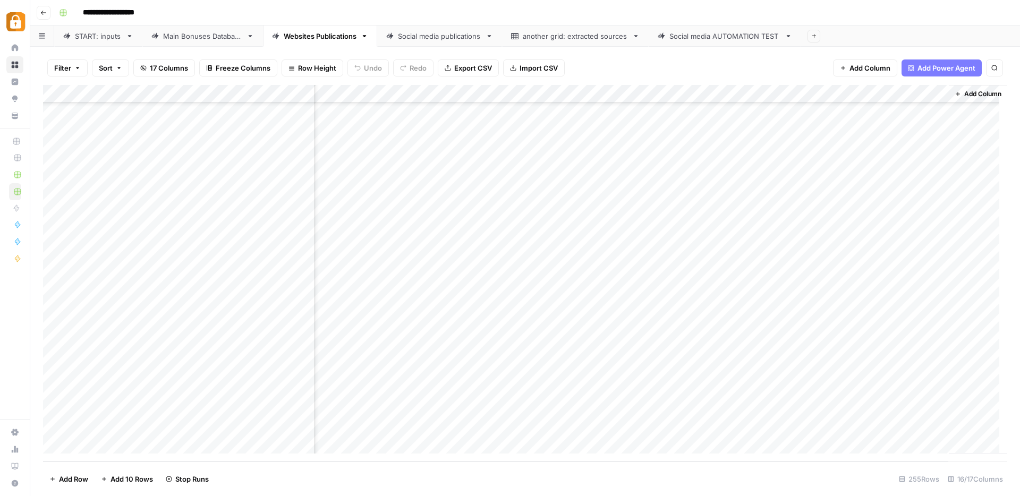
click at [473, 425] on div "Add Column" at bounding box center [525, 273] width 964 height 377
click at [87, 41] on link "START: inputs" at bounding box center [98, 35] width 88 height 21
click at [192, 37] on div "Main Bonuses Database" at bounding box center [202, 36] width 79 height 11
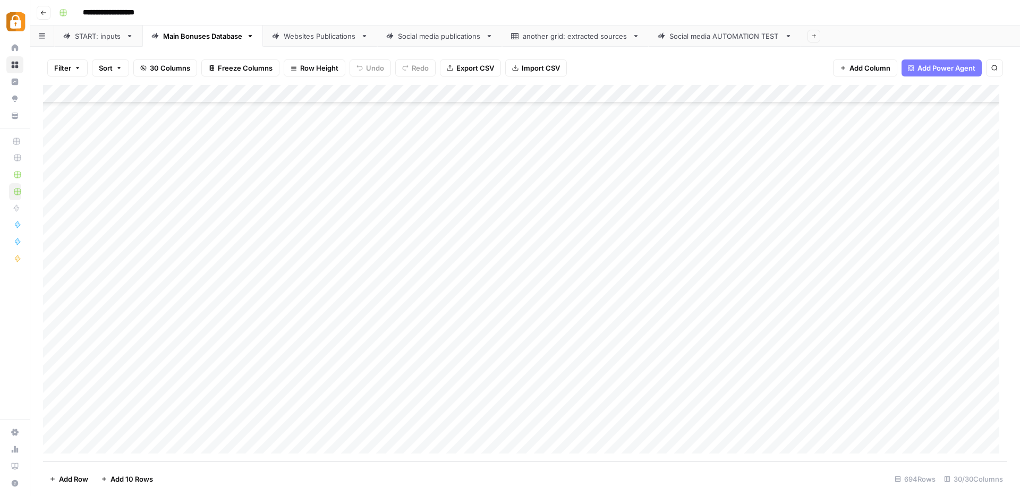
click at [490, 394] on div "Add Column" at bounding box center [525, 273] width 964 height 377
drag, startPoint x: 503, startPoint y: 399, endPoint x: 505, endPoint y: 432, distance: 33.0
click at [505, 432] on div "Add Column" at bounding box center [525, 273] width 964 height 377
click at [675, 406] on div "Add Column" at bounding box center [525, 273] width 964 height 377
click at [675, 427] on div "Add Column" at bounding box center [525, 273] width 964 height 377
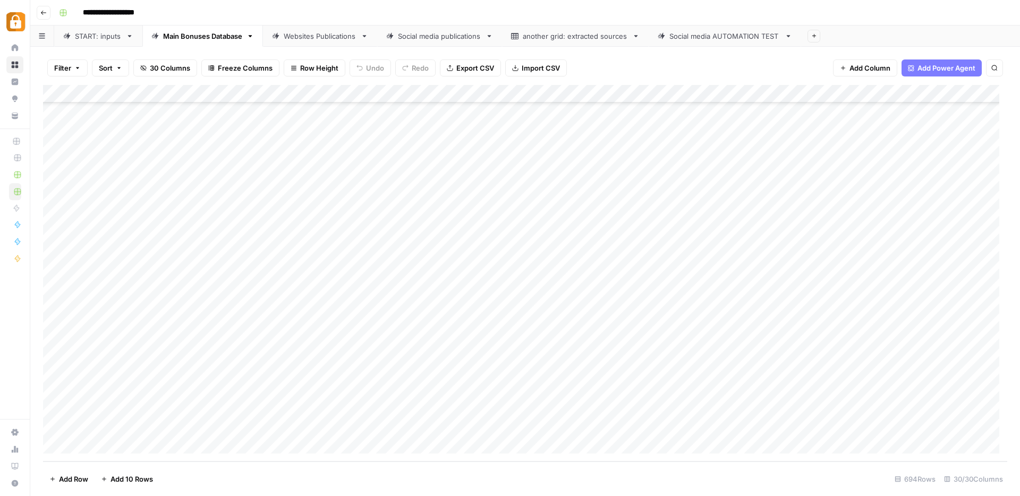
click at [295, 37] on div "Websites Publications" at bounding box center [320, 36] width 73 height 11
click at [710, 408] on div "Add Column" at bounding box center [525, 273] width 964 height 377
click at [719, 424] on div "Add Column" at bounding box center [525, 273] width 964 height 377
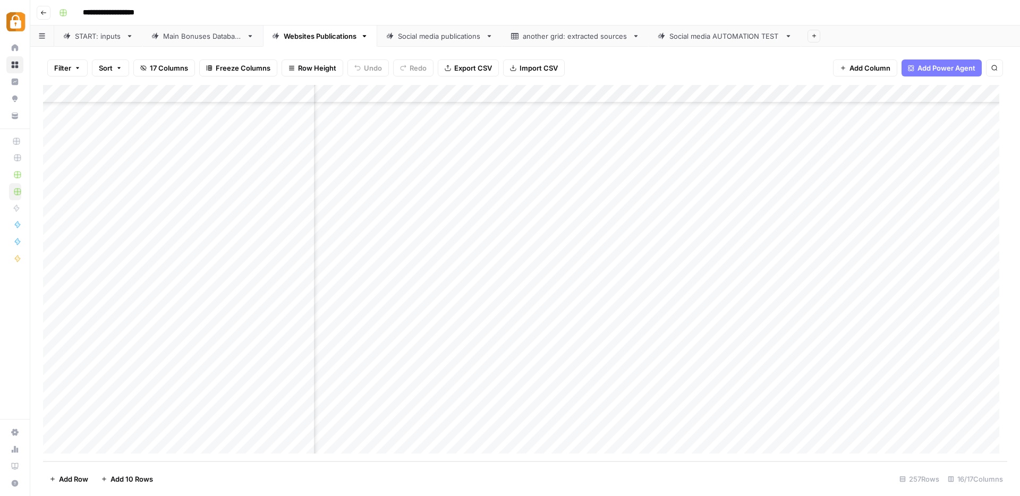
click at [878, 390] on div "Add Column" at bounding box center [525, 273] width 964 height 377
click at [91, 40] on div "START: inputs" at bounding box center [98, 36] width 47 height 11
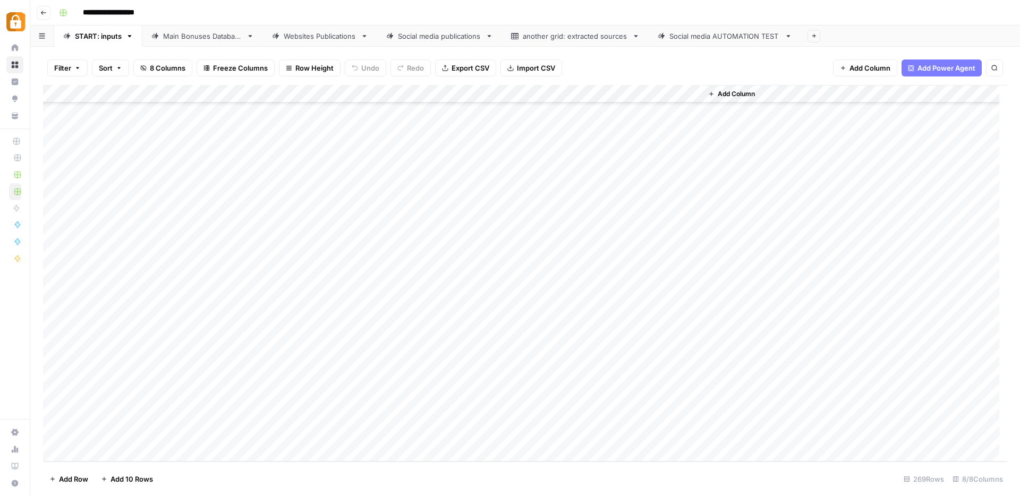
click at [196, 34] on div "Main Bonuses Database" at bounding box center [202, 36] width 79 height 11
click at [261, 389] on div "Add Column" at bounding box center [525, 273] width 964 height 377
click at [261, 389] on textarea "**********" at bounding box center [299, 391] width 170 height 15
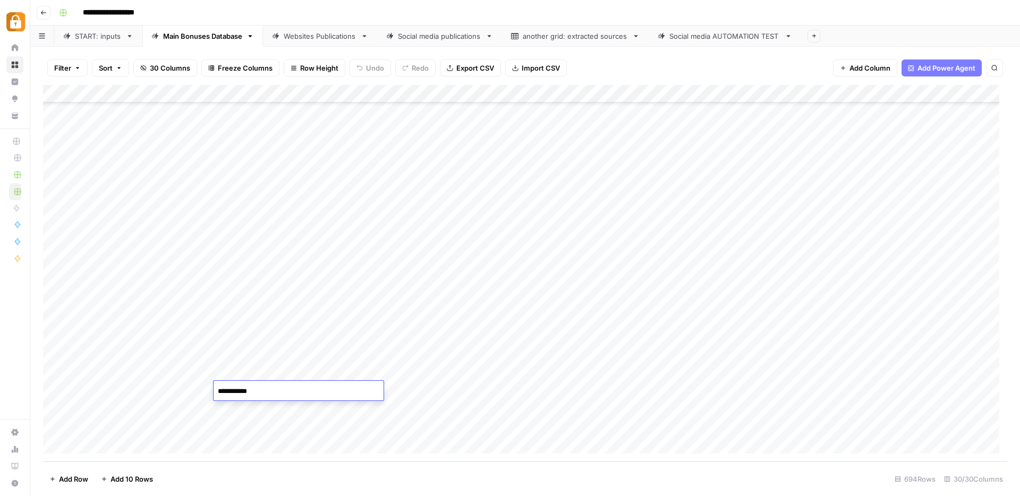
type textarea "*****"
click at [562, 393] on div "Add Column" at bounding box center [525, 273] width 964 height 377
click at [298, 39] on div "Websites Publications" at bounding box center [320, 36] width 73 height 11
click at [303, 388] on div "Add Column" at bounding box center [525, 273] width 964 height 377
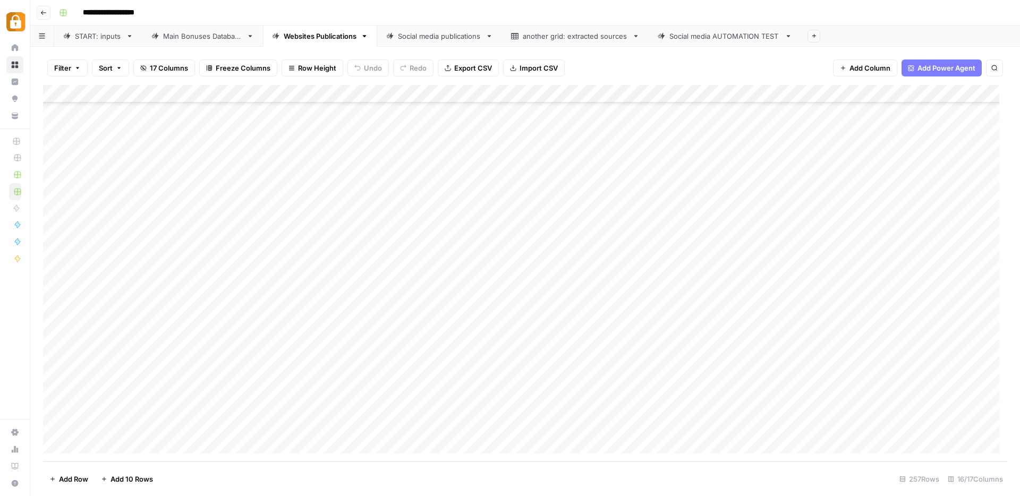
click at [303, 388] on div "Add Column" at bounding box center [525, 273] width 964 height 377
click at [303, 388] on textarea "**********" at bounding box center [327, 391] width 170 height 15
type textarea "*****"
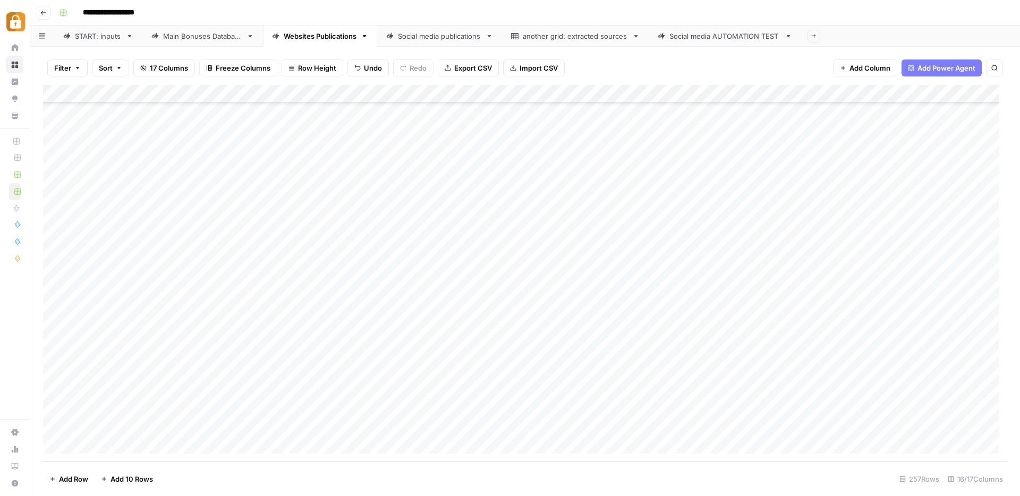
click at [570, 391] on div "Add Column" at bounding box center [525, 273] width 964 height 377
click at [442, 462] on footer "Add Row Add 10 Rows 257 Rows 16/17 Columns" at bounding box center [525, 479] width 964 height 35
click at [55, 390] on div "Add Column" at bounding box center [525, 273] width 964 height 377
click at [609, 389] on div "Add Column" at bounding box center [525, 273] width 964 height 377
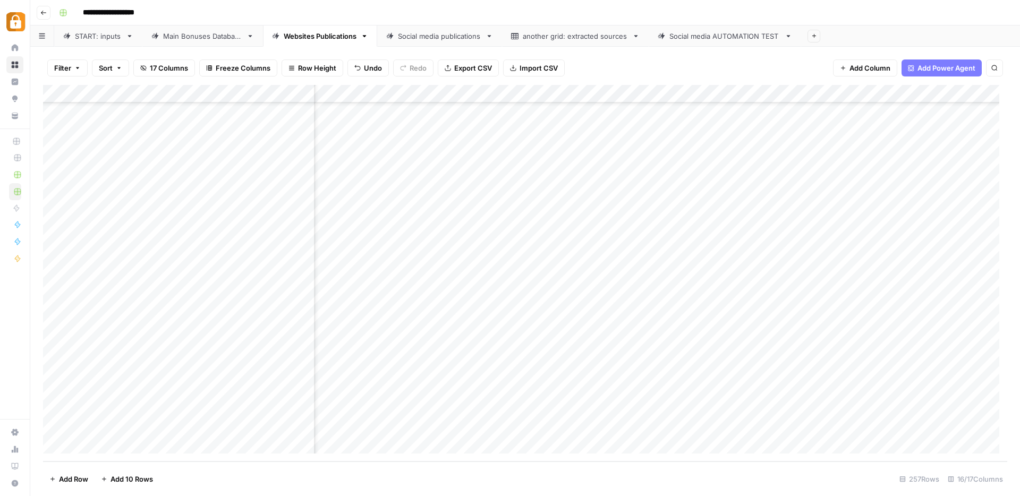
click at [552, 425] on div "Add Column" at bounding box center [525, 273] width 964 height 377
click at [555, 410] on div "Add Column" at bounding box center [525, 273] width 964 height 377
click at [112, 412] on div "Add Column" at bounding box center [525, 273] width 964 height 377
click at [219, 34] on div "Main Bonuses Database" at bounding box center [202, 36] width 79 height 11
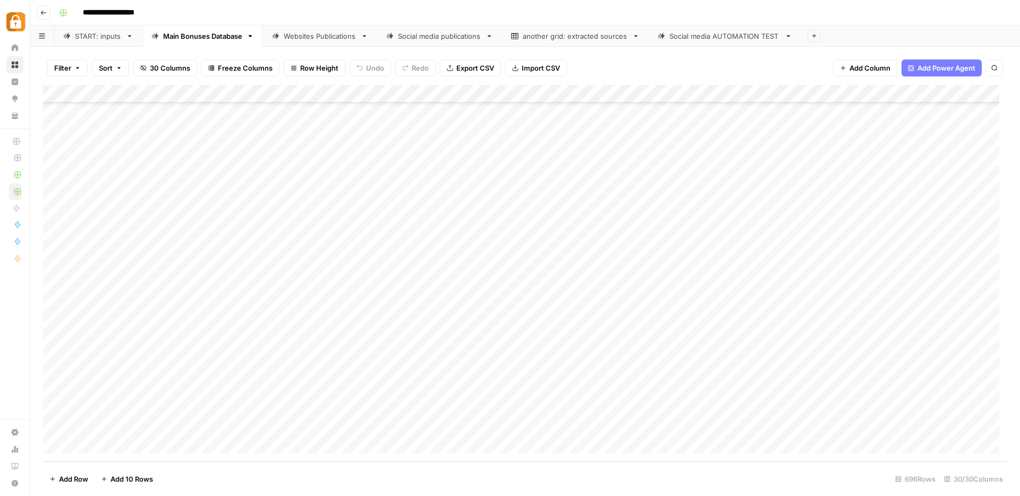
scroll to position [12236, 2]
click at [341, 387] on div "Add Column" at bounding box center [525, 273] width 964 height 377
click at [346, 372] on div "Add Column" at bounding box center [525, 273] width 964 height 377
click at [56, 372] on div "Add Column" at bounding box center [525, 273] width 964 height 377
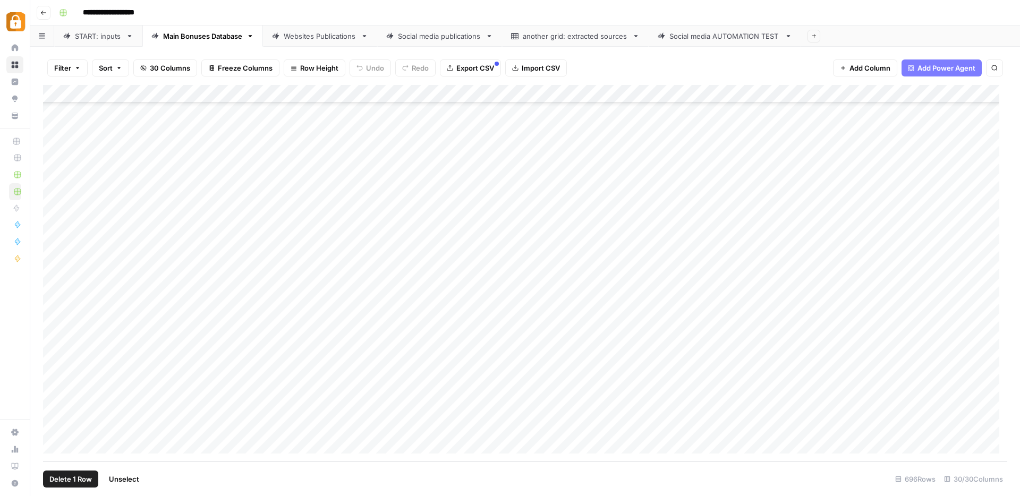
click at [314, 39] on div "Websites Publications" at bounding box center [320, 36] width 73 height 11
click at [461, 158] on div "Add Column" at bounding box center [525, 273] width 964 height 377
click at [419, 134] on div "Add Column" at bounding box center [525, 273] width 964 height 377
click at [110, 40] on div "START: inputs" at bounding box center [98, 36] width 47 height 11
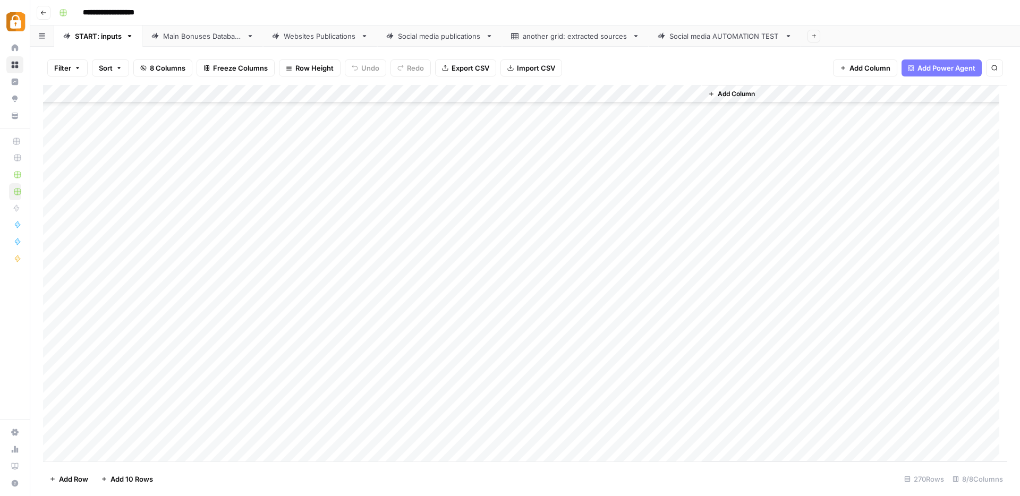
scroll to position [4535, 0]
click at [201, 365] on div "Add Column" at bounding box center [525, 273] width 964 height 377
click at [214, 464] on button "[PERSON_NAME]" at bounding box center [224, 463] width 65 height 13
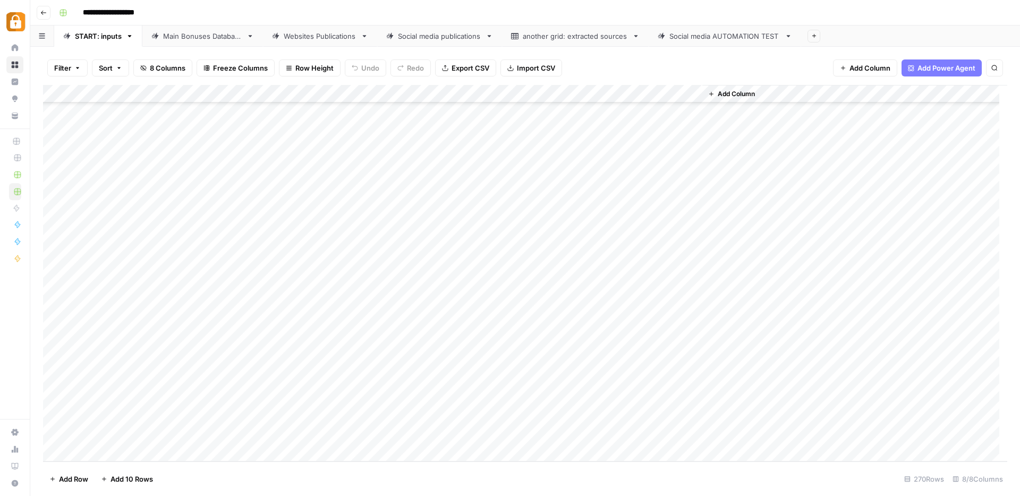
click at [404, 363] on div "Add Column" at bounding box center [525, 273] width 964 height 377
click at [414, 462] on button "Official Site" at bounding box center [409, 461] width 45 height 13
click at [250, 362] on div "Add Column" at bounding box center [525, 273] width 964 height 377
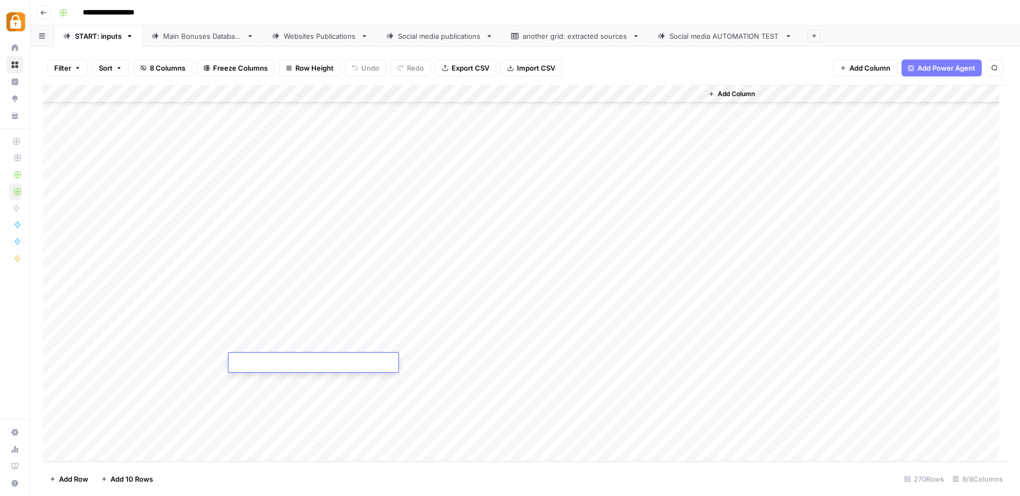
click at [261, 360] on textarea at bounding box center [313, 363] width 170 height 15
click at [262, 360] on textarea at bounding box center [313, 363] width 170 height 15
paste textarea "**********"
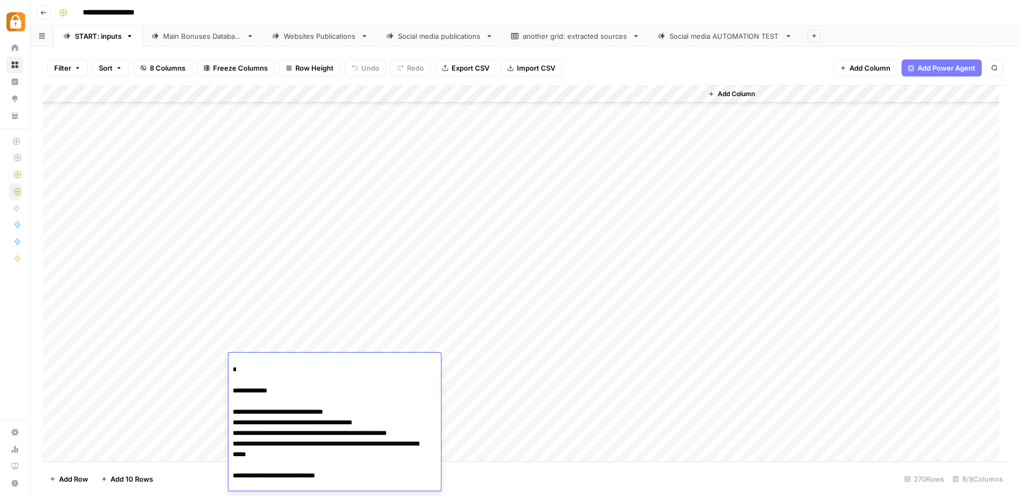
click at [240, 389] on textarea "**********" at bounding box center [330, 354] width 205 height 280
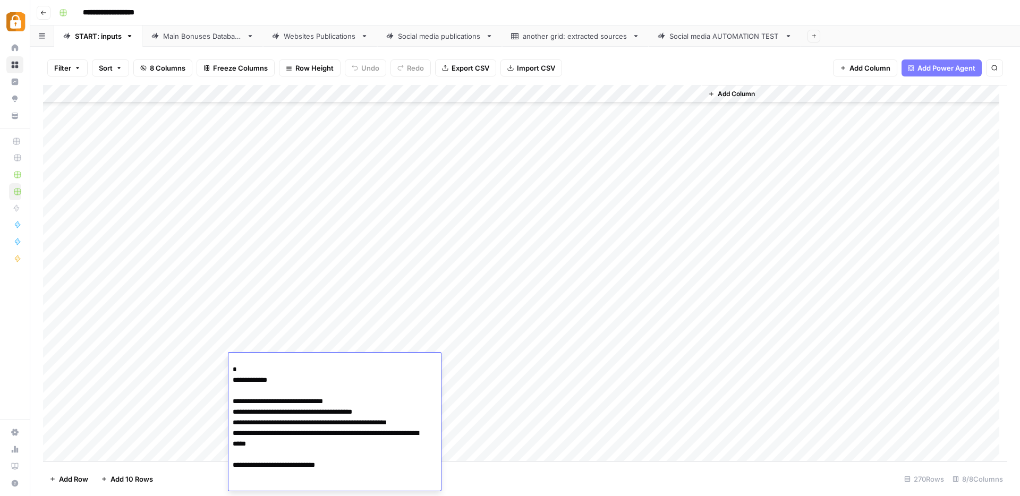
scroll to position [135, 0]
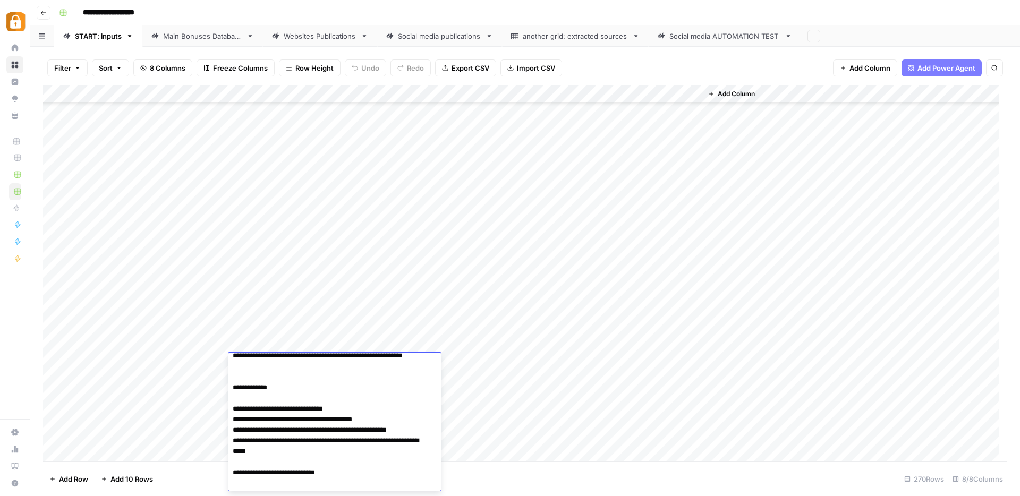
type textarea "**********"
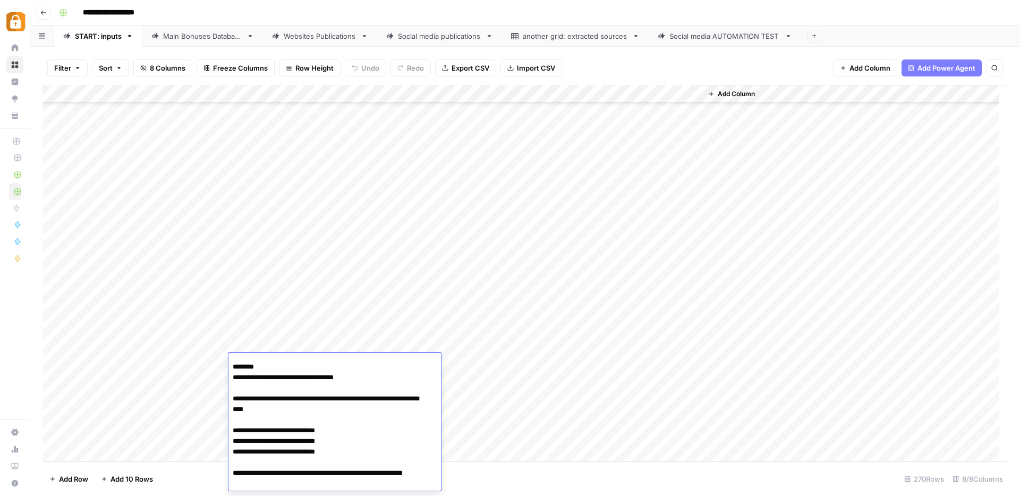
scroll to position [124, 0]
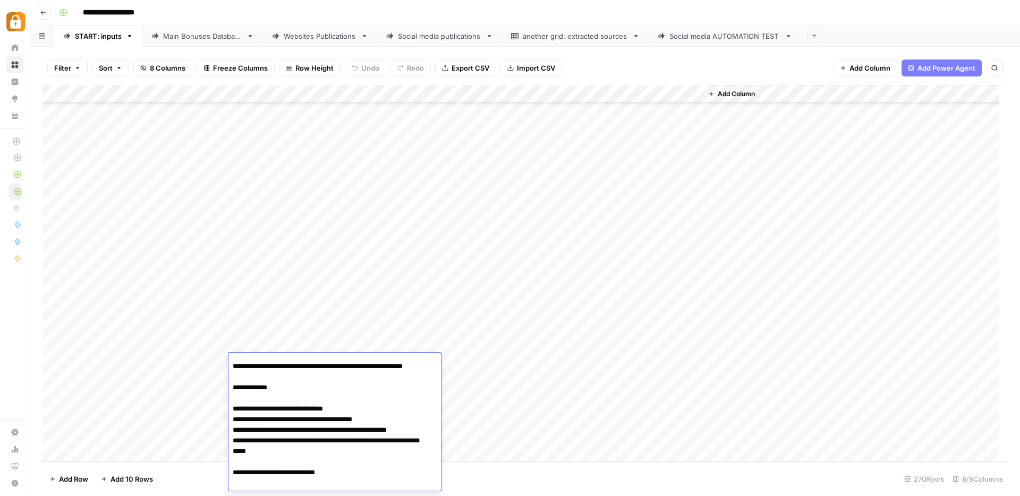
click at [469, 368] on div "Add Column" at bounding box center [525, 273] width 964 height 377
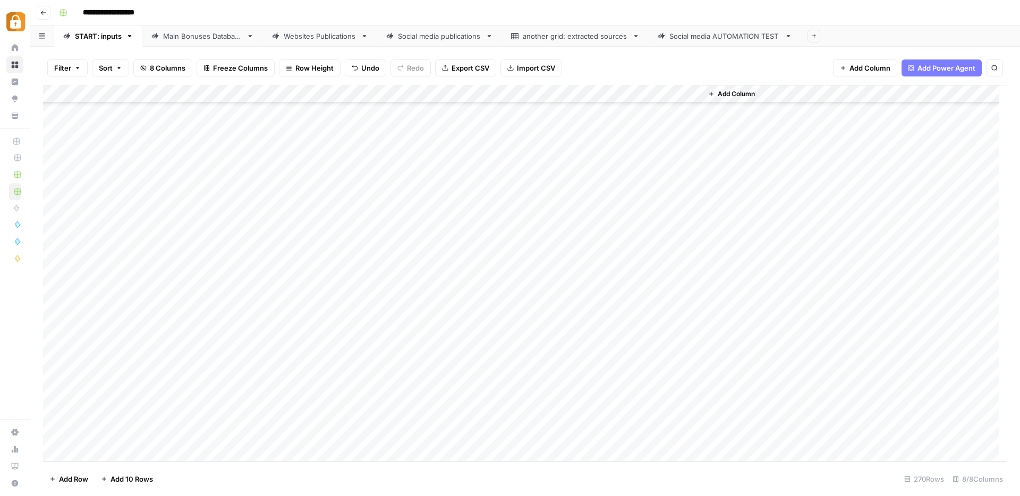
click at [644, 362] on div "Add Column" at bounding box center [525, 273] width 964 height 377
click at [202, 378] on div "Add Column" at bounding box center [525, 273] width 964 height 377
click at [207, 480] on button "[PERSON_NAME]" at bounding box center [224, 481] width 65 height 13
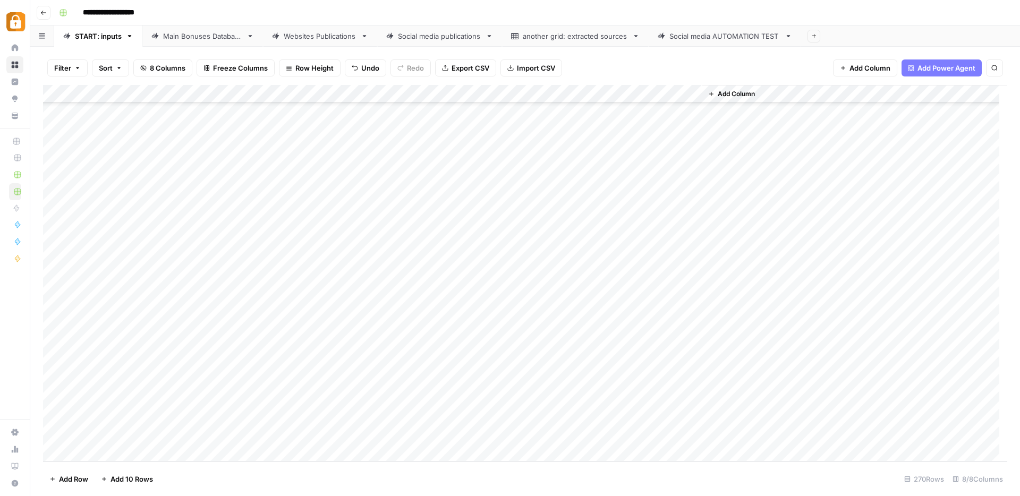
click at [263, 381] on div "Add Column" at bounding box center [525, 273] width 964 height 377
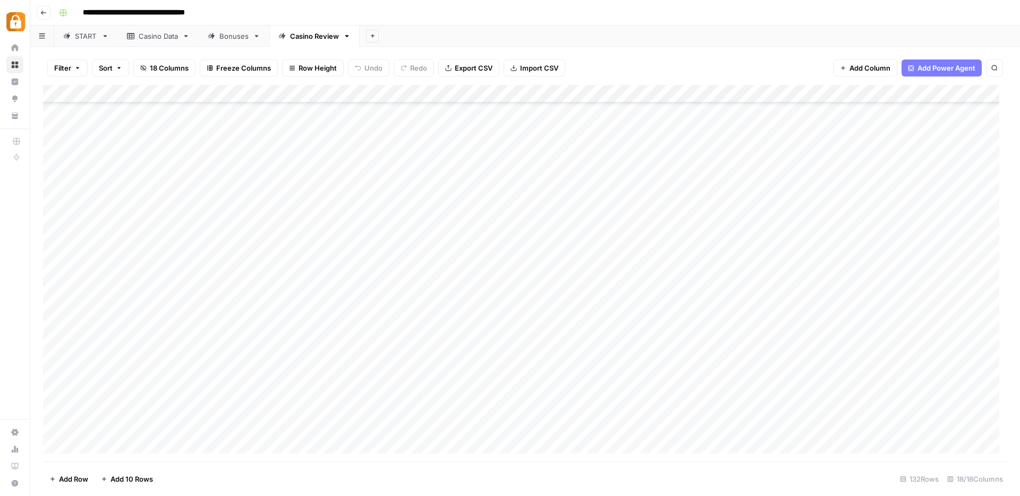
scroll to position [2050, 0]
click at [78, 32] on div "START" at bounding box center [86, 36] width 22 height 11
click at [142, 395] on div "Add Column" at bounding box center [525, 273] width 964 height 377
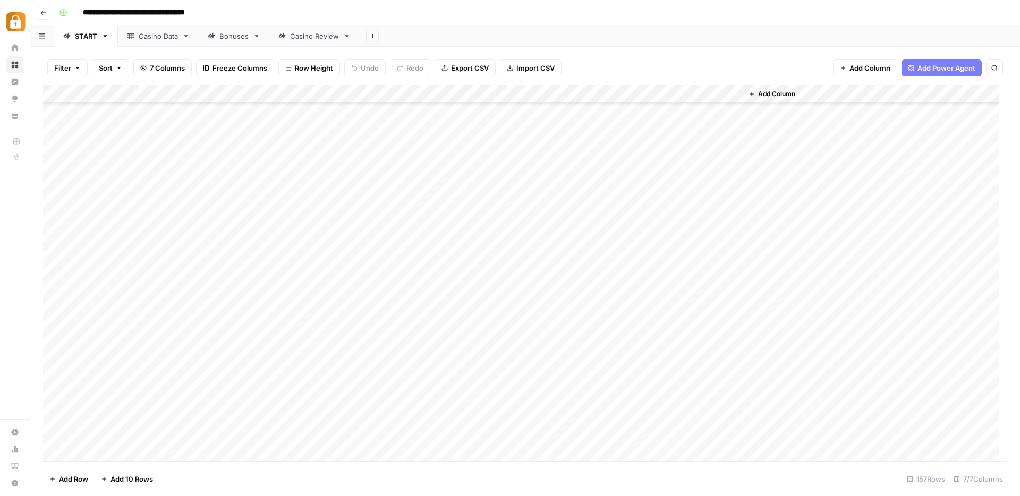
click at [142, 395] on div "Add Column" at bounding box center [525, 273] width 964 height 377
click at [141, 395] on textarea "*****" at bounding box center [165, 393] width 170 height 15
click at [730, 330] on div "Add Column" at bounding box center [525, 273] width 964 height 377
click at [731, 330] on div "Add Column" at bounding box center [525, 273] width 964 height 377
click at [702, 277] on div "Add Column" at bounding box center [525, 273] width 964 height 377
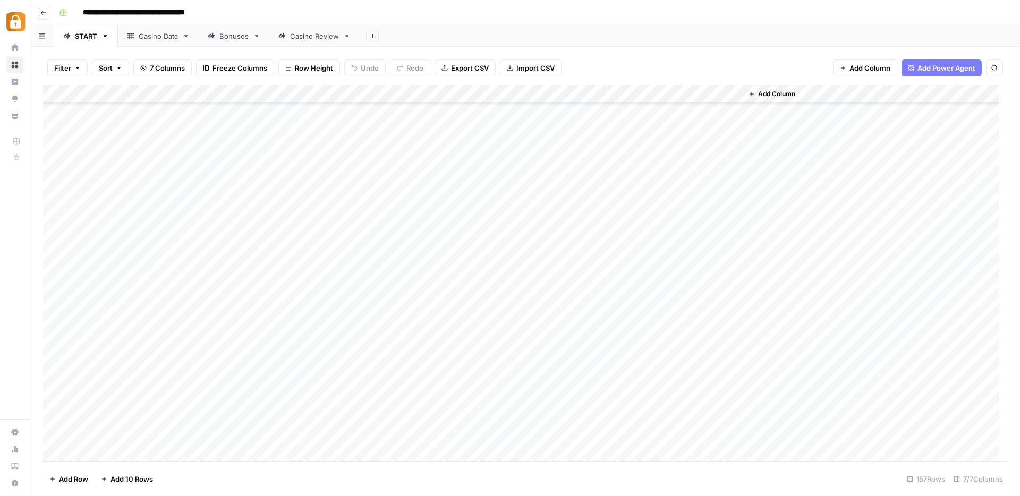
scroll to position [1454, 0]
click at [155, 37] on div "Casino Data" at bounding box center [158, 36] width 39 height 11
click at [78, 33] on div "START" at bounding box center [86, 36] width 22 height 11
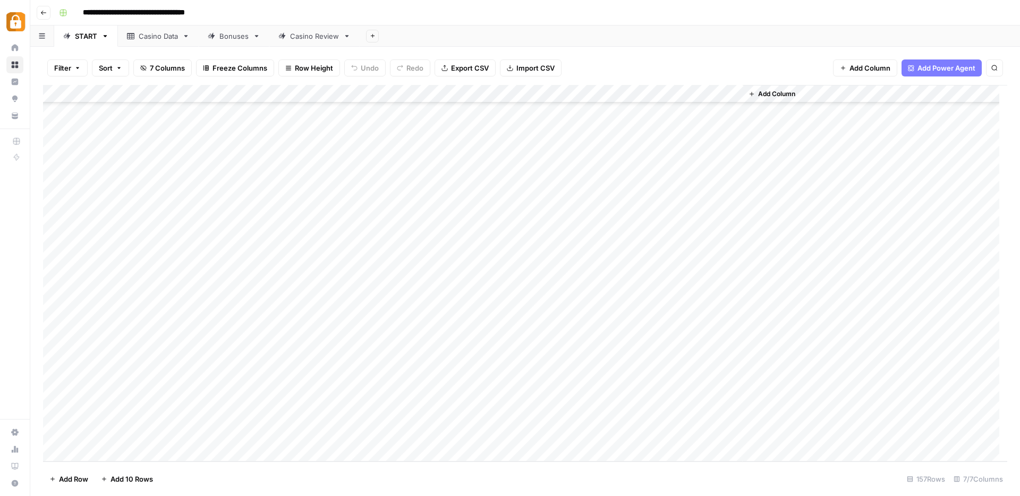
click at [156, 37] on div "Casino Data" at bounding box center [158, 36] width 39 height 11
click at [76, 36] on div "START" at bounding box center [86, 36] width 22 height 11
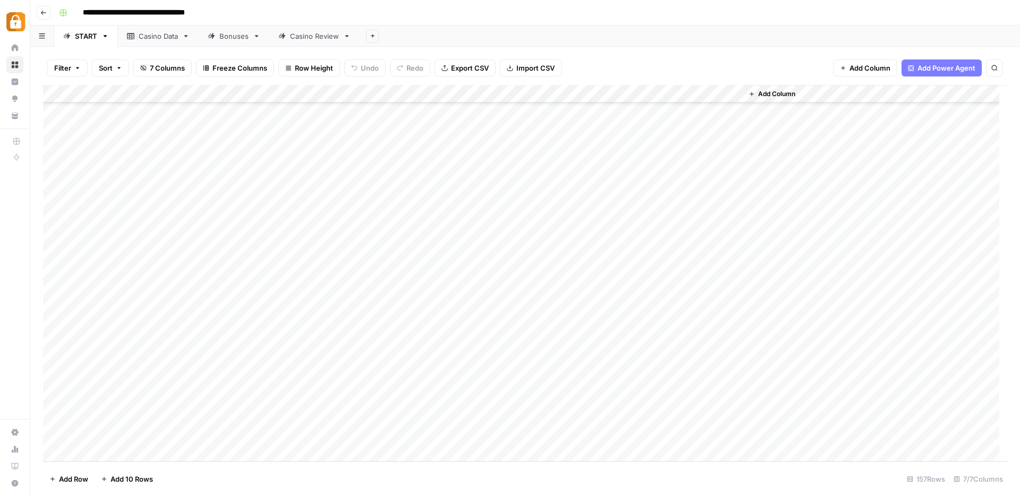
click at [89, 453] on div "Add Column" at bounding box center [525, 273] width 964 height 377
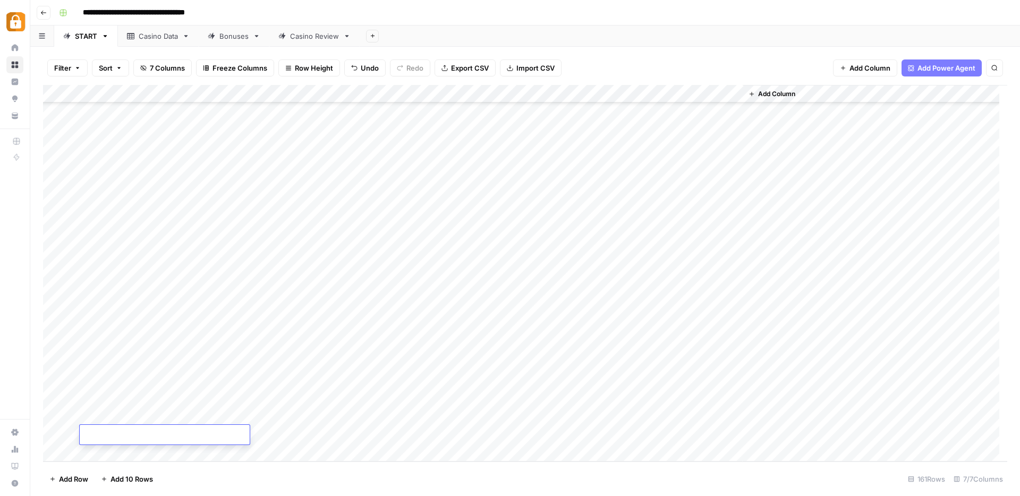
click at [89, 453] on div "Add Column" at bounding box center [525, 273] width 964 height 377
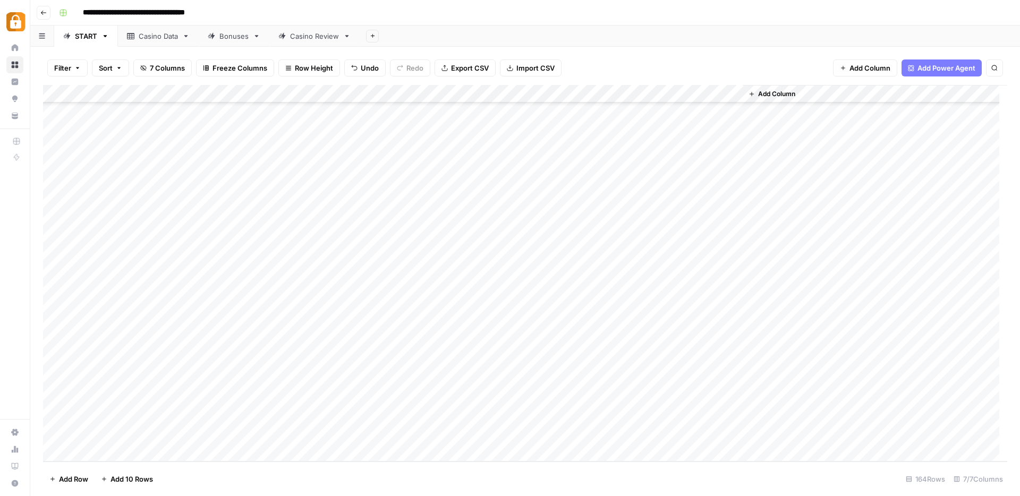
click at [89, 453] on div "Add Column" at bounding box center [525, 273] width 964 height 377
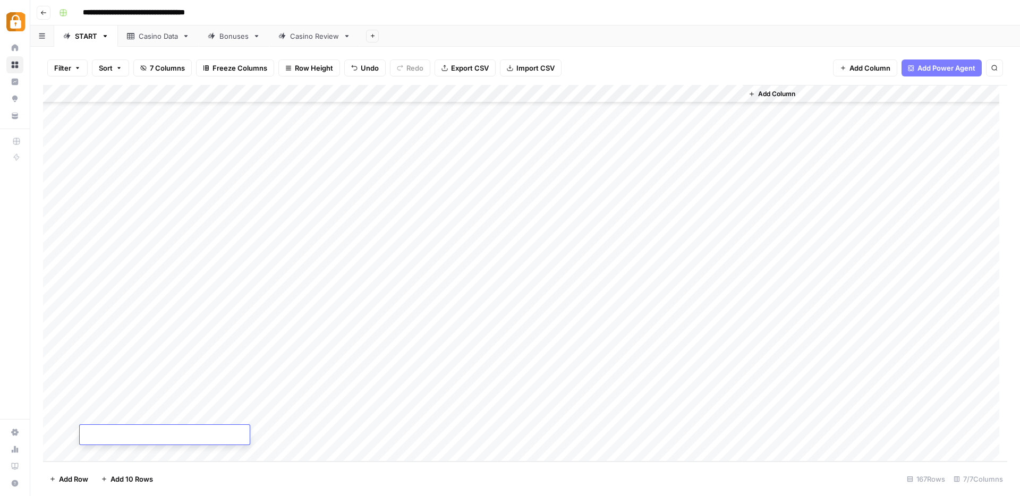
click at [223, 299] on div "Add Column" at bounding box center [525, 273] width 964 height 377
drag, startPoint x: 207, startPoint y: 331, endPoint x: 180, endPoint y: 331, distance: 27.6
click at [207, 331] on div "Add Column" at bounding box center [525, 273] width 964 height 377
click at [143, 317] on div "Add Column" at bounding box center [525, 273] width 964 height 377
click at [228, 294] on div "Add Column" at bounding box center [525, 273] width 964 height 377
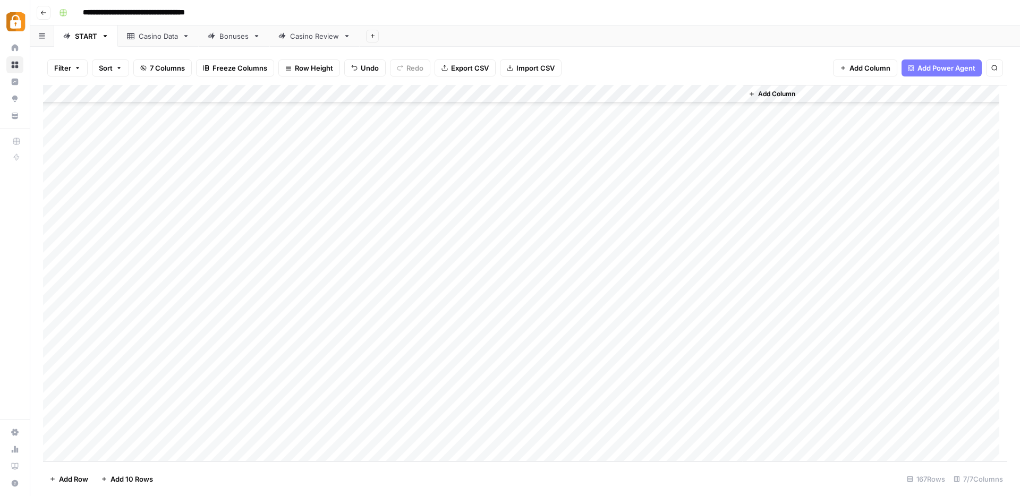
click at [151, 283] on div "Add Column" at bounding box center [525, 273] width 964 height 377
click at [225, 239] on div "Add Column" at bounding box center [525, 273] width 964 height 377
click at [717, 236] on div "Add Column" at bounding box center [525, 273] width 964 height 377
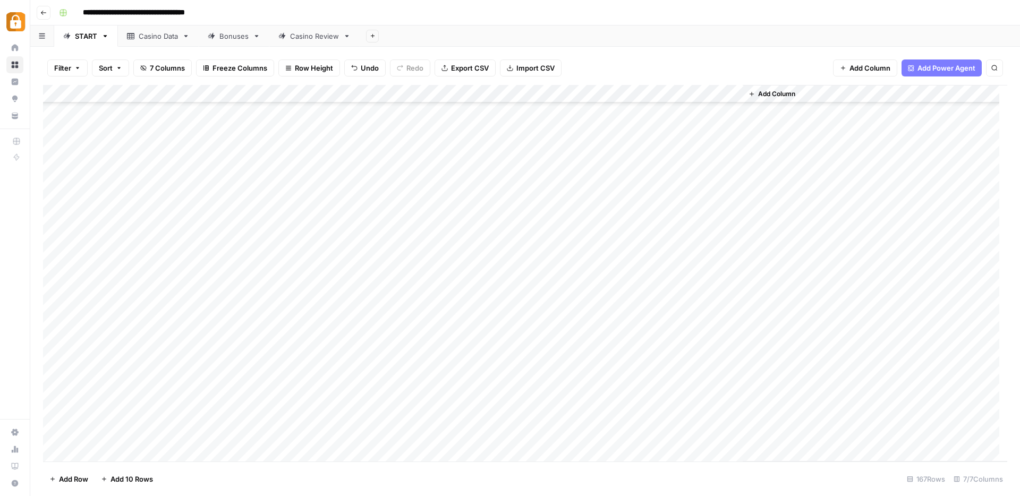
click at [204, 282] on div "Add Column" at bounding box center [525, 273] width 964 height 377
click at [706, 193] on div "Add Column" at bounding box center [525, 273] width 964 height 377
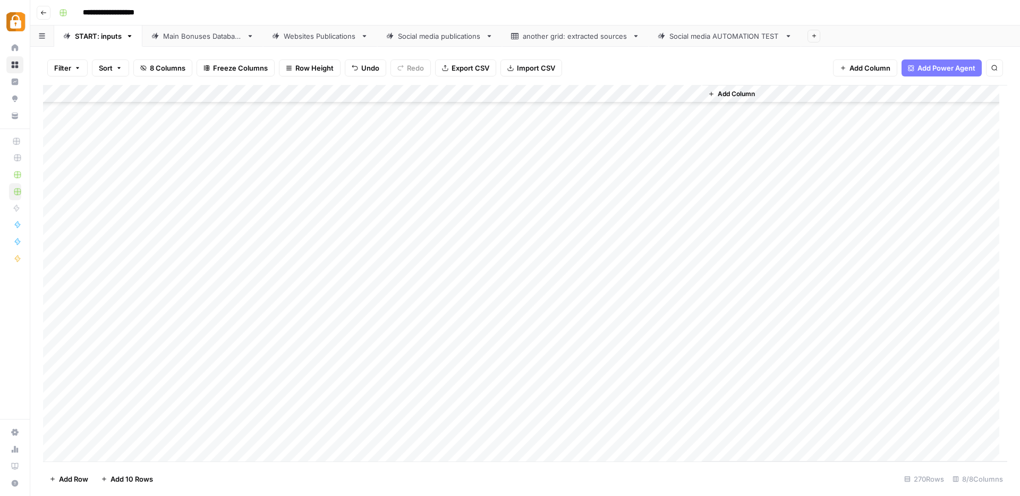
scroll to position [4535, 0]
click at [291, 384] on div "Add Column" at bounding box center [525, 273] width 964 height 377
type textarea "**********"
click at [429, 368] on div "Add Column" at bounding box center [525, 273] width 964 height 377
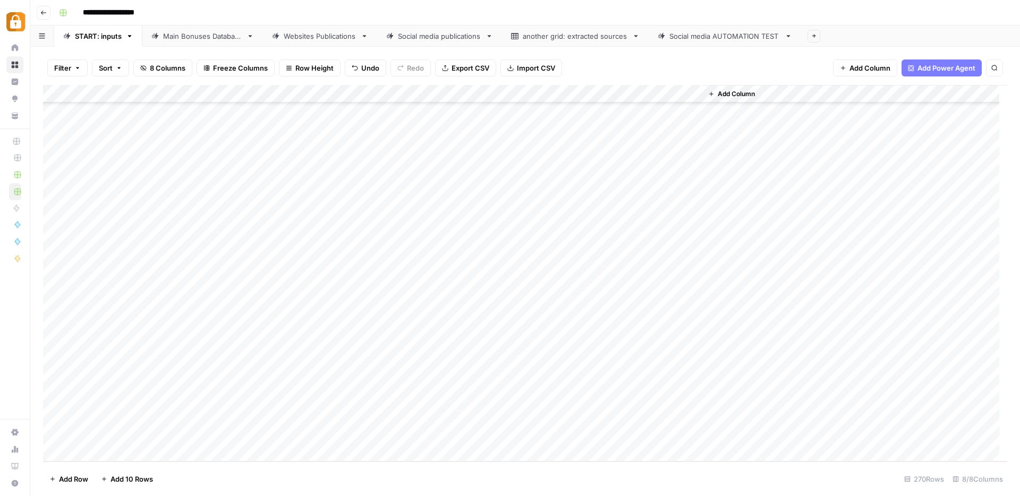
click at [443, 377] on div "Add Column" at bounding box center [525, 273] width 964 height 377
click at [644, 378] on div "Add Column" at bounding box center [525, 273] width 964 height 377
click at [643, 381] on div "Add Column" at bounding box center [525, 273] width 964 height 377
click at [197, 401] on div "Add Column" at bounding box center [525, 273] width 964 height 377
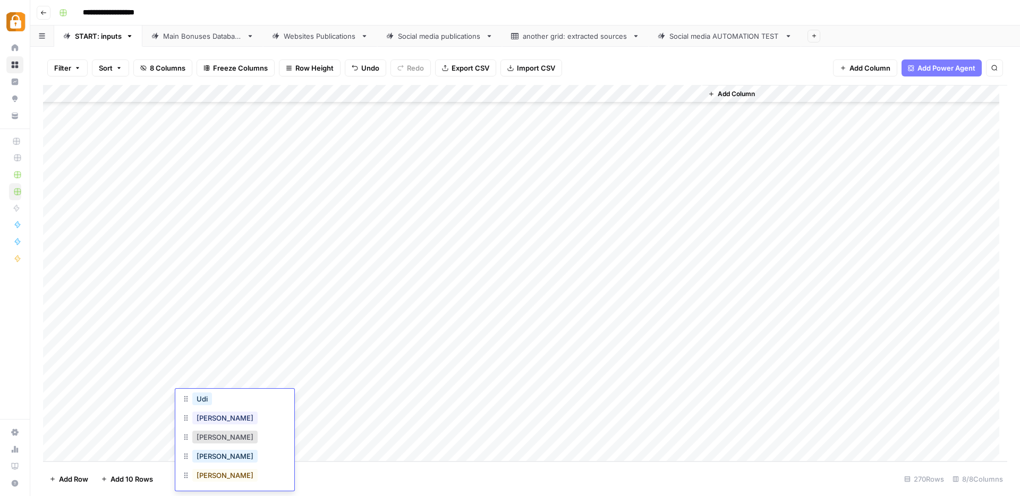
scroll to position [85, 0]
click at [212, 415] on button "[PERSON_NAME]" at bounding box center [224, 414] width 65 height 13
click at [262, 398] on div "Add Column" at bounding box center [525, 273] width 964 height 377
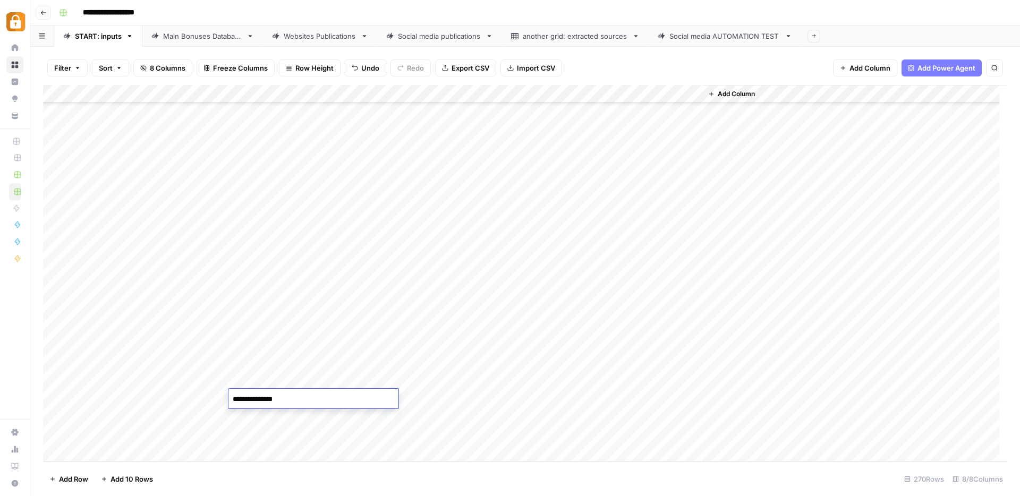
type textarea "**********"
click at [424, 383] on div "Add Column" at bounding box center [525, 273] width 964 height 377
drag, startPoint x: 443, startPoint y: 388, endPoint x: 445, endPoint y: 398, distance: 10.2
click at [445, 398] on div "Add Column" at bounding box center [525, 273] width 964 height 377
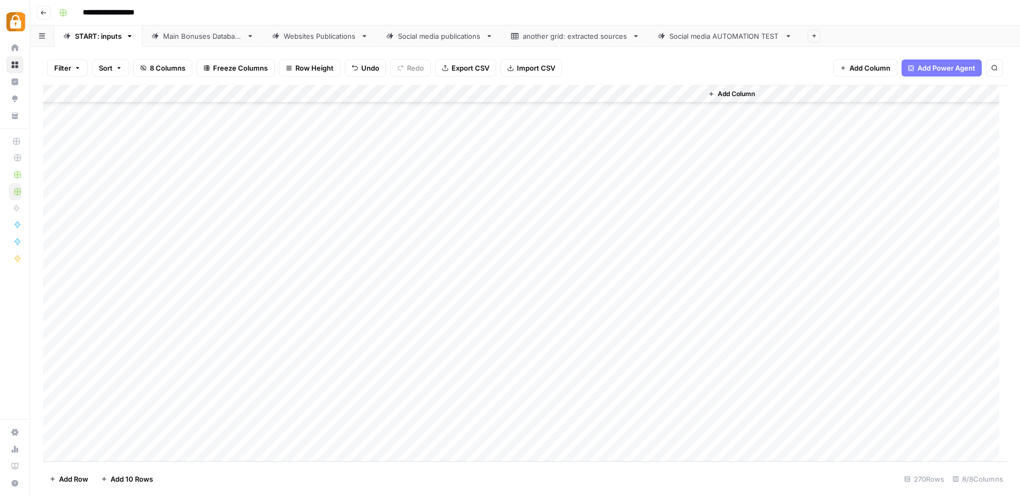
click at [401, 401] on div "Add Column" at bounding box center [525, 273] width 964 height 377
click at [420, 380] on div "Add Column" at bounding box center [525, 273] width 964 height 377
drag, startPoint x: 444, startPoint y: 388, endPoint x: 442, endPoint y: 403, distance: 14.9
click at [442, 403] on div "Add Column" at bounding box center [525, 273] width 964 height 377
click at [638, 395] on div "Add Column" at bounding box center [525, 273] width 964 height 377
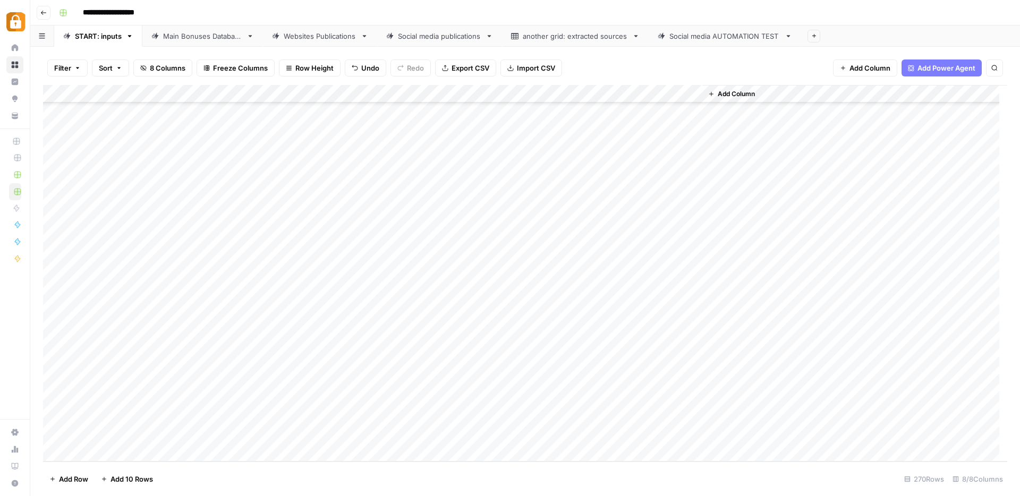
click at [248, 416] on div "Add Column" at bounding box center [525, 273] width 964 height 377
type textarea "**********"
click at [215, 415] on div "Add Column" at bounding box center [525, 273] width 964 height 377
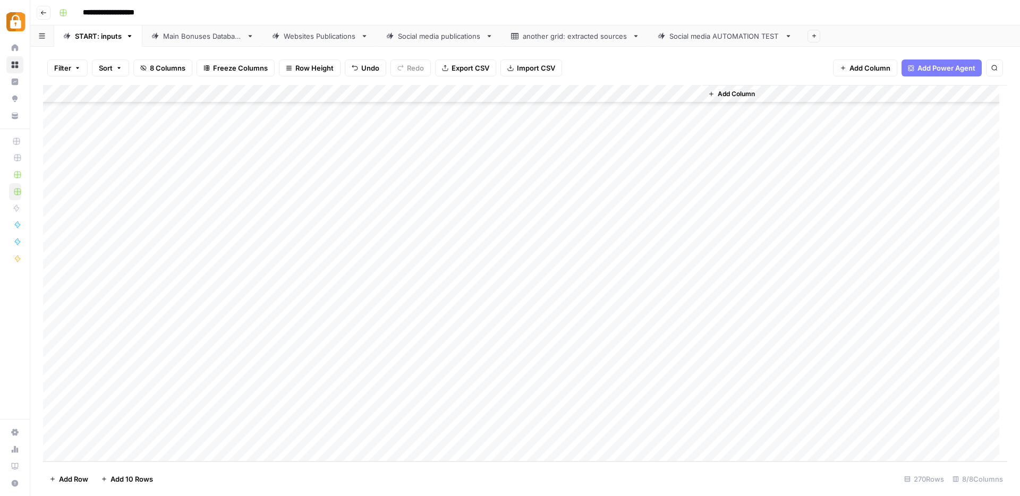
click at [215, 415] on div "Add Column" at bounding box center [525, 273] width 964 height 377
click at [211, 418] on button "[PERSON_NAME]" at bounding box center [224, 414] width 65 height 13
click at [432, 405] on div "Add Column" at bounding box center [525, 273] width 964 height 377
click at [443, 413] on div "Add Column" at bounding box center [525, 273] width 964 height 377
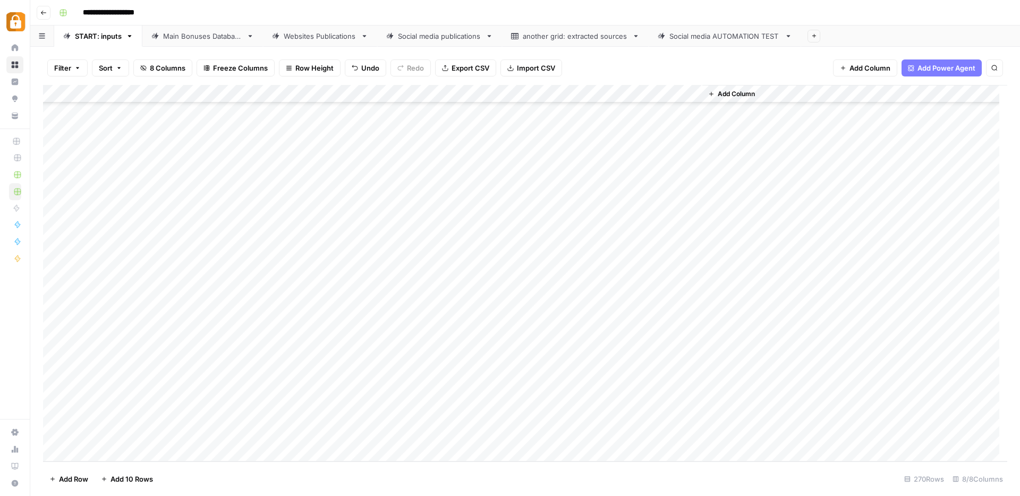
click at [488, 419] on div "Add Column" at bounding box center [525, 273] width 964 height 377
click at [643, 415] on div "Add Column" at bounding box center [525, 273] width 964 height 377
click at [212, 38] on div "Main Bonuses Database" at bounding box center [202, 36] width 79 height 11
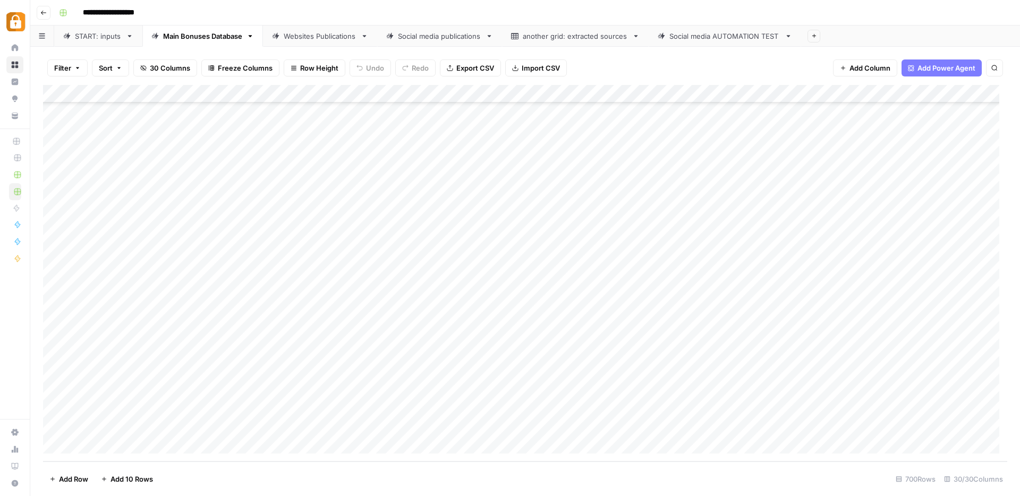
click at [429, 318] on div "Add Column" at bounding box center [525, 273] width 964 height 377
click at [341, 424] on div "Add Column" at bounding box center [525, 273] width 964 height 377
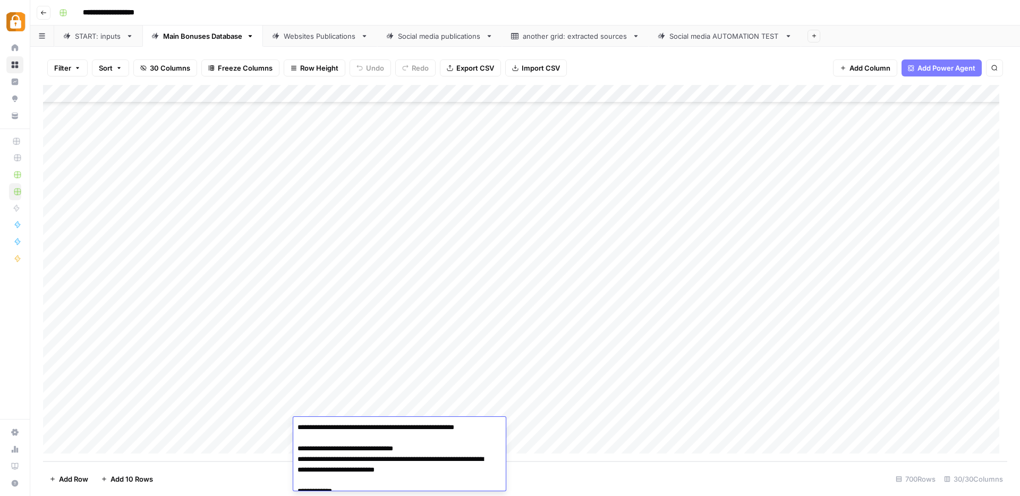
scroll to position [93, 0]
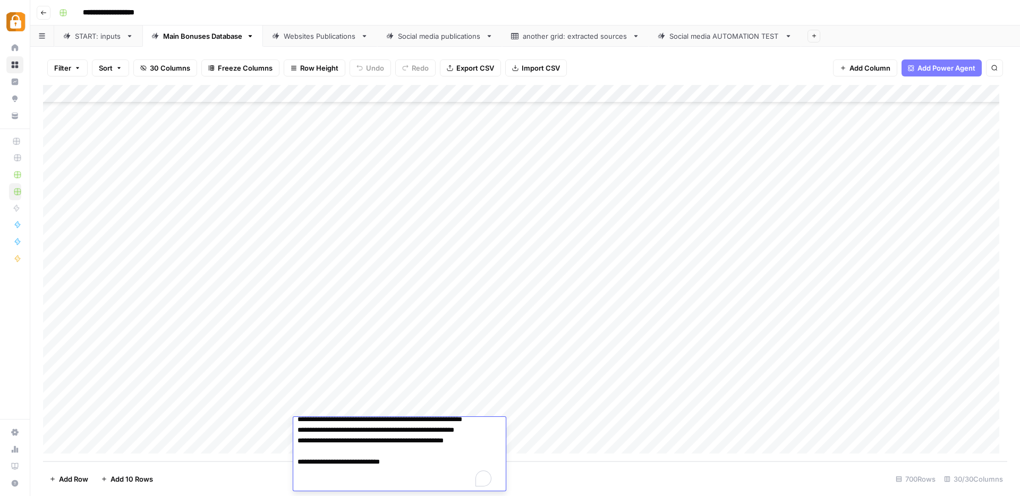
click at [350, 406] on div "Add Column" at bounding box center [525, 273] width 964 height 377
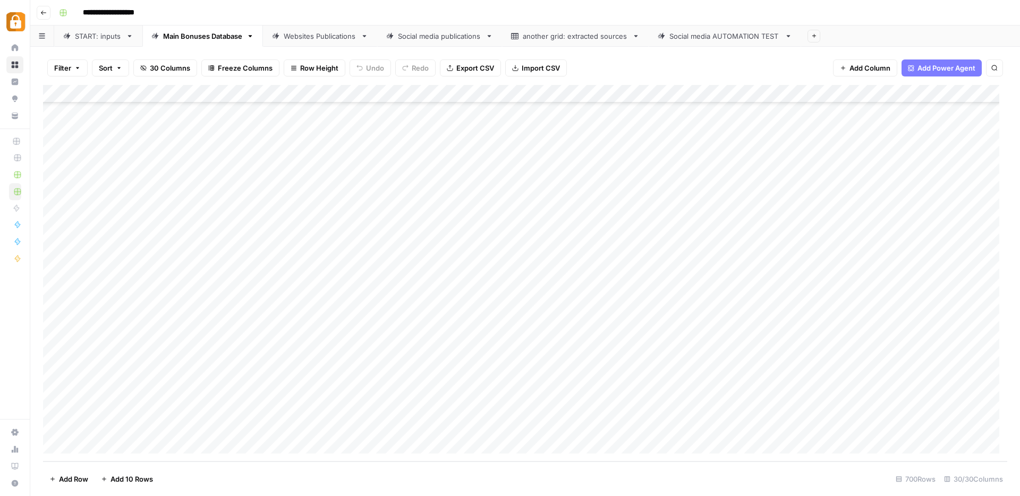
click at [350, 406] on div "Add Column" at bounding box center [525, 273] width 964 height 377
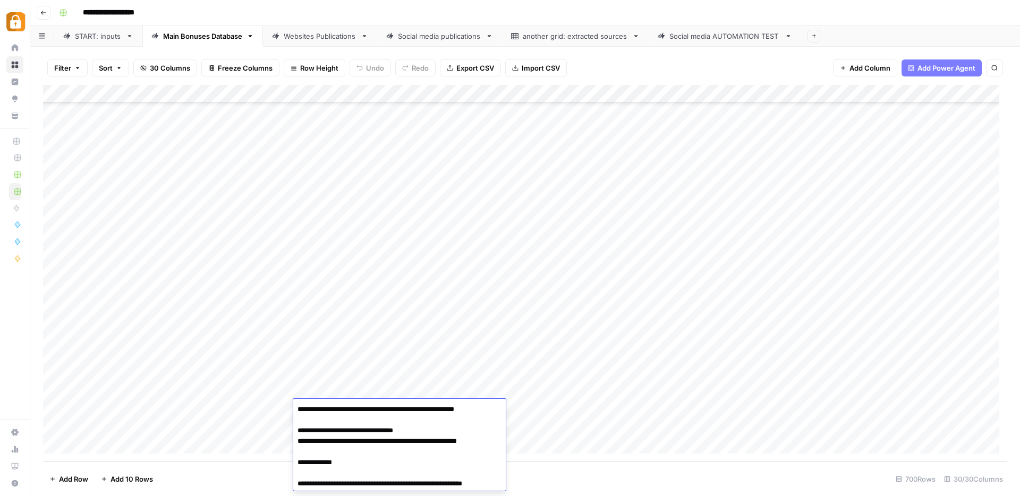
scroll to position [75, 0]
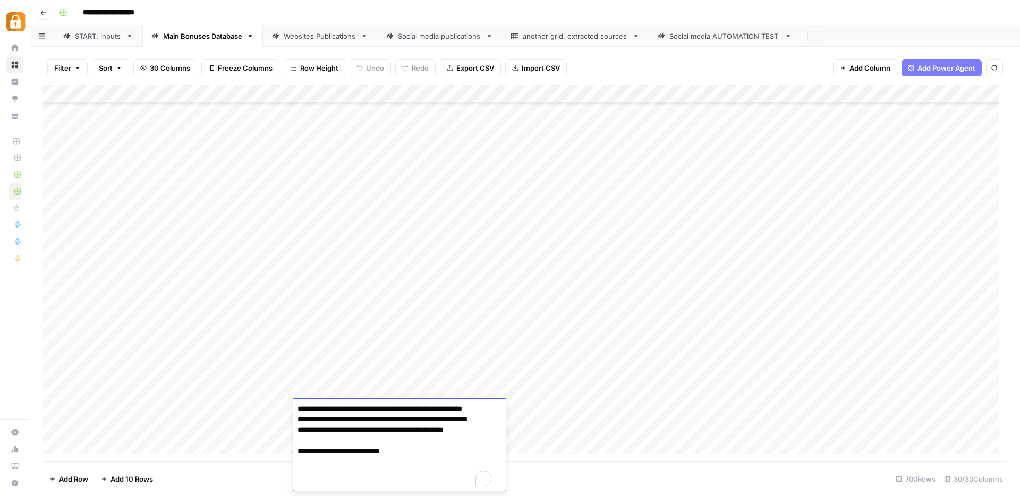
click at [466, 376] on div "Add Column" at bounding box center [525, 273] width 964 height 377
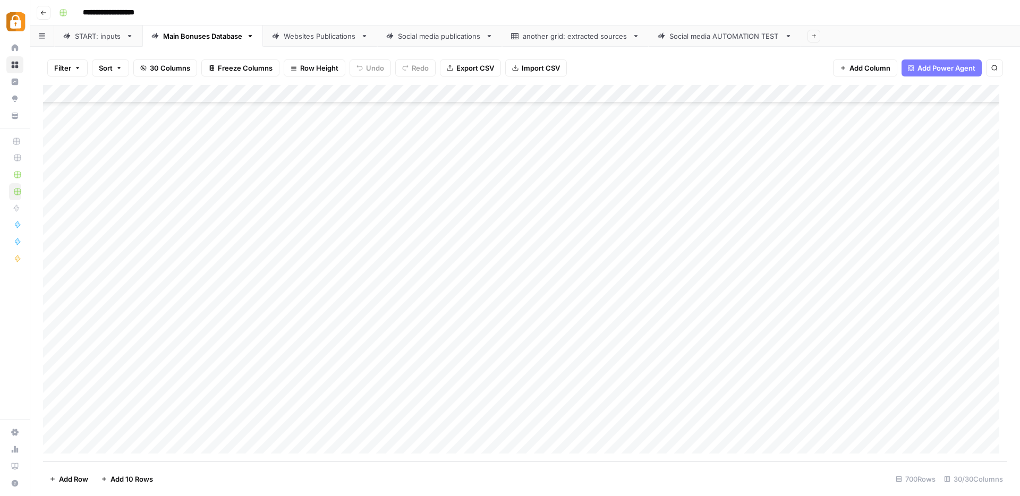
click at [376, 407] on div "Add Column" at bounding box center [525, 273] width 964 height 377
click at [445, 377] on div "Add Column" at bounding box center [525, 273] width 964 height 377
click at [361, 427] on div "Add Column" at bounding box center [525, 273] width 964 height 377
click at [361, 428] on div "Add Column" at bounding box center [525, 273] width 964 height 377
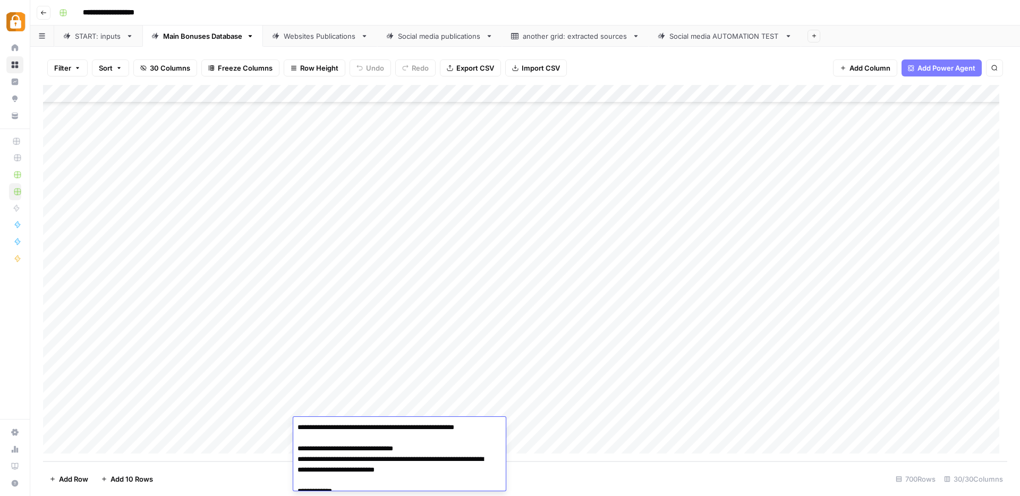
scroll to position [93, 0]
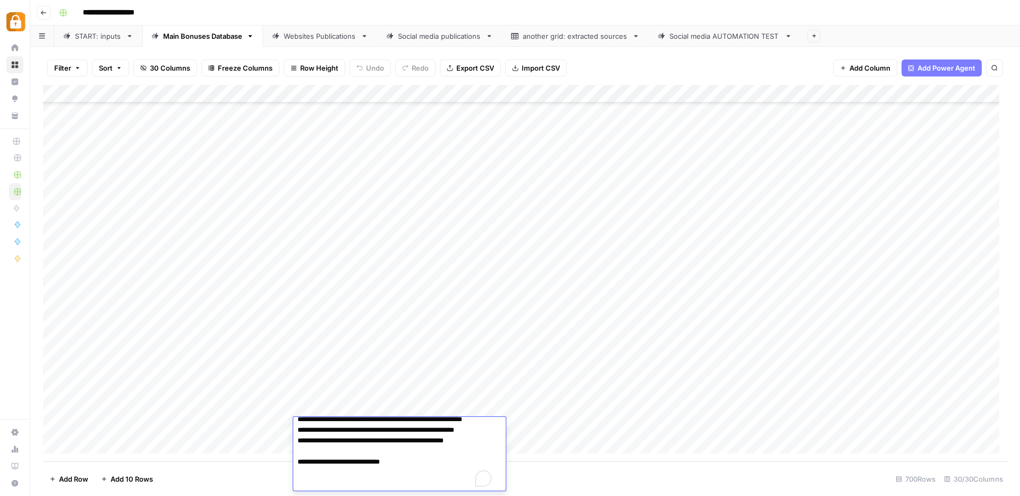
click at [451, 377] on div "Add Column" at bounding box center [525, 273] width 964 height 377
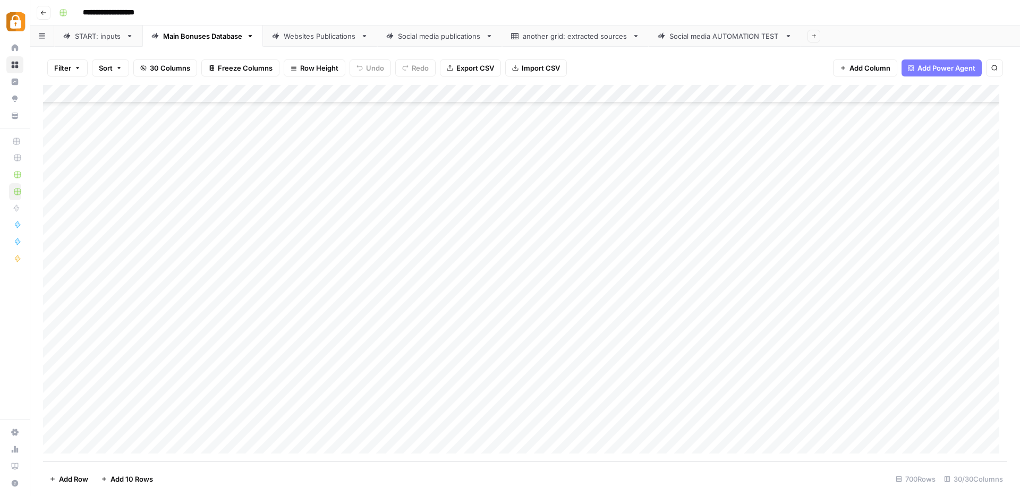
click at [53, 426] on div "Add Column" at bounding box center [525, 273] width 964 height 377
click at [52, 478] on span "Delete 1 Row" at bounding box center [70, 479] width 42 height 11
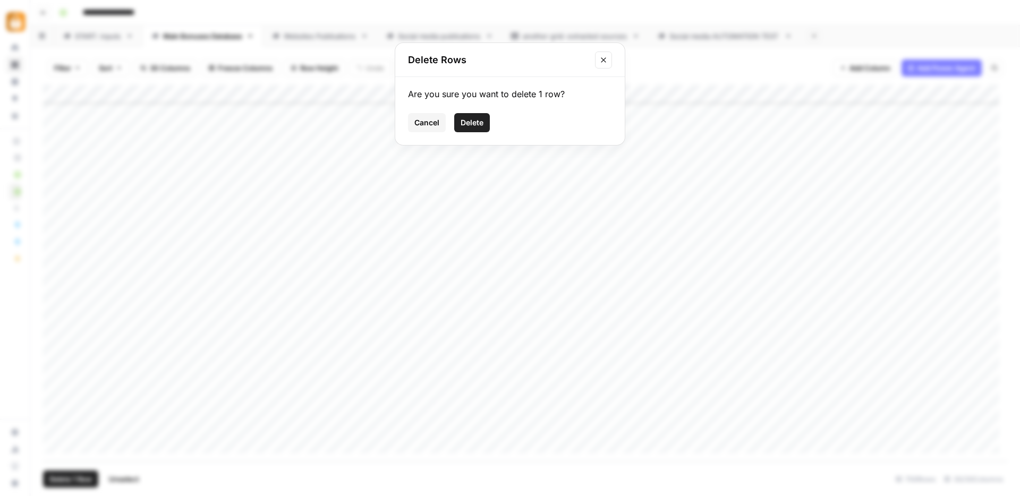
click at [469, 123] on span "Delete" at bounding box center [472, 122] width 23 height 11
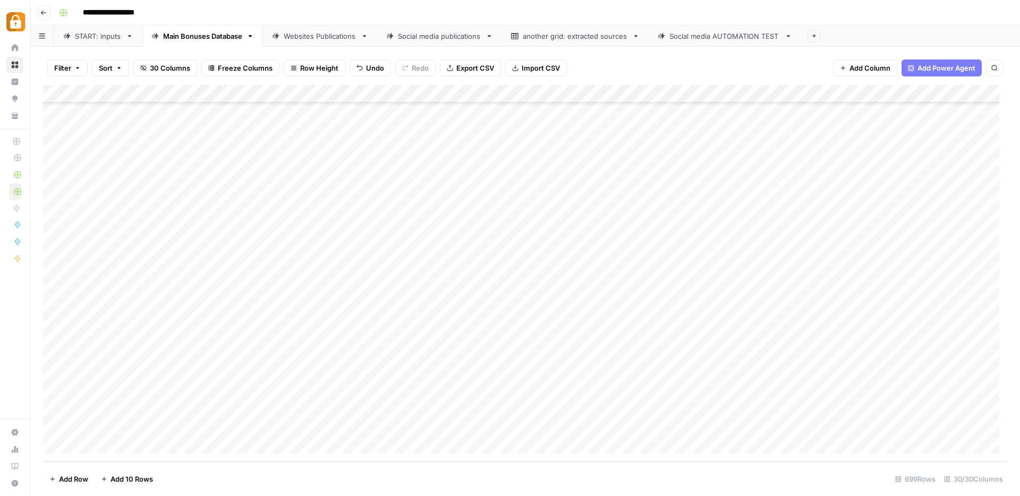
scroll to position [12291, 0]
click at [459, 318] on div "Add Column" at bounding box center [525, 273] width 964 height 377
click at [447, 391] on div "Add Column" at bounding box center [525, 273] width 964 height 377
click at [449, 410] on div "Add Column" at bounding box center [525, 273] width 964 height 377
click at [447, 427] on div "Add Column" at bounding box center [525, 273] width 964 height 377
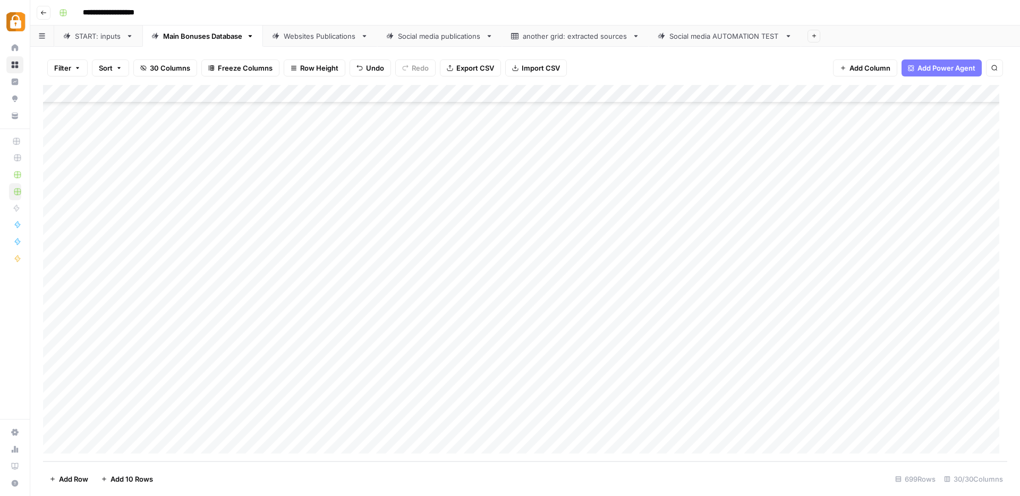
click at [529, 392] on div "Add Column" at bounding box center [525, 273] width 964 height 377
click at [672, 405] on div "Add Column" at bounding box center [525, 273] width 964 height 377
click at [676, 420] on div "Add Column" at bounding box center [525, 273] width 964 height 377
click at [681, 410] on div "Add Column" at bounding box center [525, 273] width 964 height 377
click at [678, 389] on div "Add Column" at bounding box center [525, 273] width 964 height 377
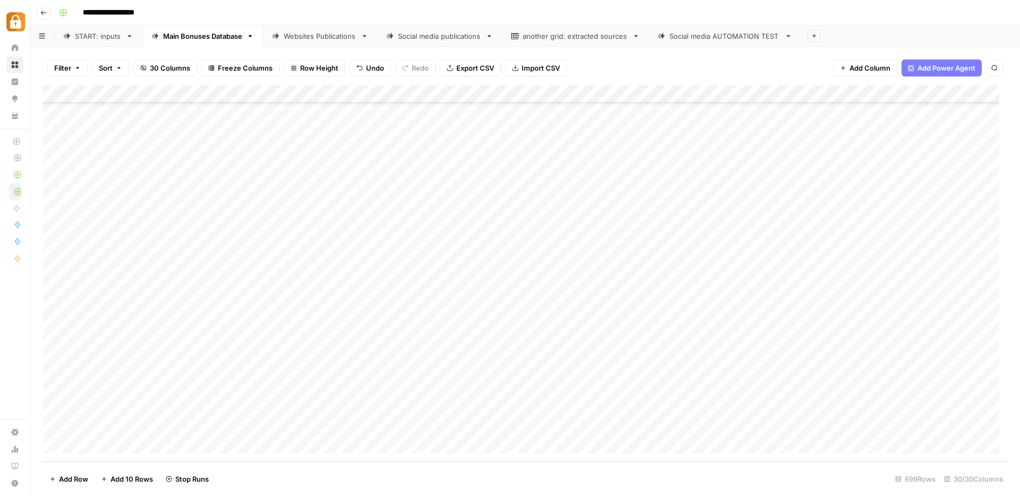
click at [674, 406] on div "Add Column" at bounding box center [525, 273] width 964 height 377
click at [76, 34] on div "START: inputs" at bounding box center [98, 36] width 47 height 11
click at [214, 35] on div "Main Bonuses Database" at bounding box center [202, 36] width 79 height 11
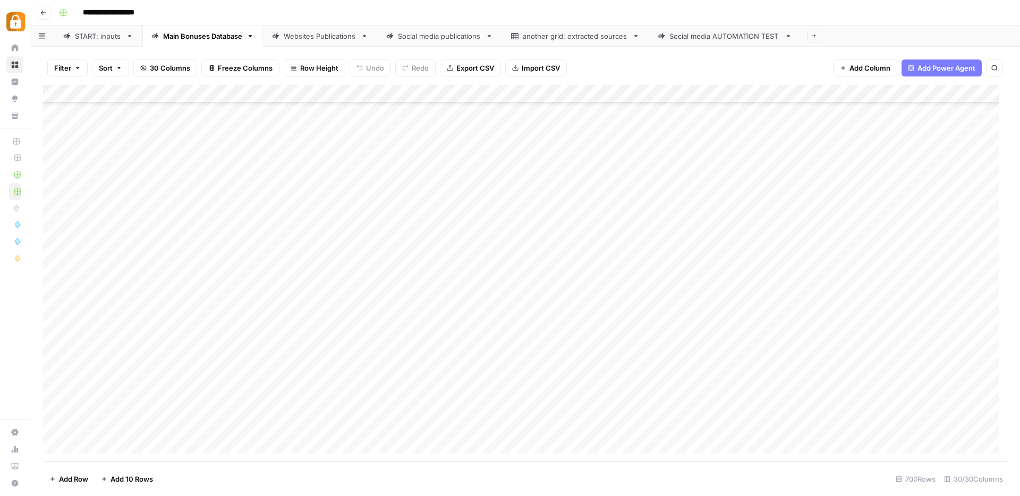
click at [479, 409] on div "Add Column" at bounding box center [525, 273] width 964 height 377
drag, startPoint x: 502, startPoint y: 417, endPoint x: 502, endPoint y: 425, distance: 8.5
click at [502, 425] on div "Add Column" at bounding box center [525, 273] width 964 height 377
click at [681, 425] on div "Add Column" at bounding box center [525, 273] width 964 height 377
drag, startPoint x: 606, startPoint y: 92, endPoint x: 546, endPoint y: 96, distance: 60.6
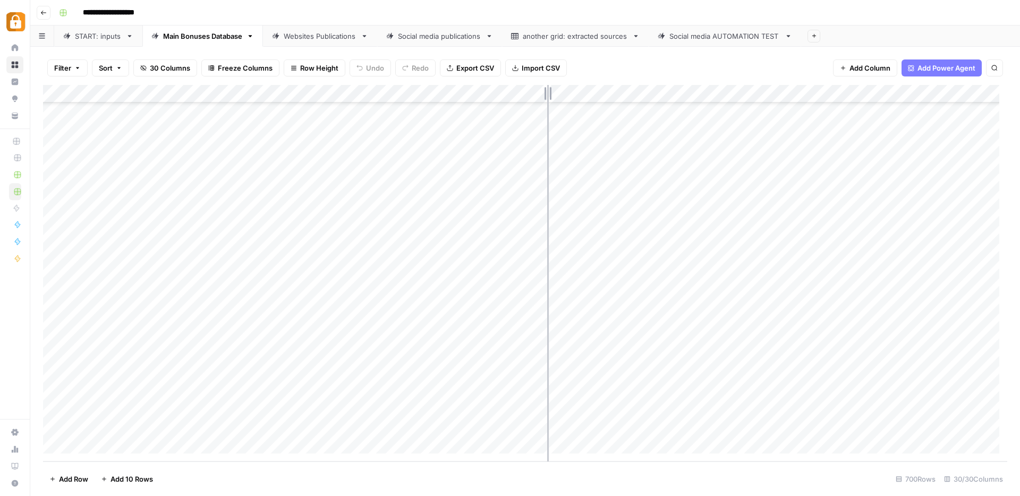
click at [544, 95] on div "Add Column" at bounding box center [525, 273] width 964 height 377
click at [332, 40] on div "Websites Publications" at bounding box center [320, 36] width 73 height 11
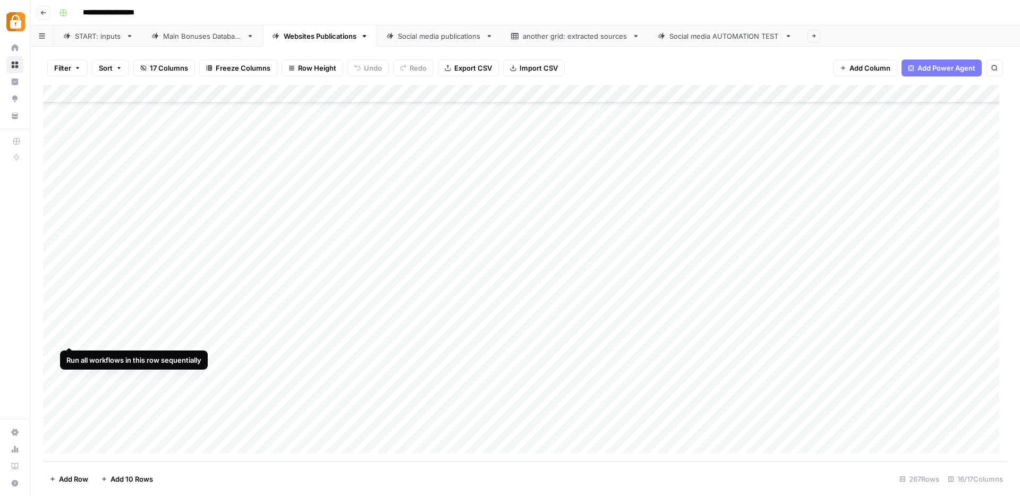
click at [54, 336] on div "Add Column" at bounding box center [525, 273] width 964 height 377
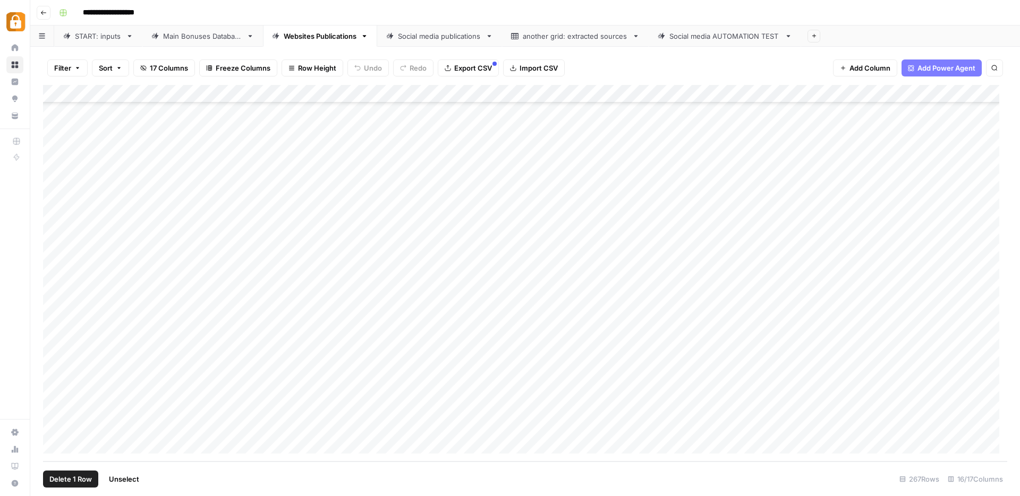
click at [731, 336] on div "Add Column" at bounding box center [525, 273] width 964 height 377
click at [731, 353] on div "Add Column" at bounding box center [525, 273] width 964 height 377
click at [727, 370] on div "Add Column" at bounding box center [525, 273] width 964 height 377
click at [731, 389] on div "Add Column" at bounding box center [525, 273] width 964 height 377
click at [730, 407] on div "Add Column" at bounding box center [525, 273] width 964 height 377
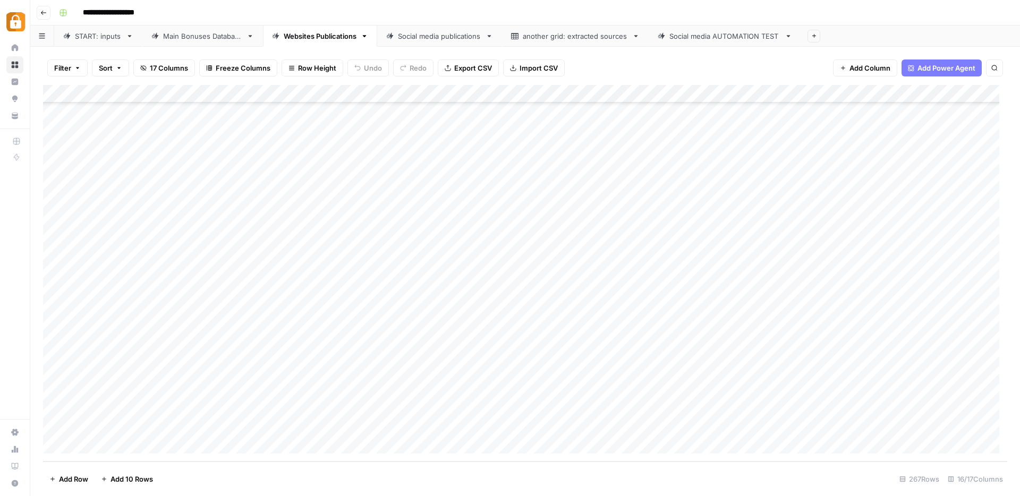
click at [733, 424] on div "Add Column" at bounding box center [525, 273] width 964 height 377
click at [729, 355] on div "Add Column" at bounding box center [525, 273] width 964 height 377
click at [726, 369] on div "Add Column" at bounding box center [525, 273] width 964 height 377
click at [726, 354] on div "Add Column" at bounding box center [525, 273] width 964 height 377
click at [728, 354] on div "Add Column" at bounding box center [525, 273] width 964 height 377
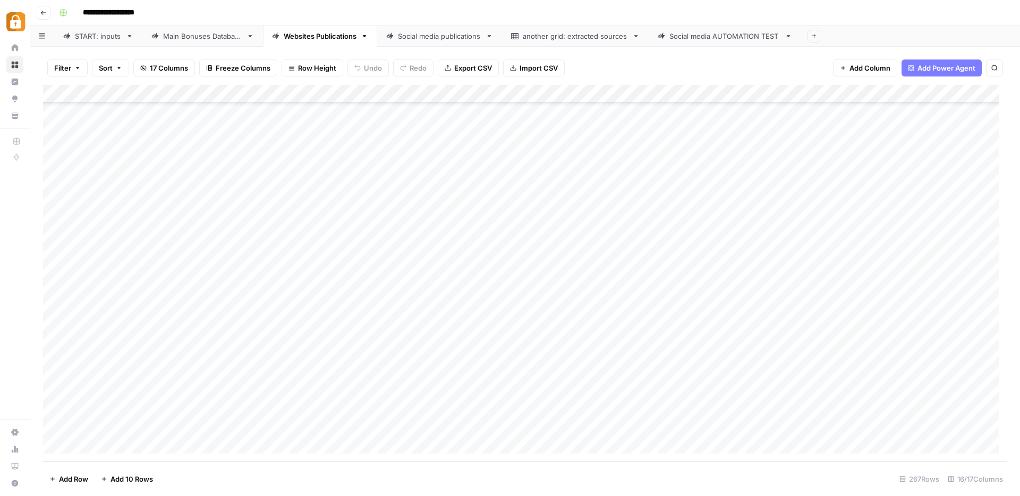
click at [495, 336] on div "Add Column" at bounding box center [525, 273] width 964 height 377
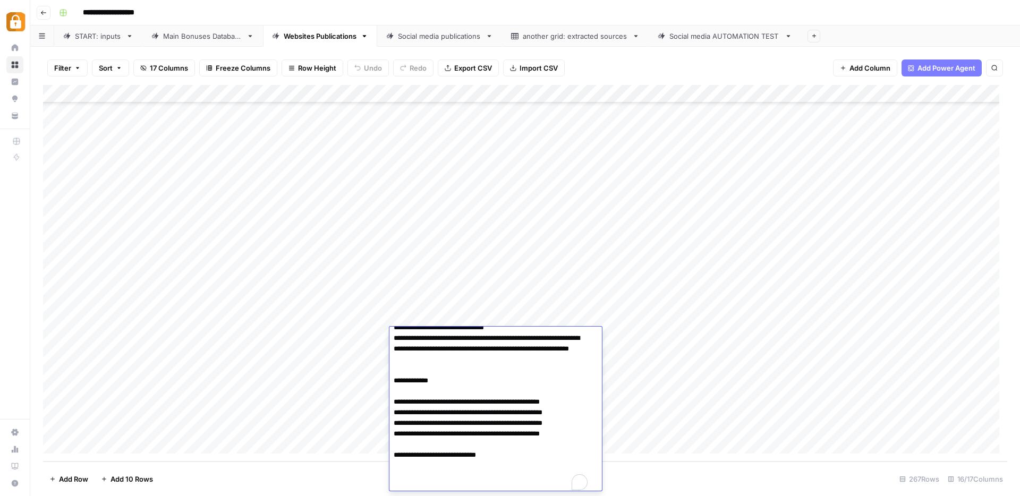
scroll to position [66, 0]
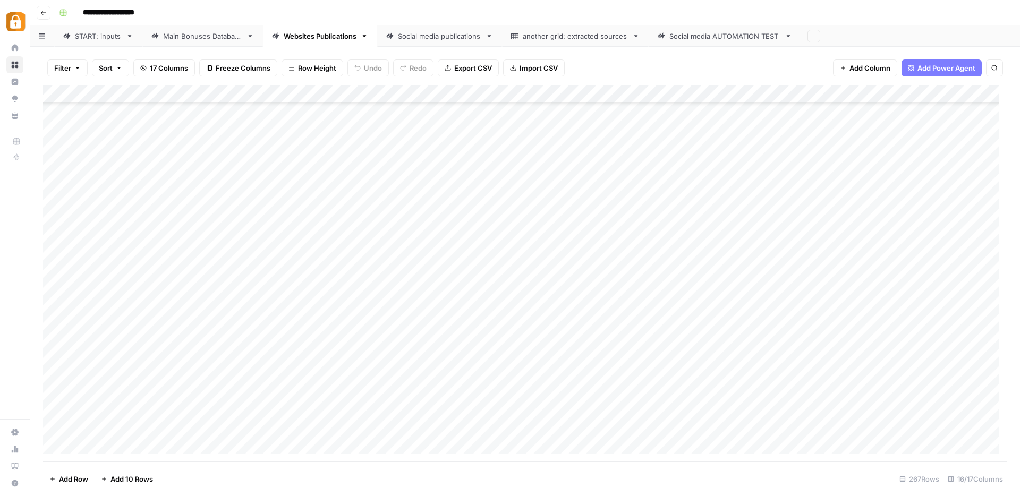
click at [582, 297] on div "Add Column" at bounding box center [525, 273] width 964 height 377
click at [489, 403] on div "Add Column" at bounding box center [525, 273] width 964 height 377
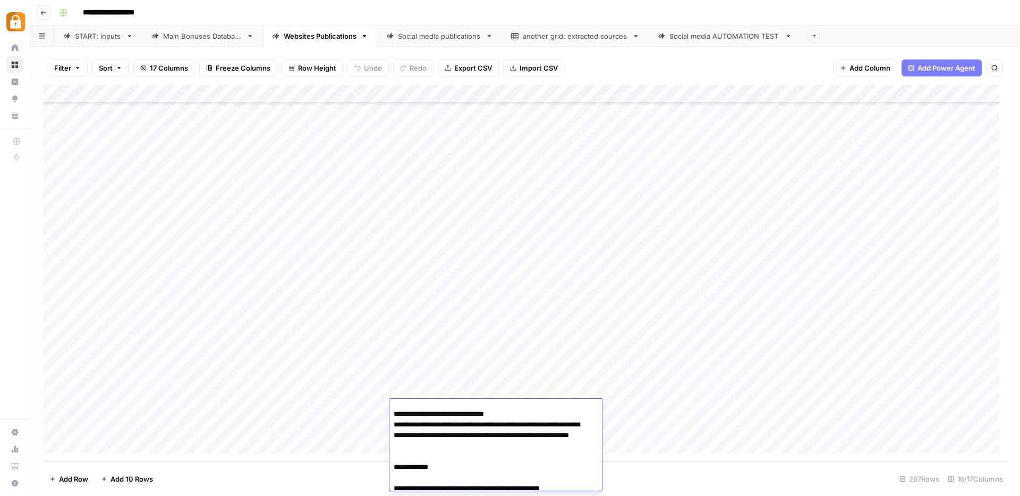
scroll to position [0, 0]
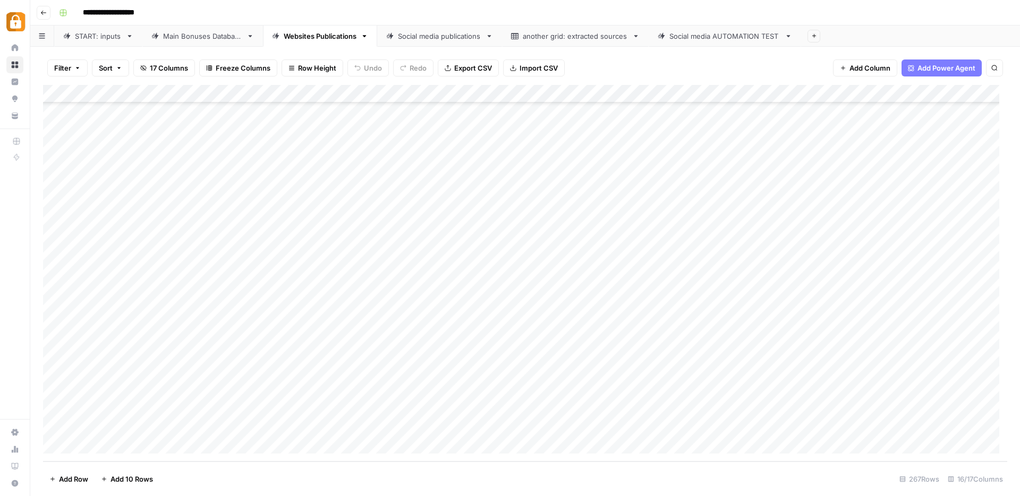
click at [565, 376] on div "Add Column" at bounding box center [525, 273] width 964 height 377
click at [57, 410] on div "Add Column" at bounding box center [525, 273] width 964 height 377
click at [66, 483] on span "Delete 1 Row" at bounding box center [70, 479] width 42 height 11
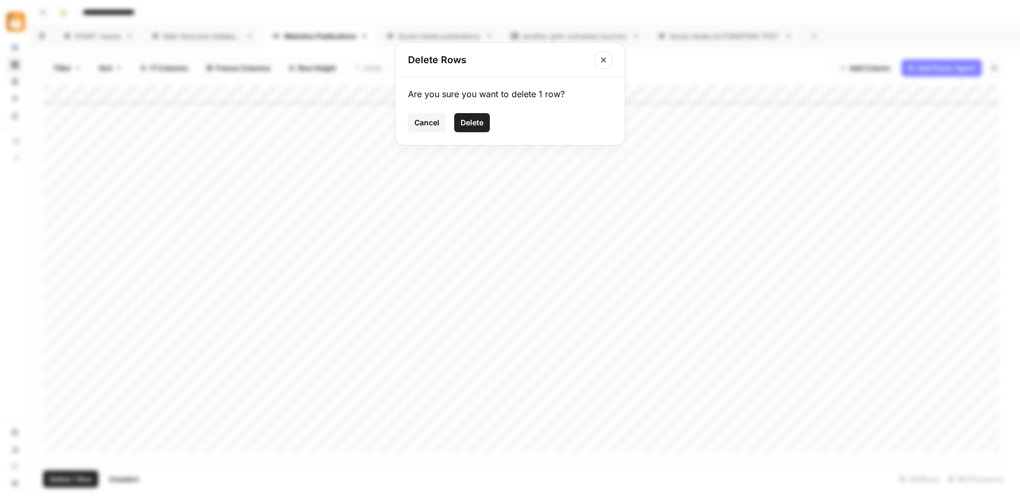
click at [466, 124] on span "Delete" at bounding box center [472, 122] width 23 height 11
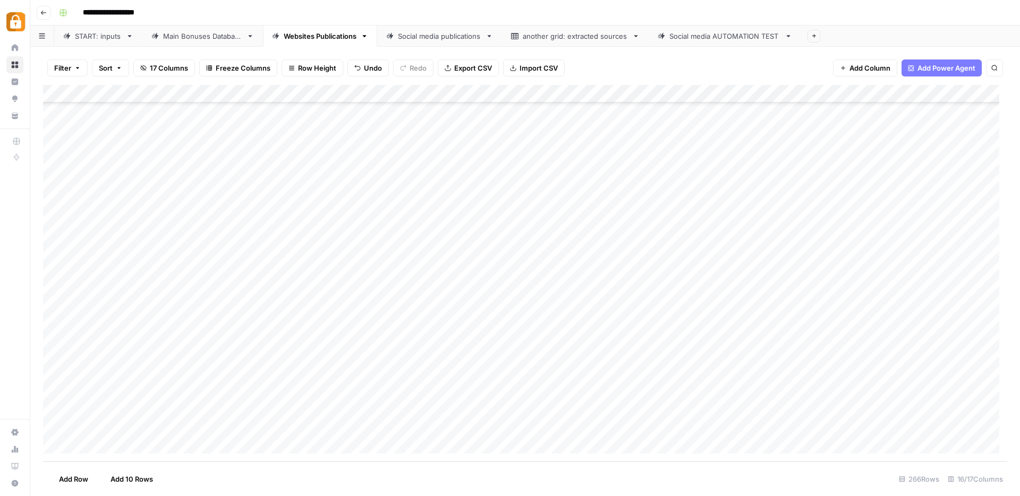
scroll to position [4470, 0]
click at [456, 351] on div "Add Column" at bounding box center [525, 273] width 964 height 377
click at [53, 390] on div "Add Column" at bounding box center [525, 273] width 964 height 377
click at [89, 479] on span "Delete 1 Row" at bounding box center [70, 479] width 42 height 11
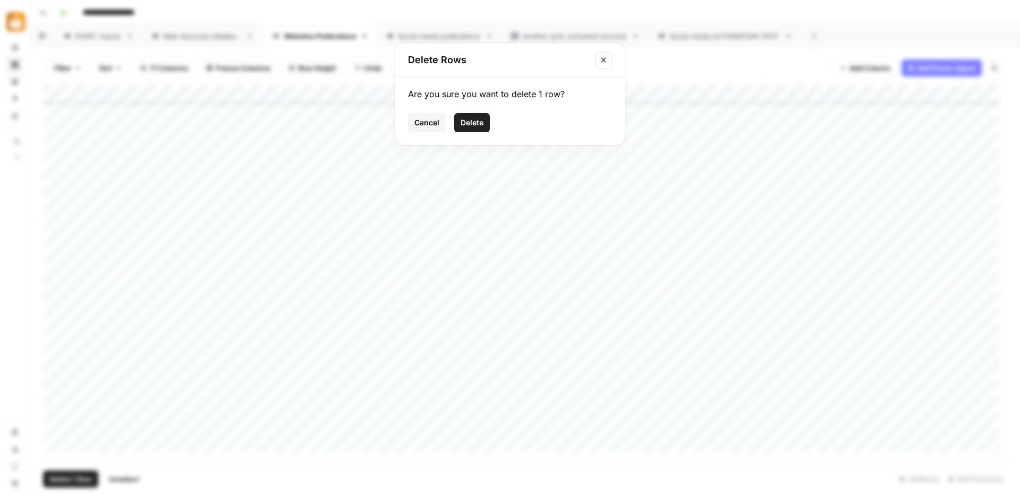
click at [464, 123] on span "Delete" at bounding box center [472, 122] width 23 height 11
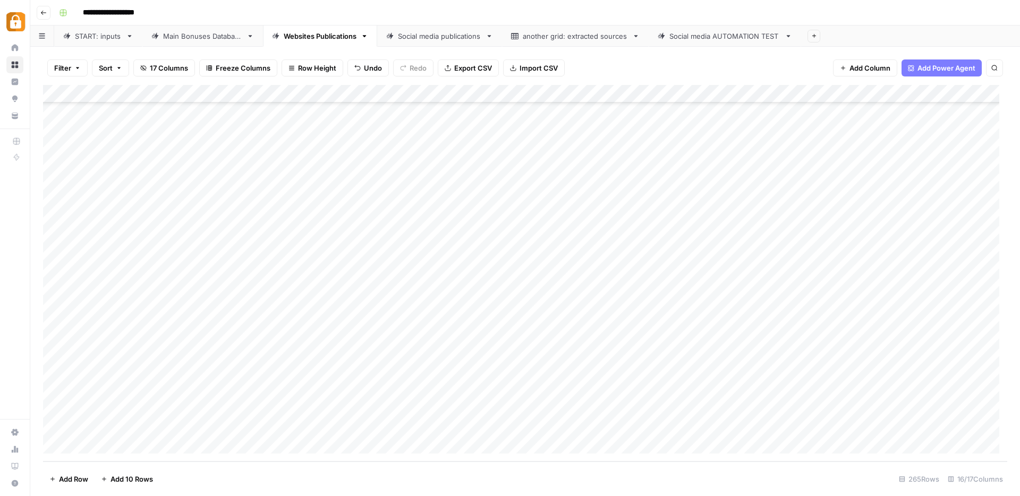
scroll to position [4452, 0]
drag, startPoint x: 148, startPoint y: 372, endPoint x: 154, endPoint y: 424, distance: 52.4
click at [154, 424] on div "Add Column" at bounding box center [525, 273] width 964 height 377
click at [470, 370] on div "Add Column" at bounding box center [525, 273] width 964 height 377
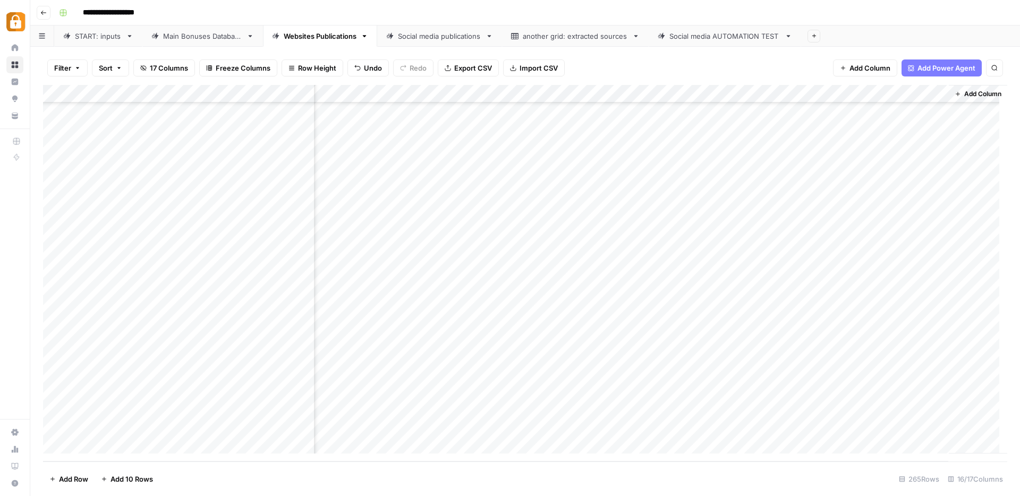
click at [476, 389] on div "Add Column" at bounding box center [525, 273] width 964 height 377
click at [473, 370] on div "Add Column" at bounding box center [525, 273] width 964 height 377
click at [472, 388] on div "Add Column" at bounding box center [525, 273] width 964 height 377
click at [472, 406] on div "Add Column" at bounding box center [525, 273] width 964 height 377
click at [475, 426] on div "Add Column" at bounding box center [525, 273] width 964 height 377
